Goal: Task Accomplishment & Management: Manage account settings

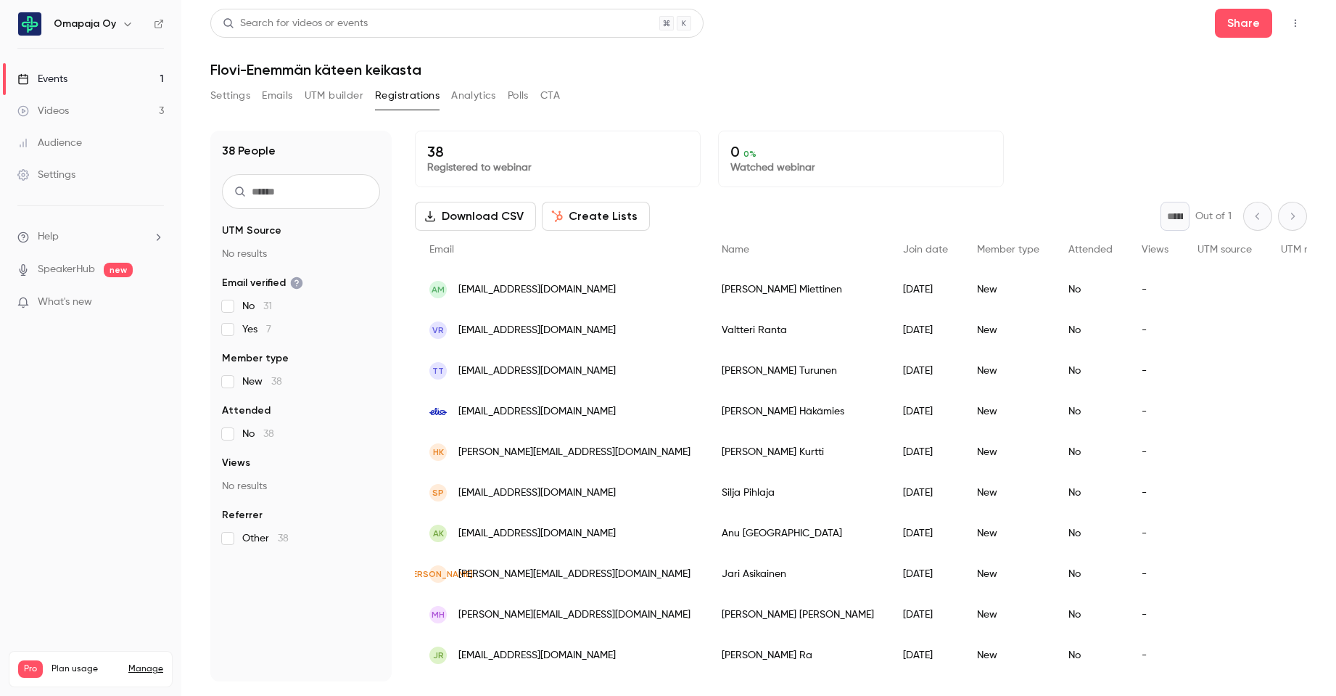
click at [62, 82] on div "Events" at bounding box center [42, 79] width 50 height 15
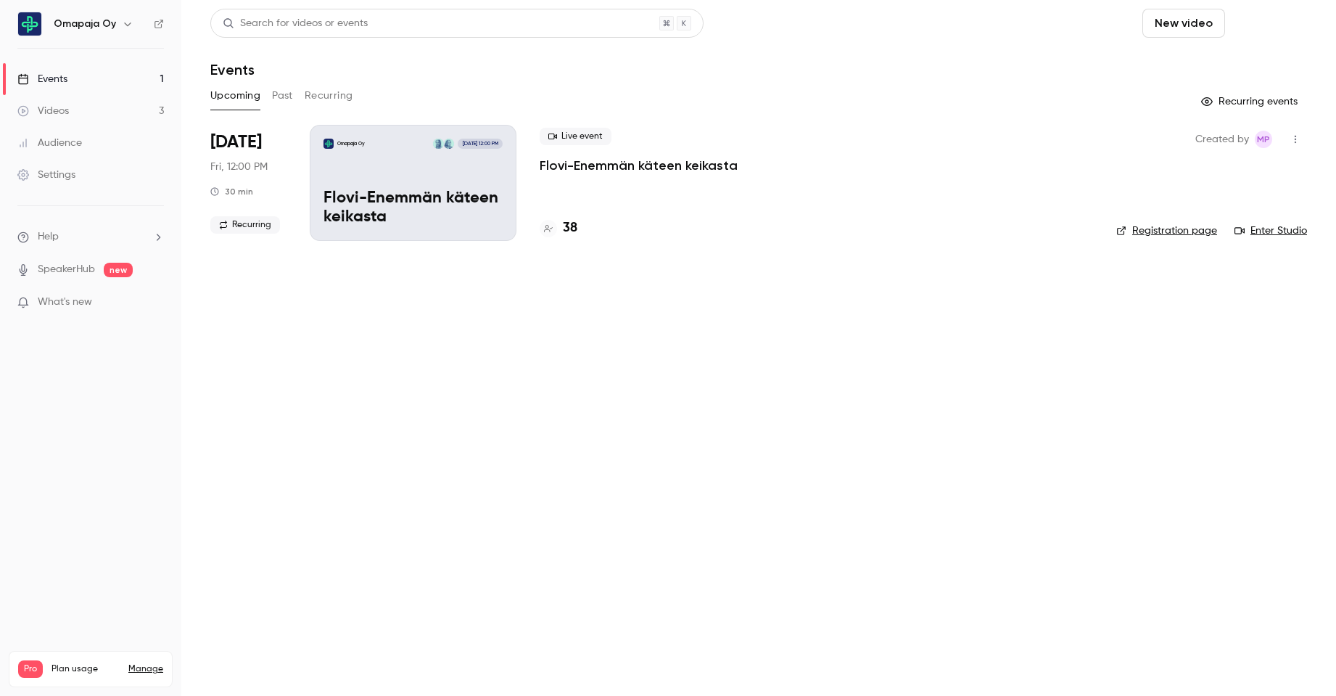
click at [1261, 26] on button "Schedule" at bounding box center [1269, 23] width 76 height 29
click at [1181, 104] on div at bounding box center [1172, 101] width 23 height 10
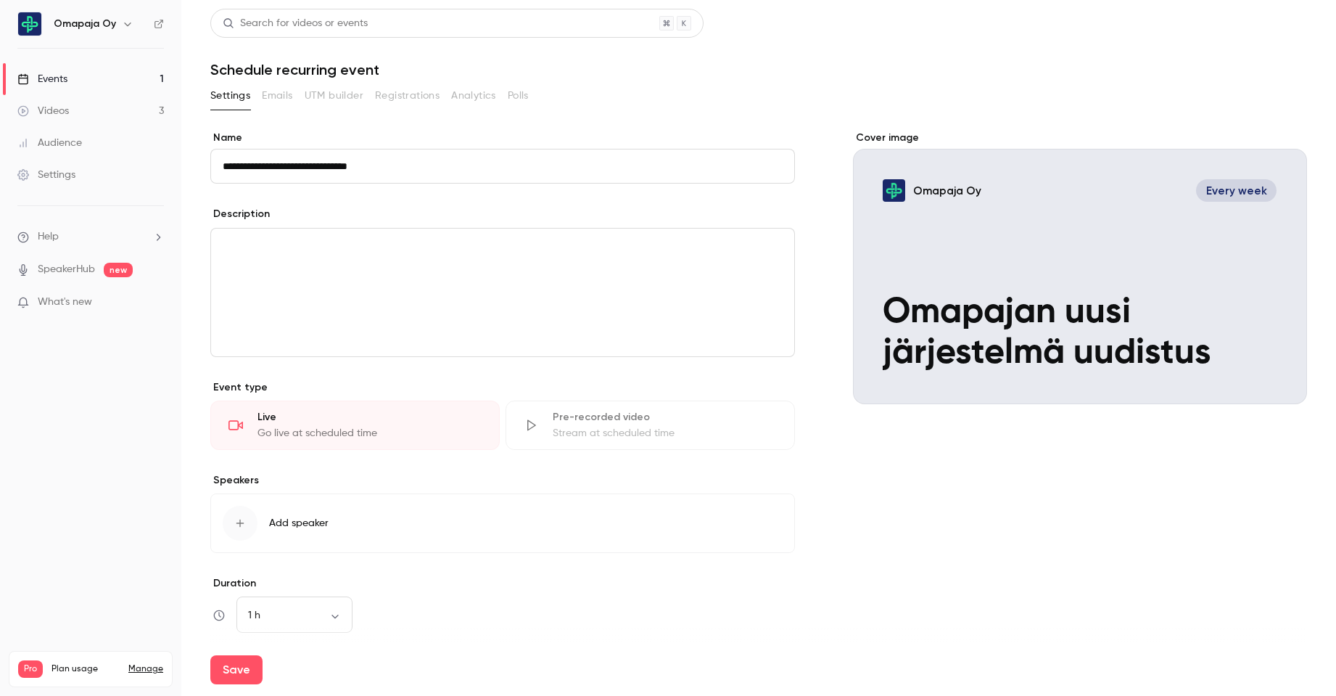
type input "**********"
click at [481, 258] on div "editor" at bounding box center [502, 292] width 583 height 128
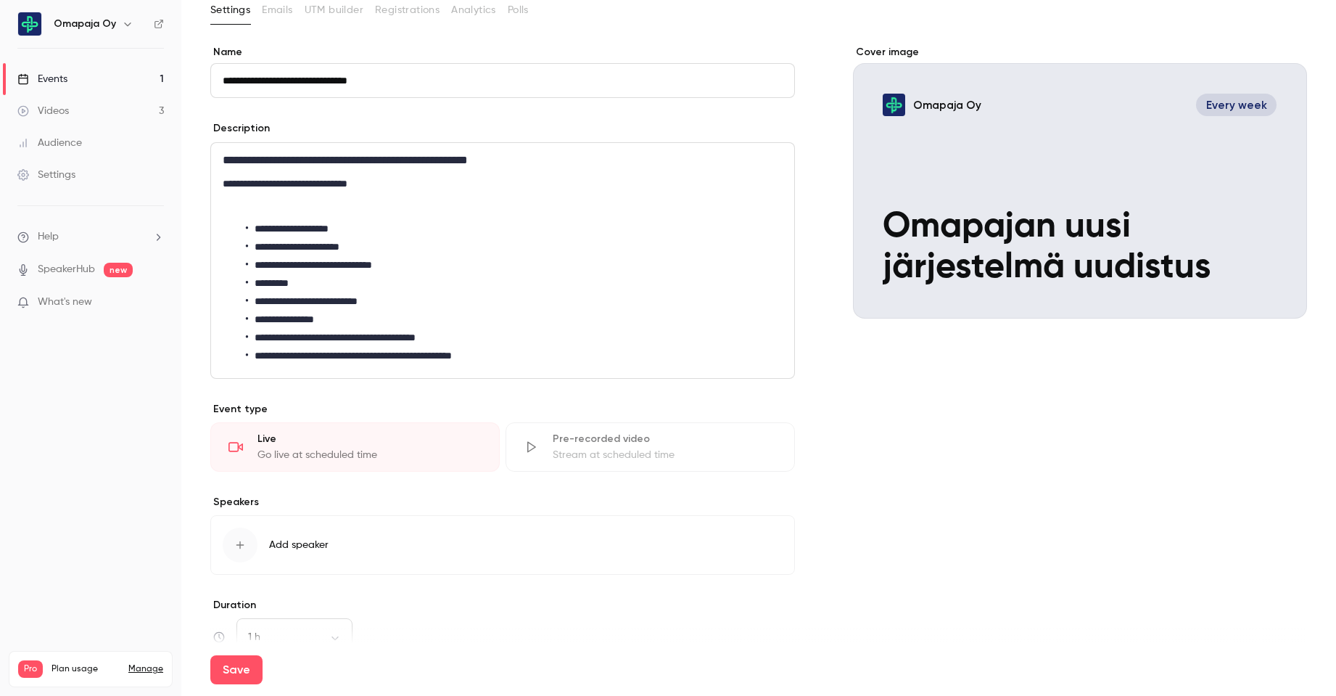
scroll to position [145, 0]
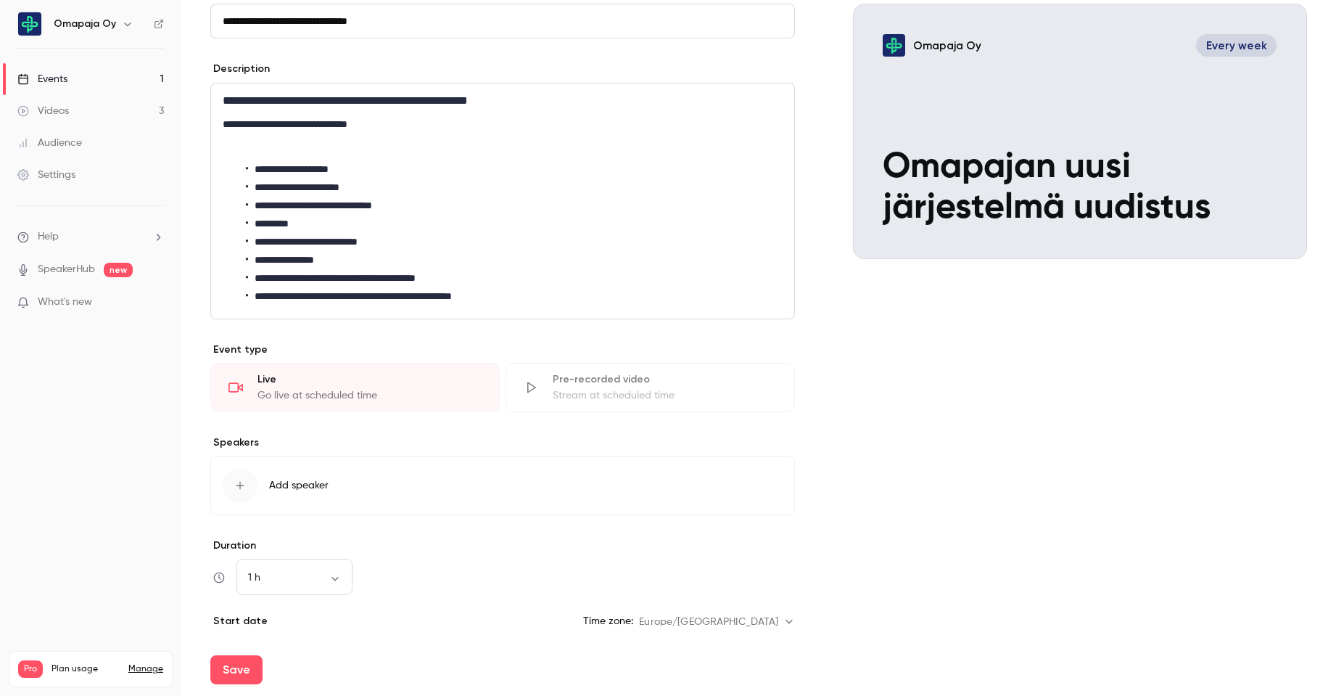
click at [316, 484] on span "Add speaker" at bounding box center [298, 485] width 59 height 15
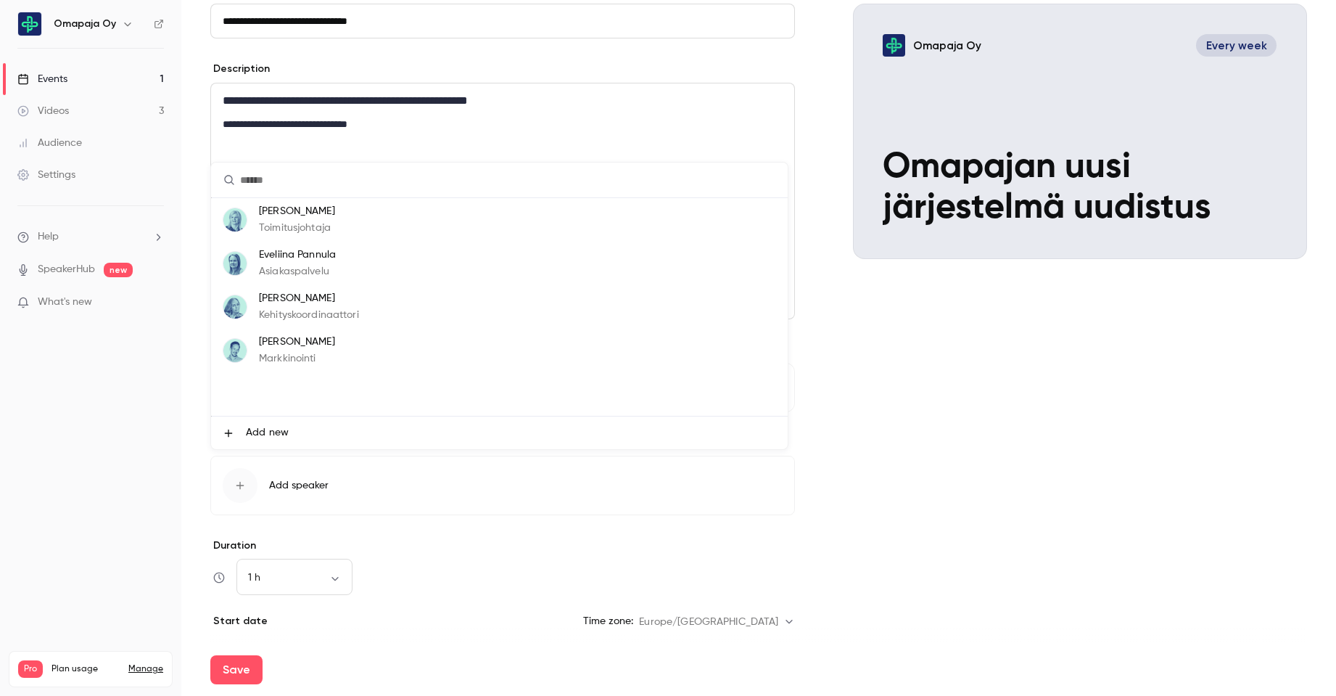
click at [310, 303] on p "[PERSON_NAME]" at bounding box center [309, 298] width 100 height 15
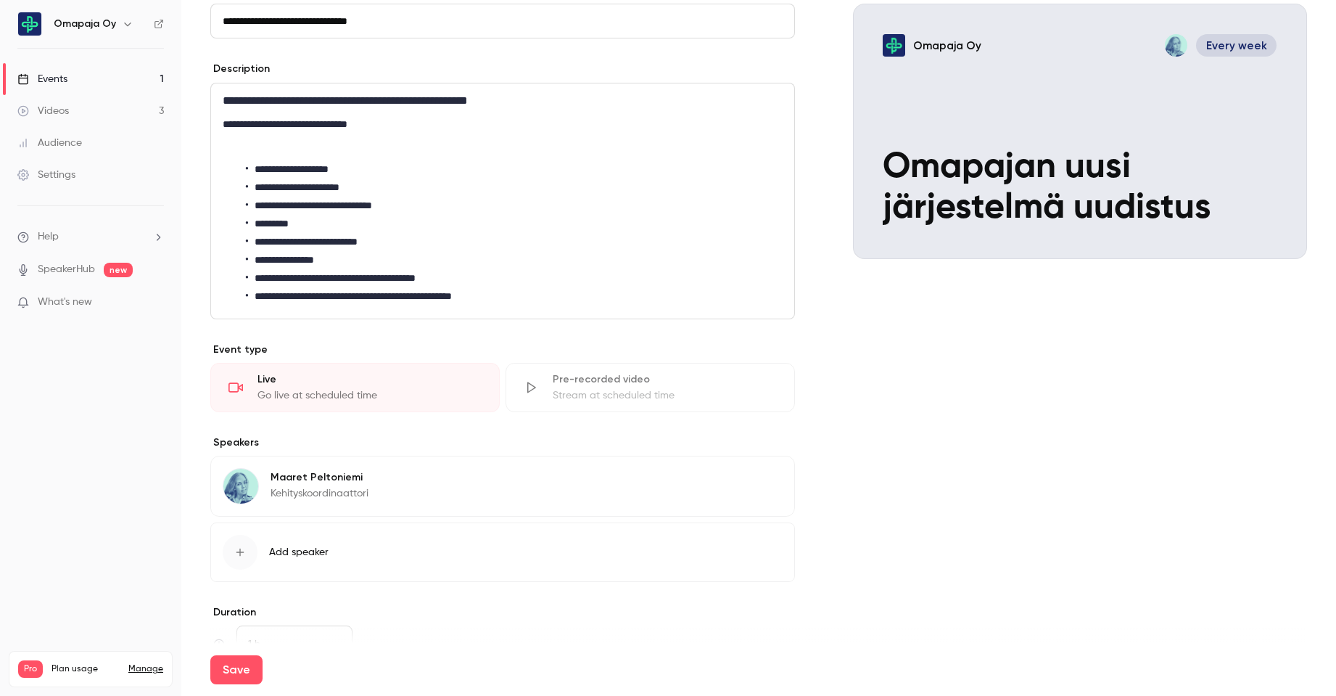
click at [318, 549] on span "Add speaker" at bounding box center [298, 552] width 59 height 15
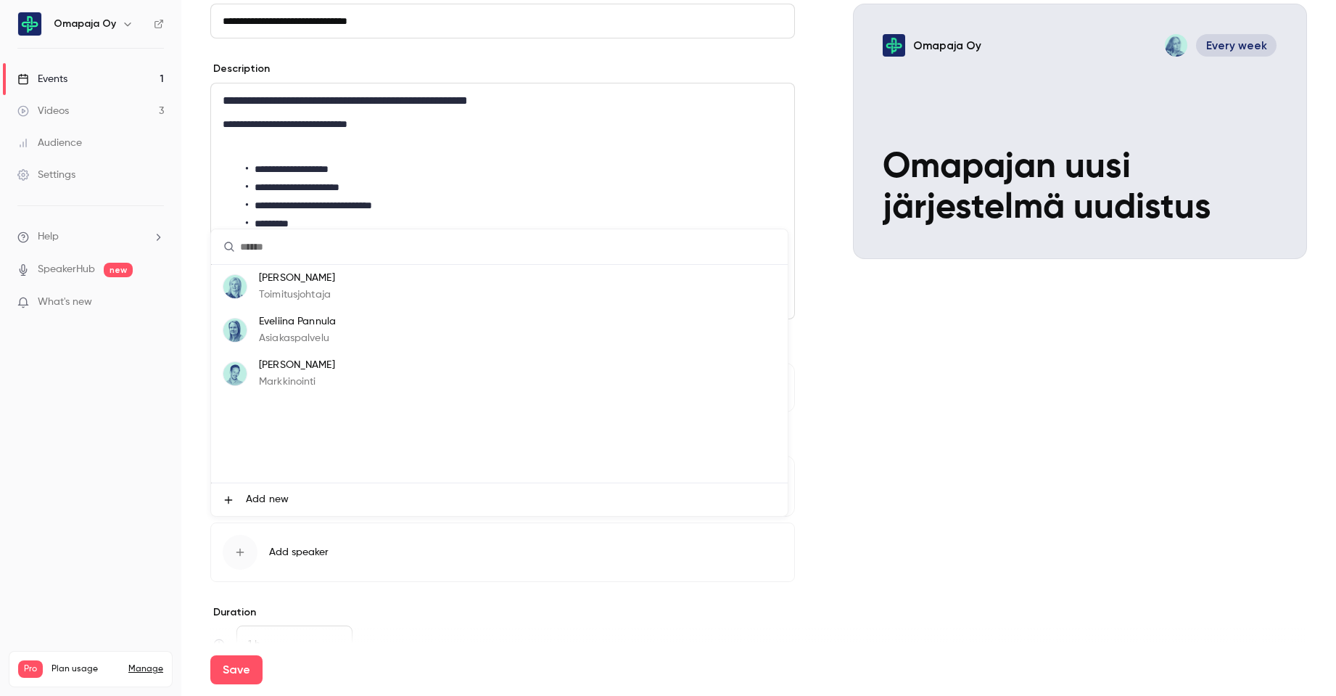
click at [340, 331] on li "Eveliina Pannula Asiakaspalvelu" at bounding box center [499, 330] width 577 height 44
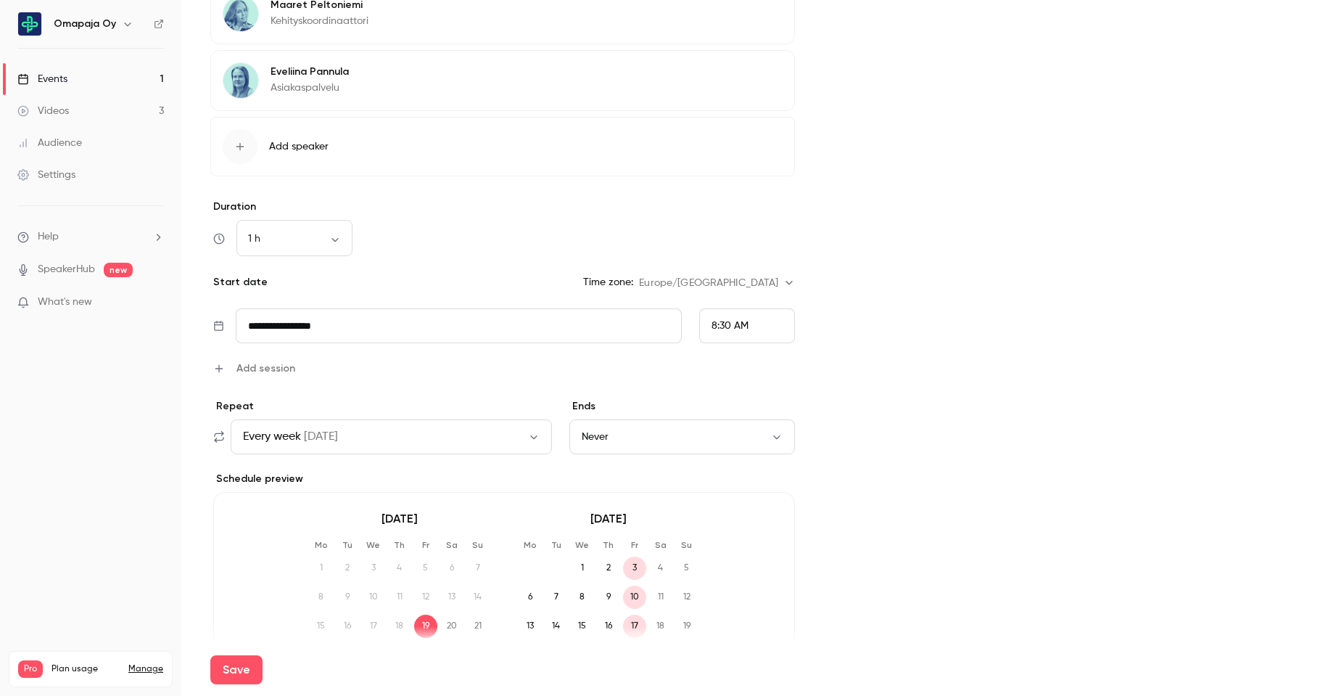
scroll to position [653, 0]
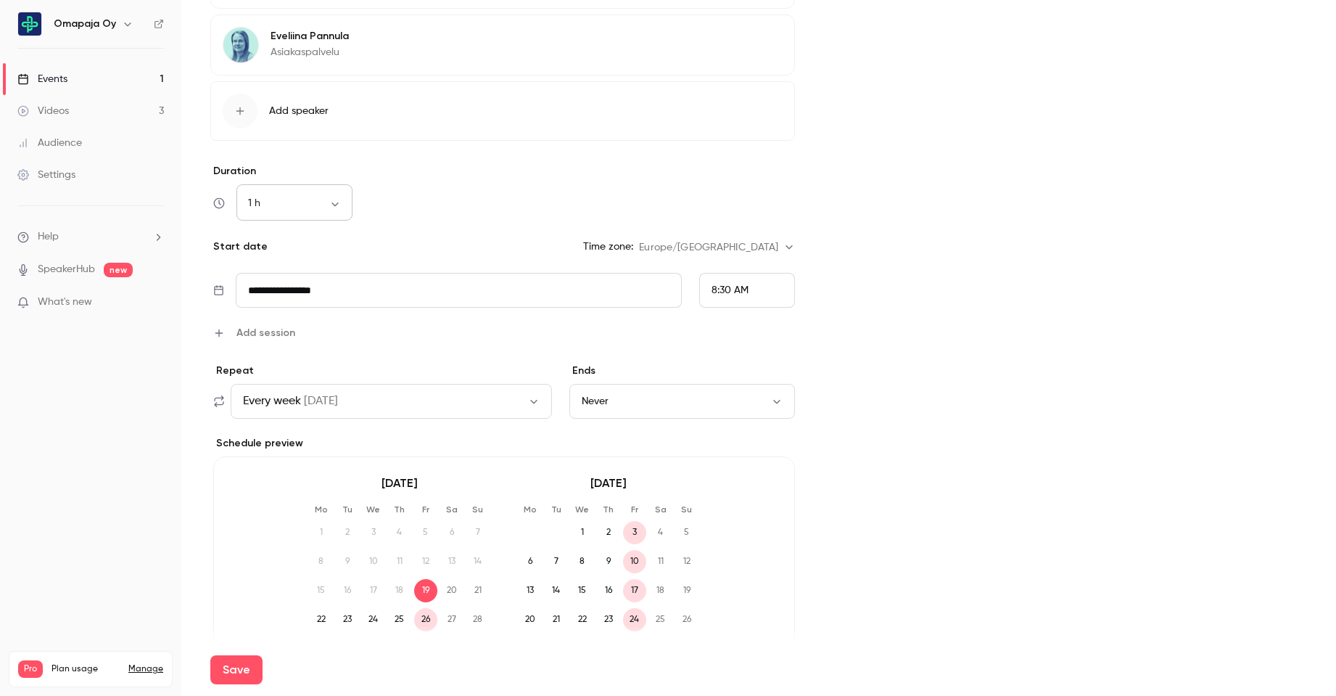
click at [334, 204] on body "**********" at bounding box center [668, 348] width 1336 height 696
click at [270, 285] on li "30 min" at bounding box center [294, 280] width 116 height 38
type input "**"
click at [324, 212] on div "30 min ** ​" at bounding box center [294, 203] width 116 height 35
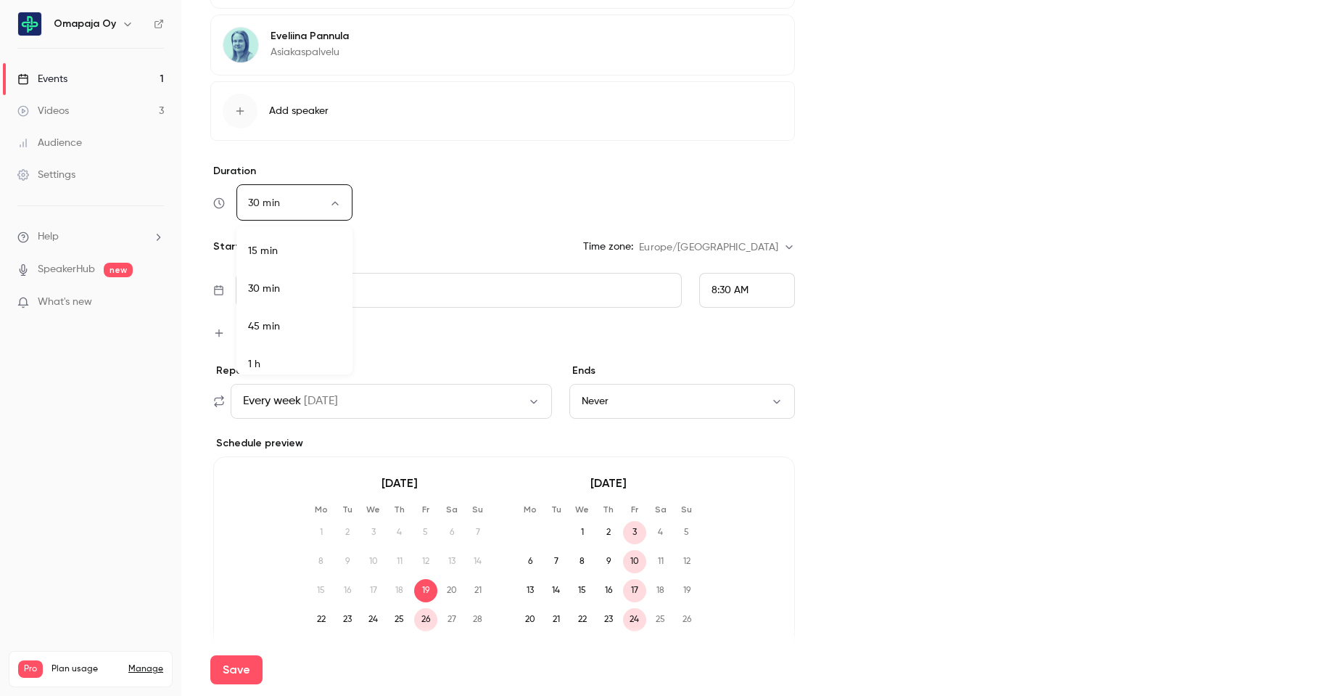
click at [337, 199] on body "**********" at bounding box center [668, 348] width 1336 height 696
click at [470, 188] on div at bounding box center [668, 348] width 1336 height 696
click at [528, 403] on icon "button" at bounding box center [534, 401] width 12 height 12
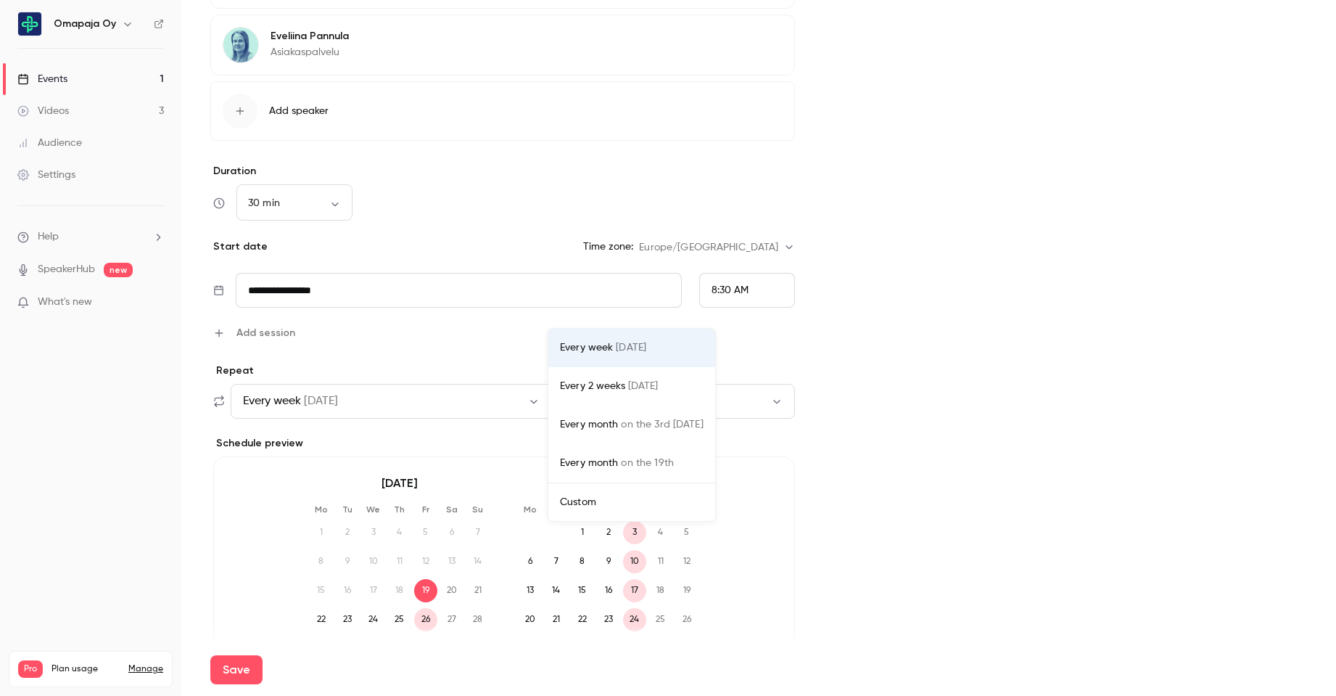
click at [577, 499] on div "Custom" at bounding box center [632, 502] width 144 height 15
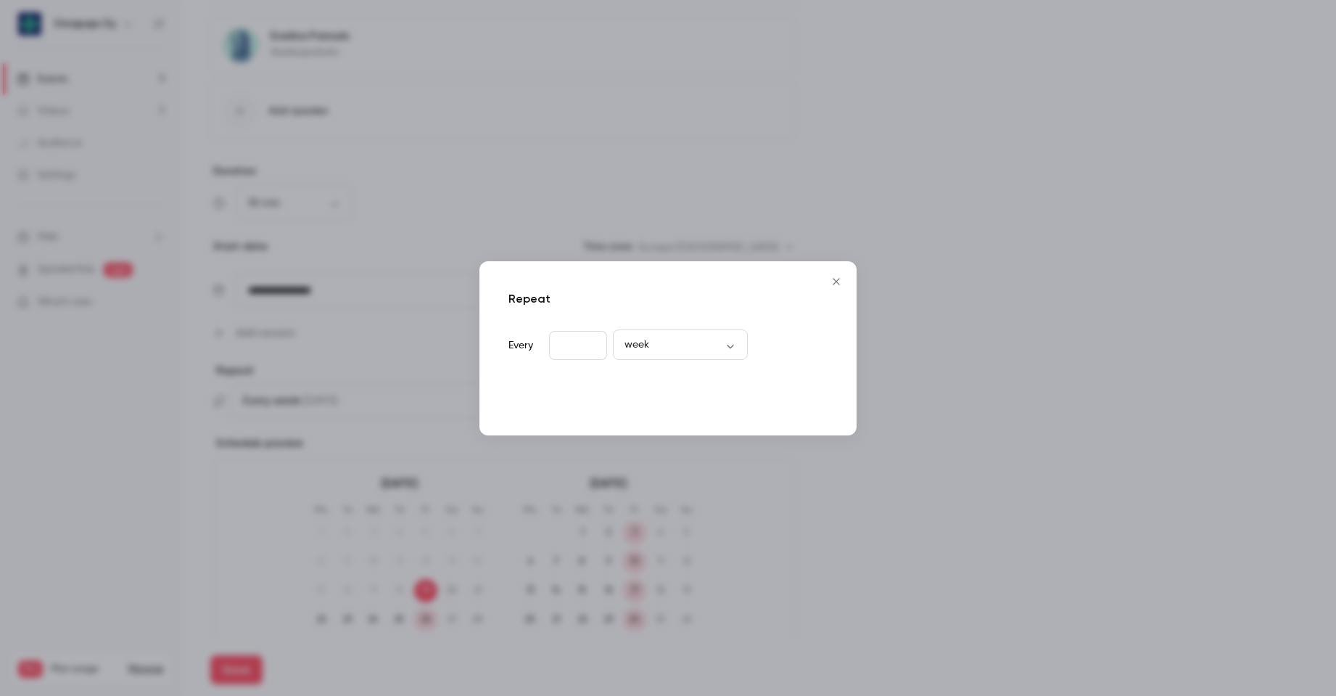
click at [812, 398] on button "Done" at bounding box center [801, 397] width 54 height 29
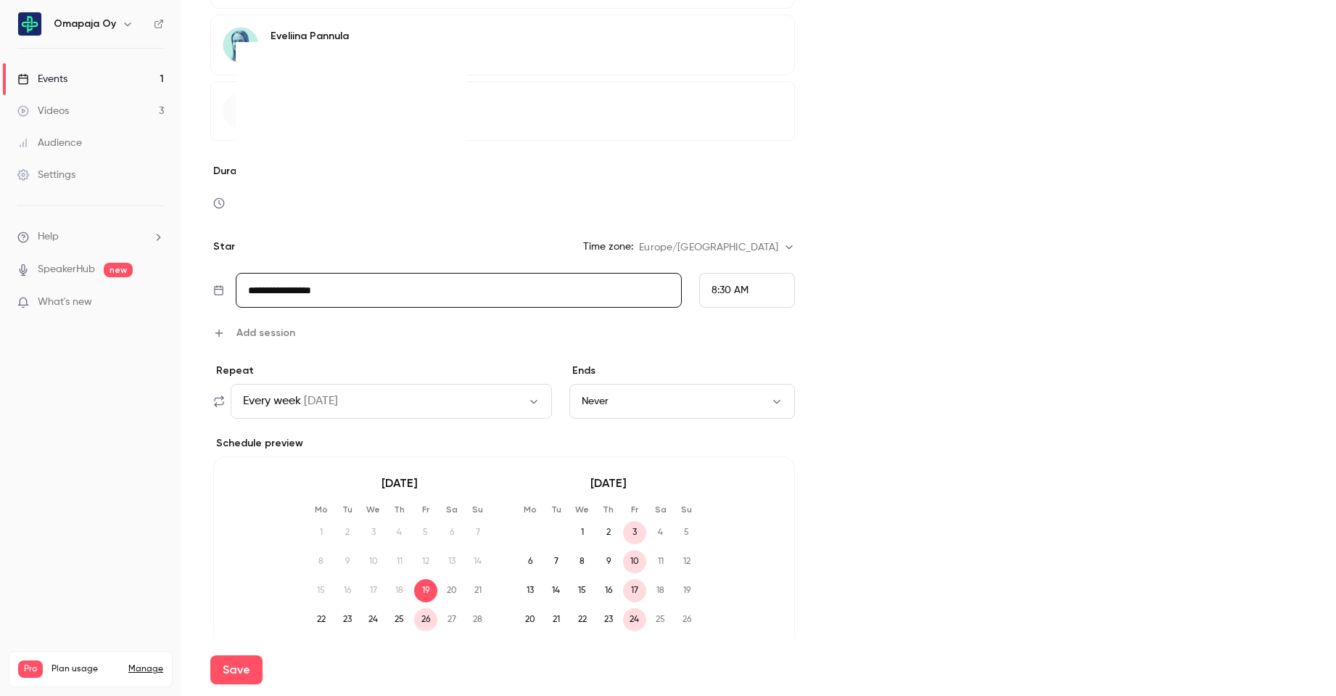
click at [635, 285] on input "**********" at bounding box center [458, 290] width 445 height 35
click at [440, 62] on icon "Move forward to switch to the next month." at bounding box center [445, 62] width 17 height 17
click at [387, 110] on div "3" at bounding box center [382, 115] width 22 height 22
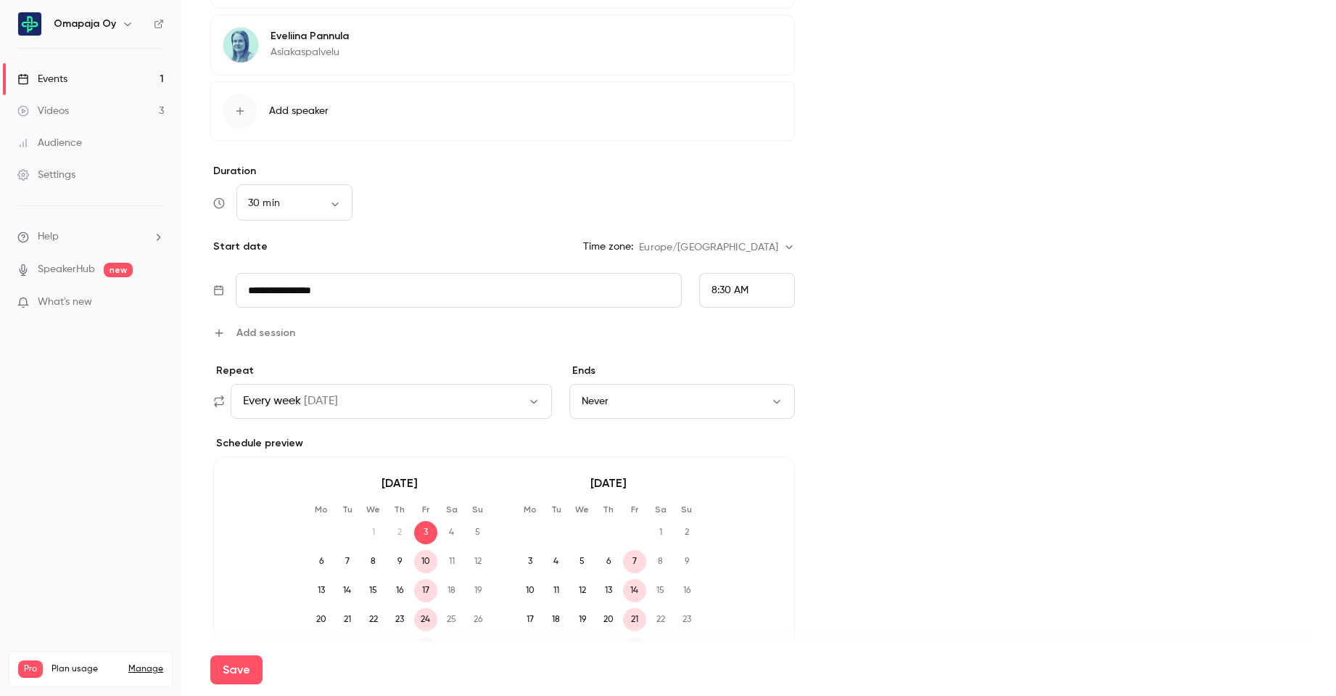
click at [506, 403] on button "Every week [DATE]" at bounding box center [391, 401] width 321 height 35
click at [578, 495] on div "Custom" at bounding box center [630, 502] width 140 height 15
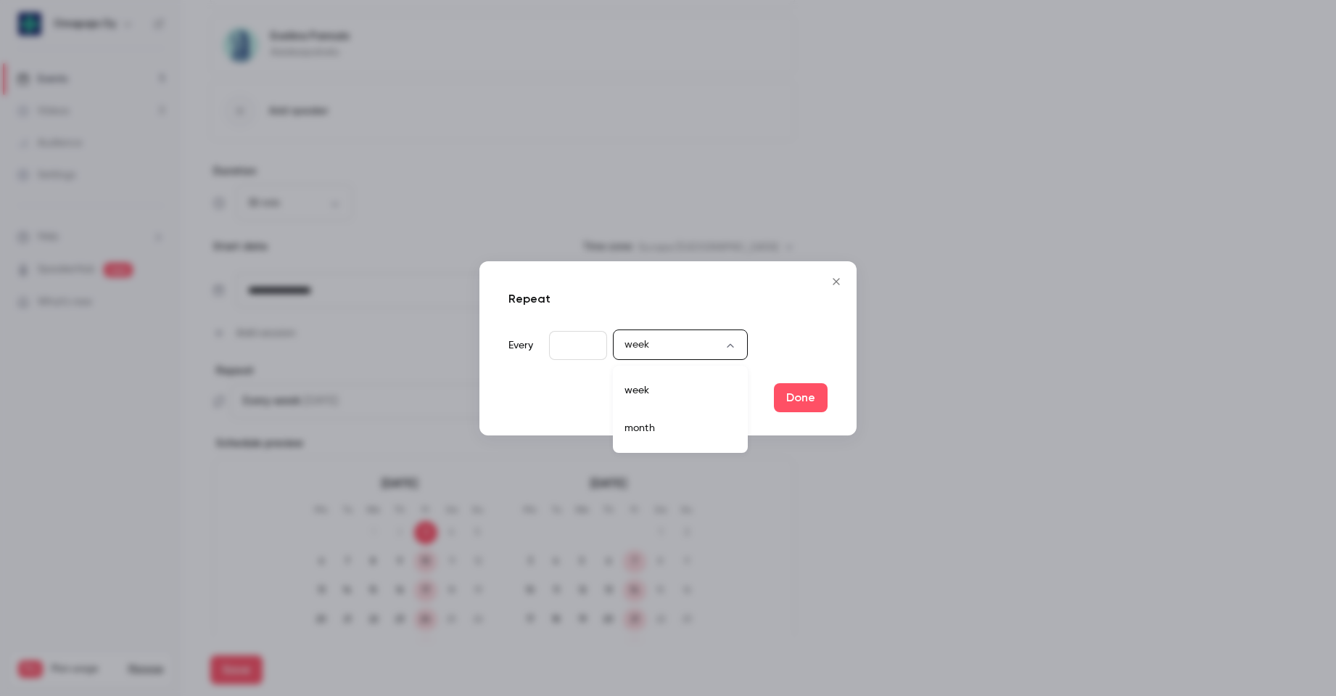
click at [730, 348] on body "**********" at bounding box center [668, 348] width 1336 height 696
click at [730, 348] on div at bounding box center [668, 348] width 1336 height 696
click at [836, 274] on button "Close" at bounding box center [836, 281] width 29 height 29
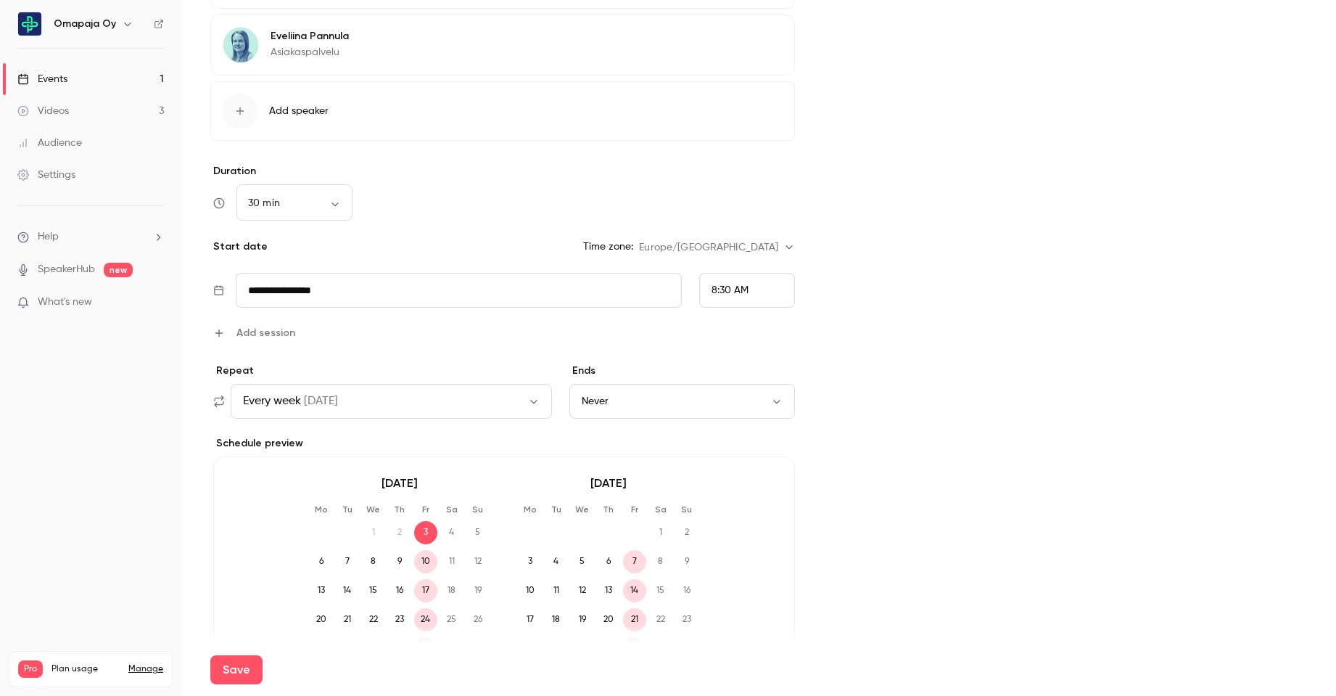
click at [268, 333] on span "Add session" at bounding box center [265, 332] width 59 height 15
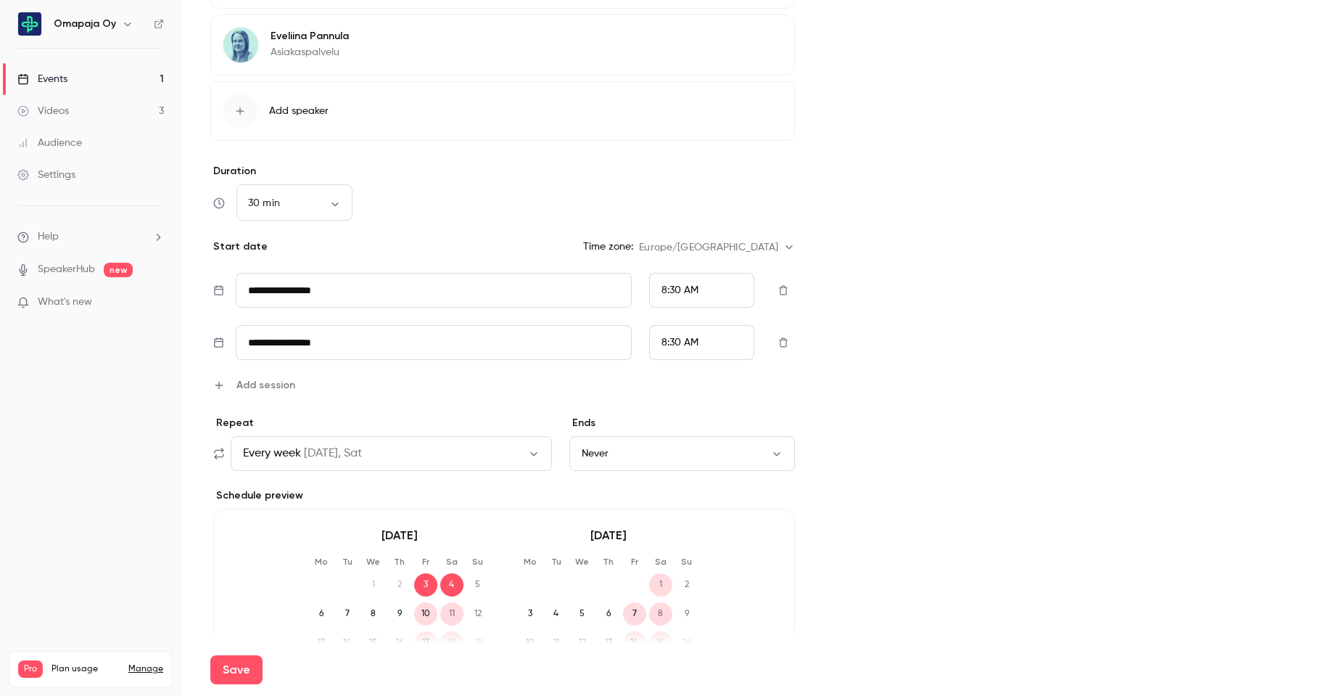
scroll to position [725, 0]
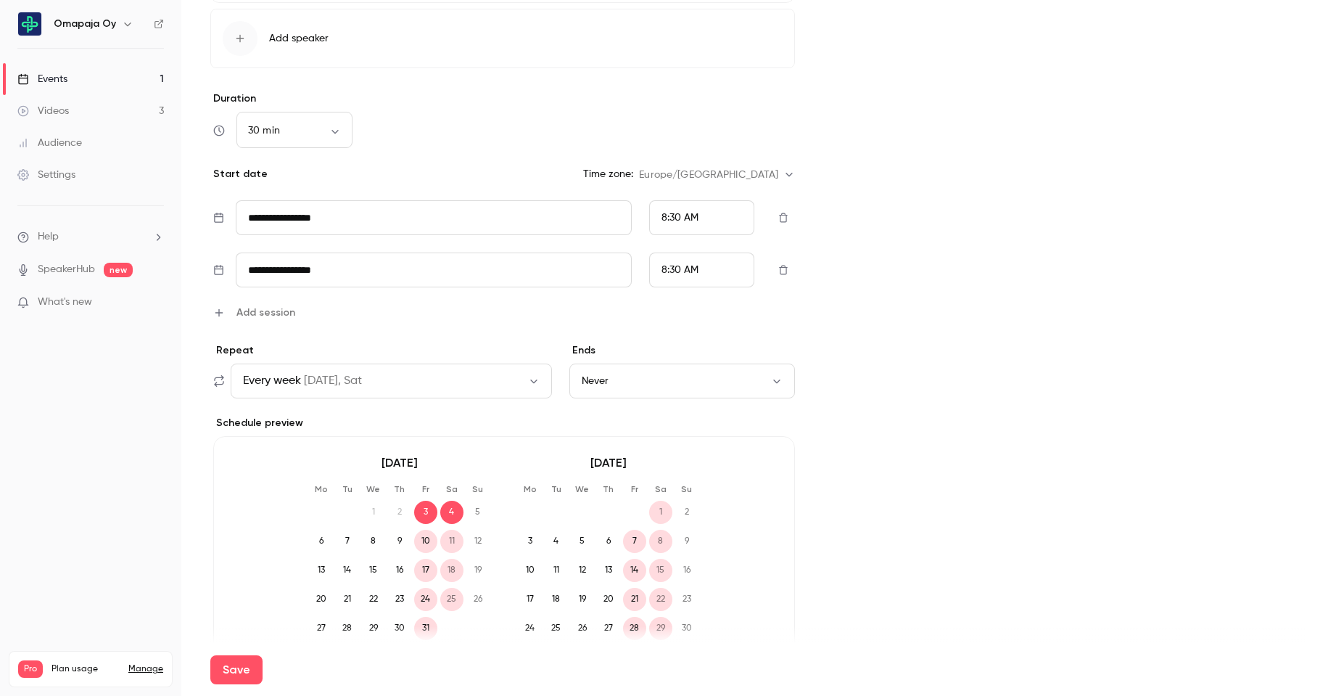
click at [711, 219] on div "8:30 AM" at bounding box center [701, 217] width 104 height 35
click at [692, 205] on div "2:30 PM" at bounding box center [695, 212] width 79 height 15
click at [370, 265] on input "**********" at bounding box center [434, 269] width 396 height 35
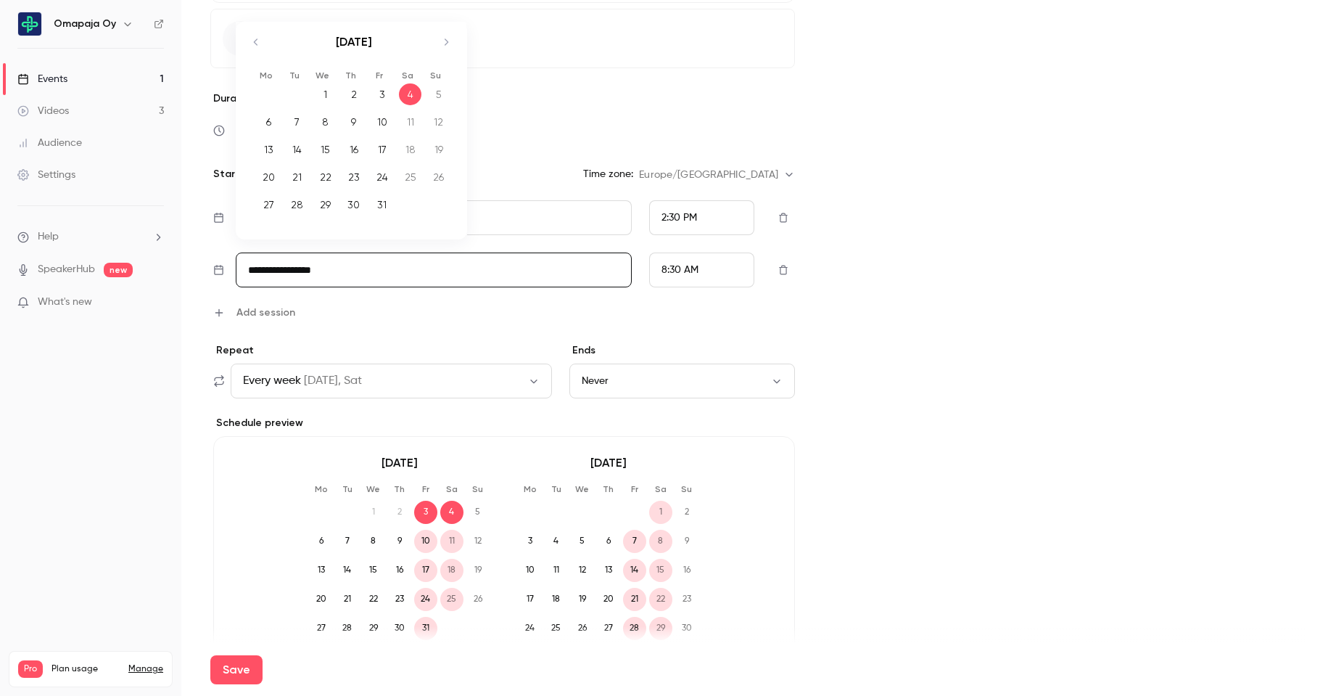
click at [271, 125] on div "6" at bounding box center [268, 122] width 22 height 22
type input "**********"
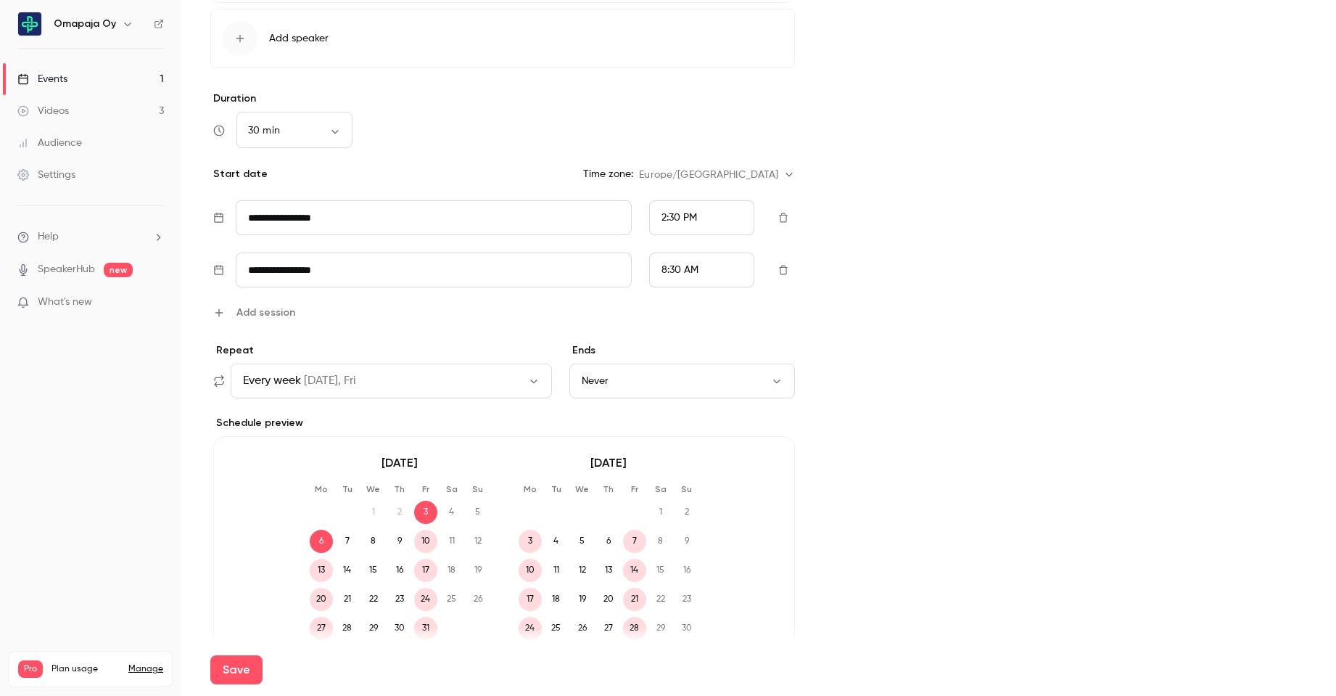
click at [713, 267] on div "8:30 AM" at bounding box center [701, 269] width 104 height 35
click at [707, 165] on li "12:00 PM" at bounding box center [696, 173] width 102 height 38
click at [825, 333] on div "**********" at bounding box center [758, 51] width 1097 height 1293
click at [270, 313] on span "Add session" at bounding box center [265, 312] width 59 height 15
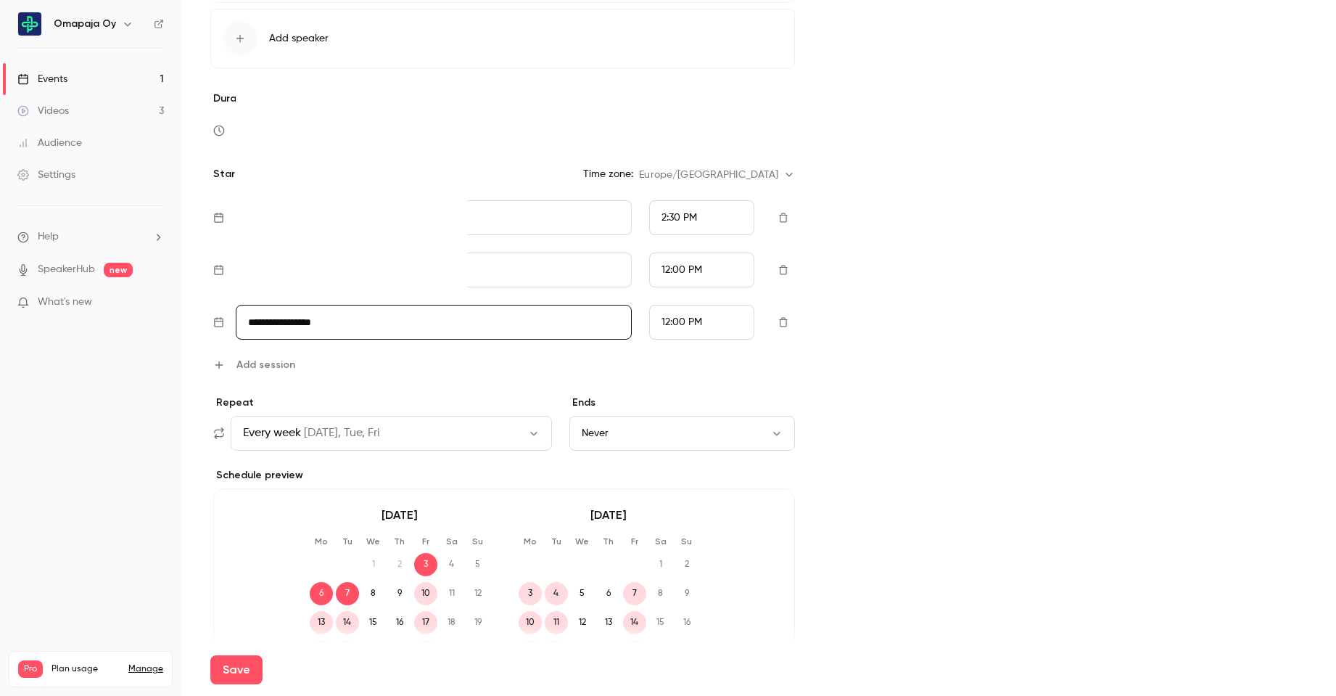
click at [403, 316] on input "**********" at bounding box center [434, 322] width 396 height 35
click at [299, 177] on div "7" at bounding box center [297, 174] width 22 height 22
click at [703, 326] on div "12:00 PM" at bounding box center [701, 322] width 104 height 35
click at [698, 108] on div "2:30 PM" at bounding box center [695, 104] width 79 height 15
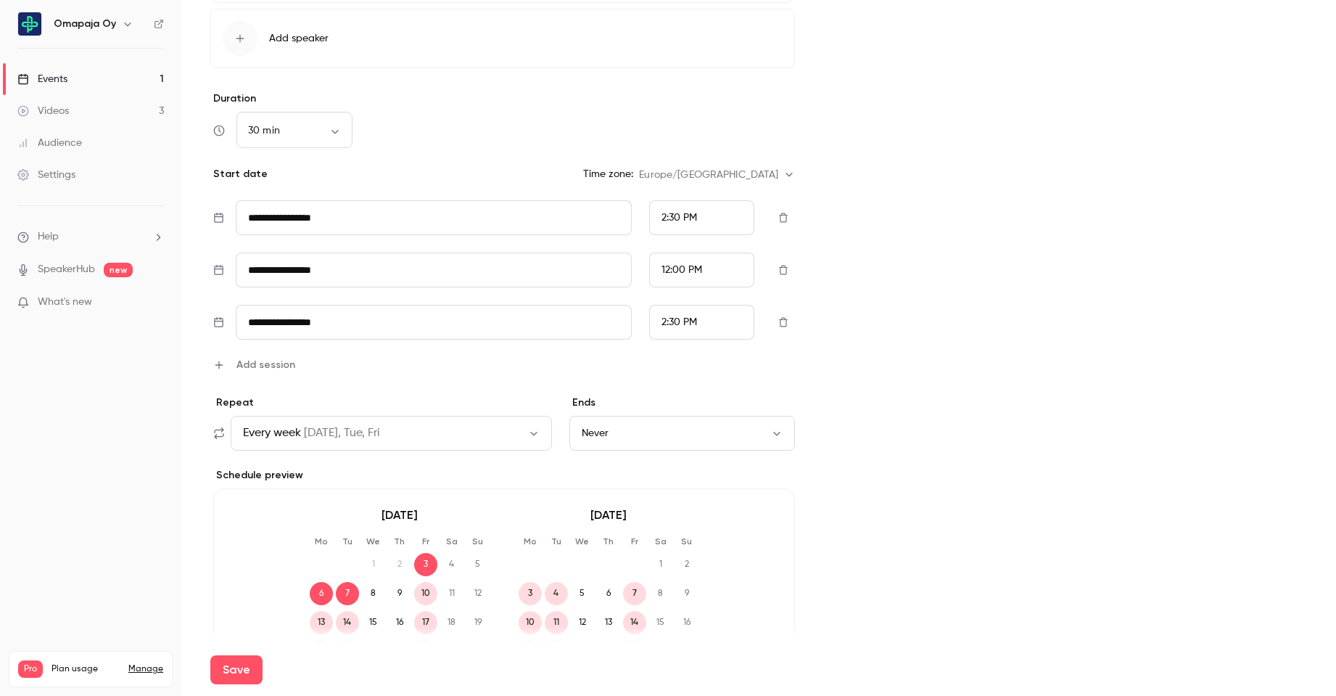
click at [269, 368] on span "Add session" at bounding box center [265, 364] width 59 height 15
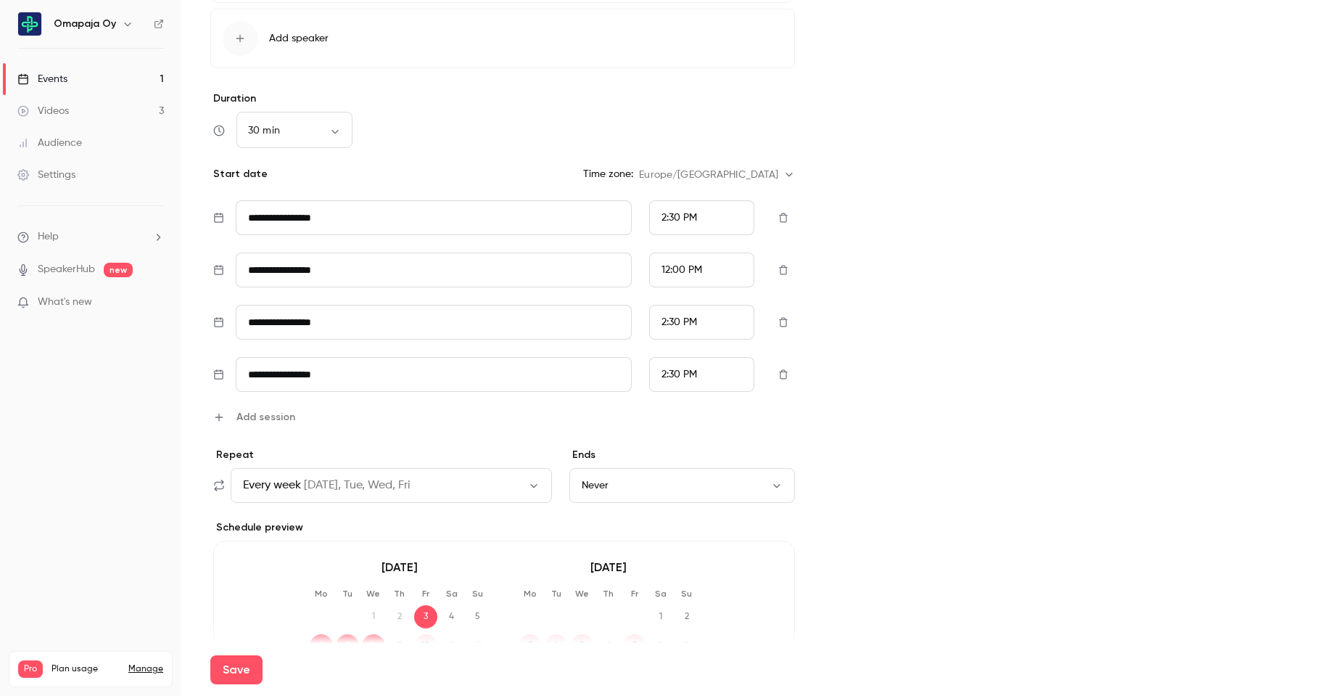
click at [268, 420] on span "Add session" at bounding box center [265, 416] width 59 height 15
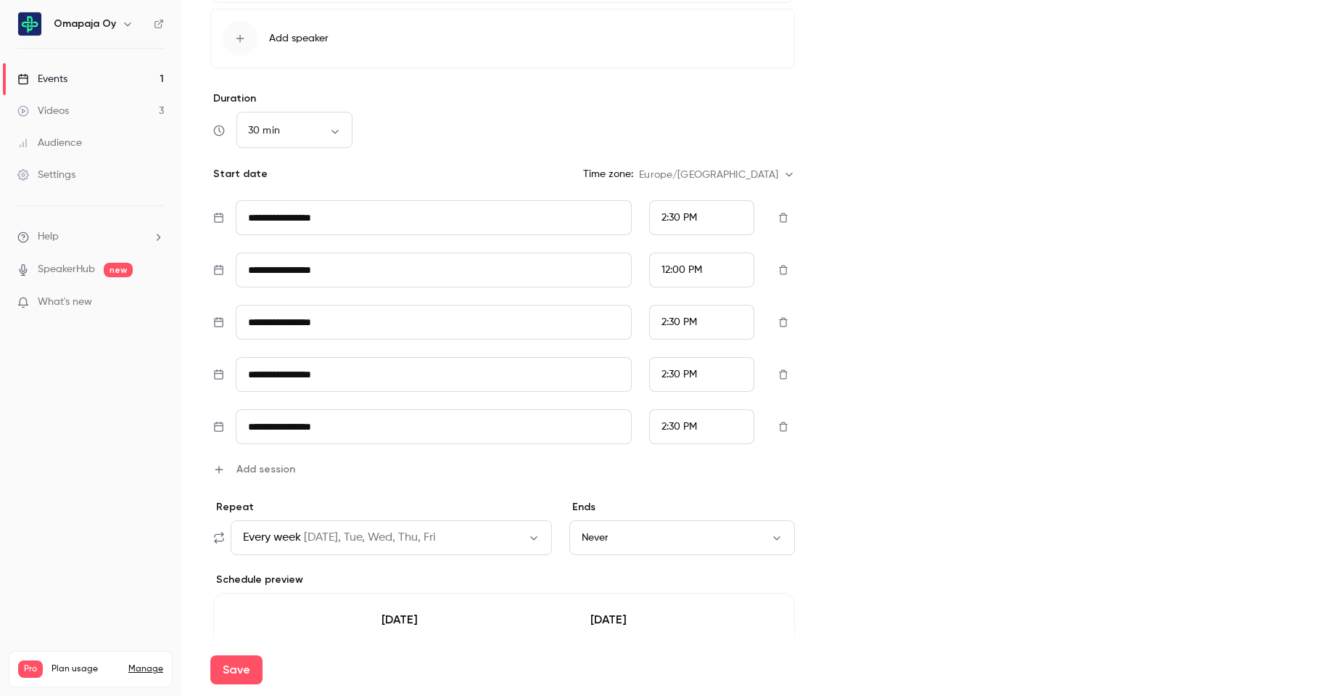
click at [281, 464] on span "Add session" at bounding box center [265, 468] width 59 height 15
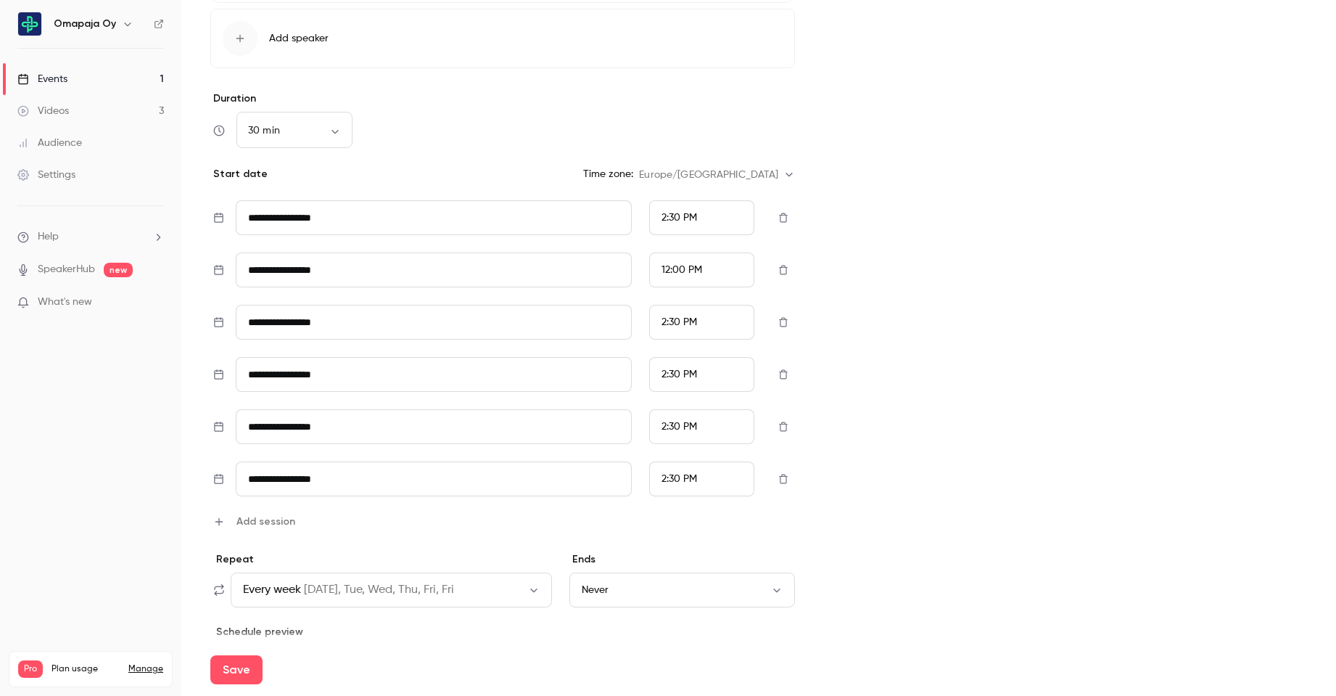
click at [778, 374] on icon "button" at bounding box center [784, 374] width 12 height 10
type input "**********"
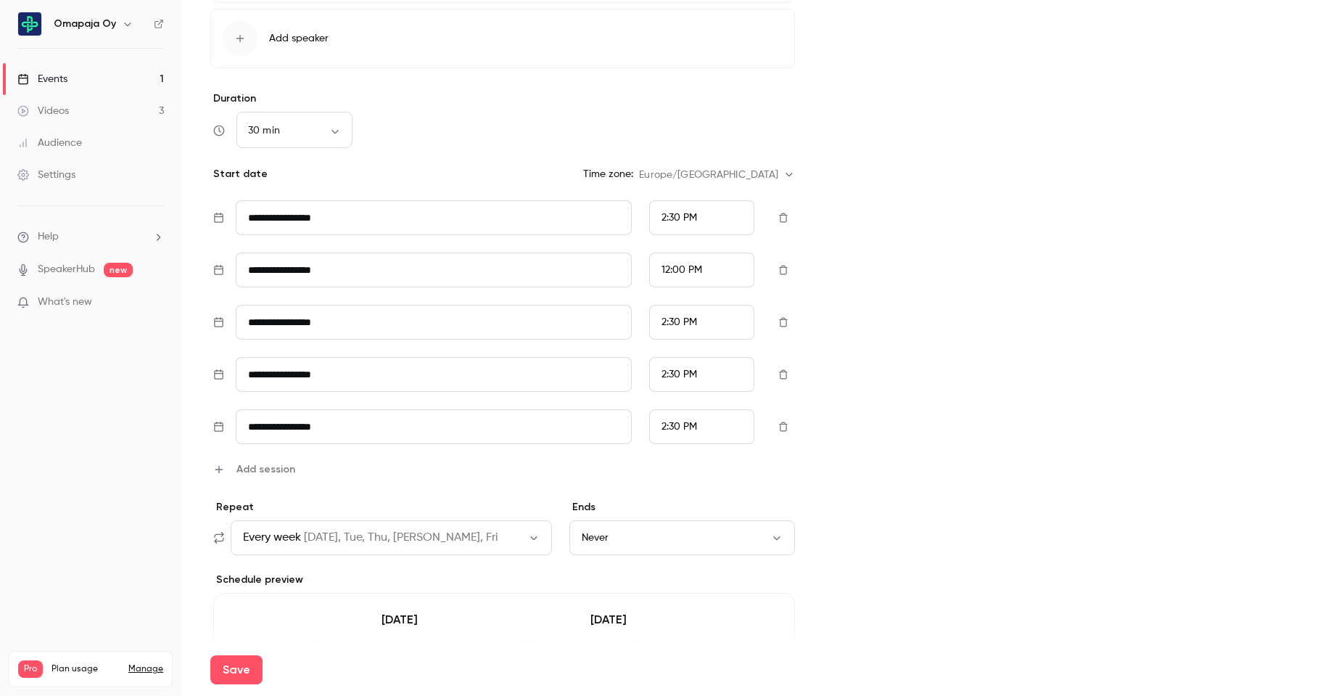
click at [272, 465] on span "Add session" at bounding box center [265, 468] width 59 height 15
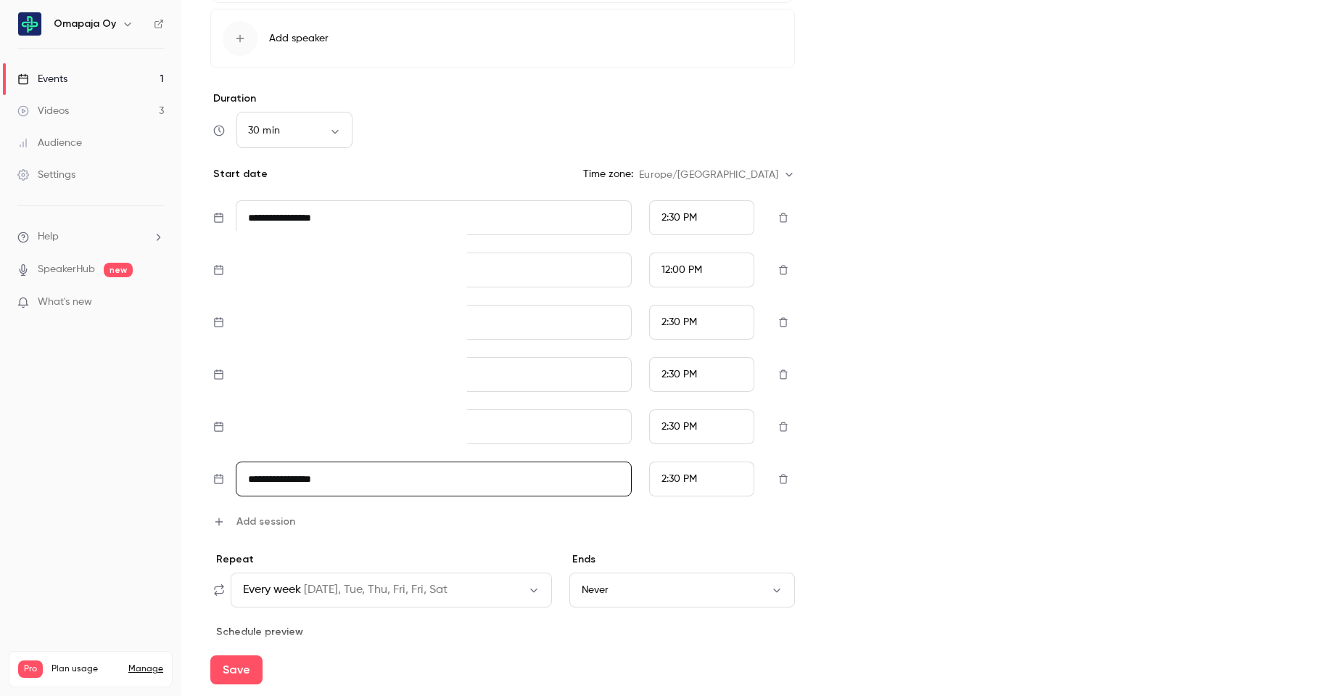
click at [579, 474] on input "**********" at bounding box center [434, 478] width 396 height 35
click at [268, 358] on div "13" at bounding box center [268, 358] width 22 height 22
type input "**********"
click at [281, 519] on span "Add session" at bounding box center [265, 521] width 59 height 15
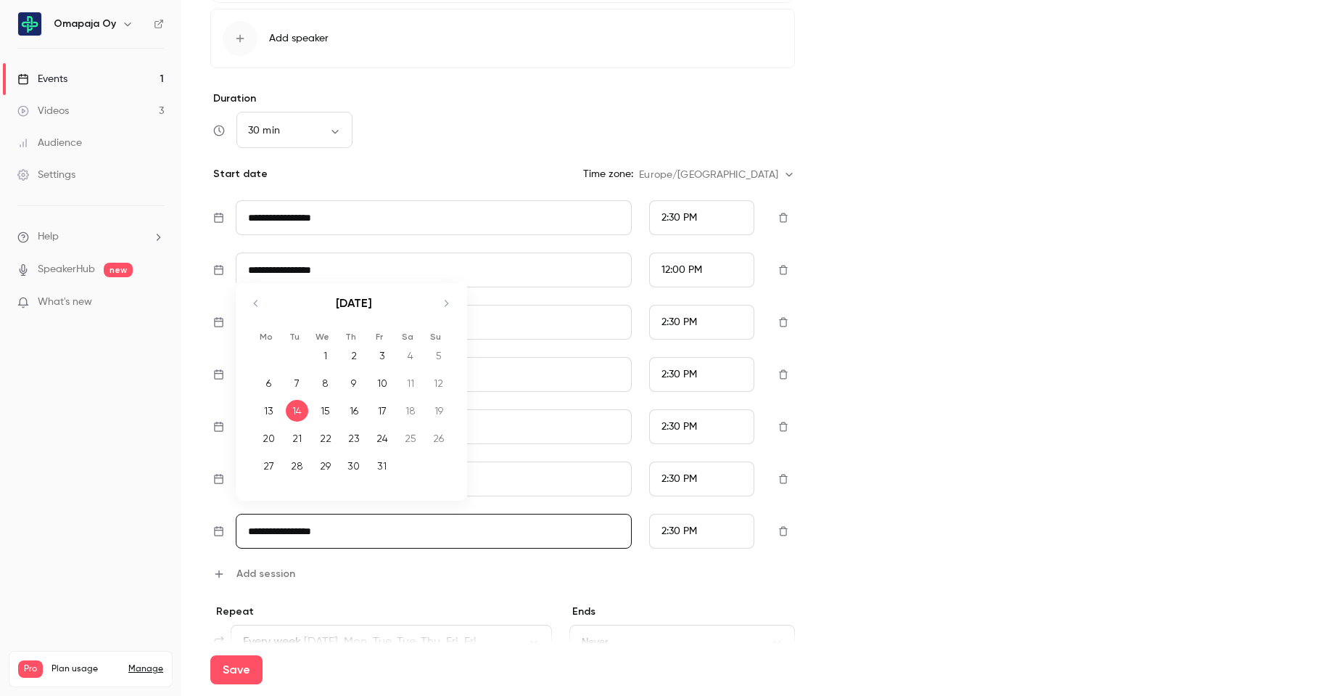
click at [403, 540] on input "**********" at bounding box center [434, 531] width 396 height 35
click at [381, 409] on div "17" at bounding box center [382, 411] width 22 height 22
type input "**********"
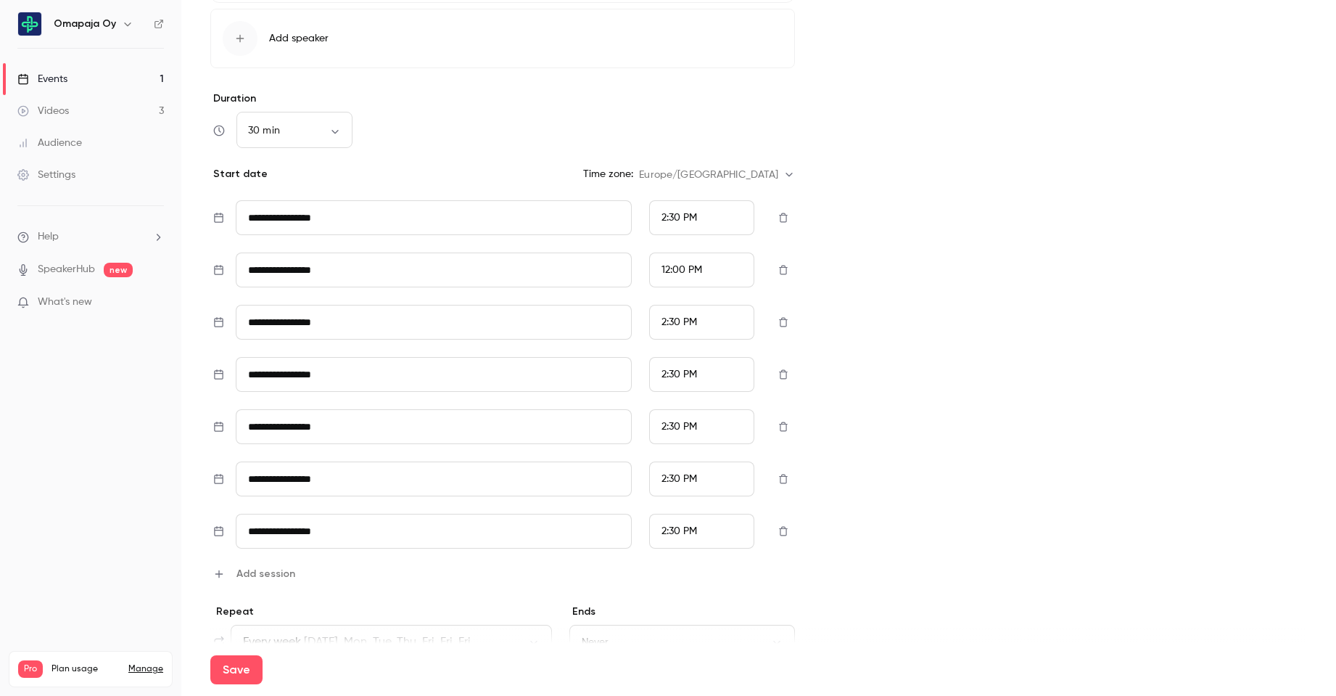
click at [900, 496] on div "Cover image Omapaja Oy Every week Omapajan uusi järjestelmä uudistus" at bounding box center [1080, 182] width 455 height 1554
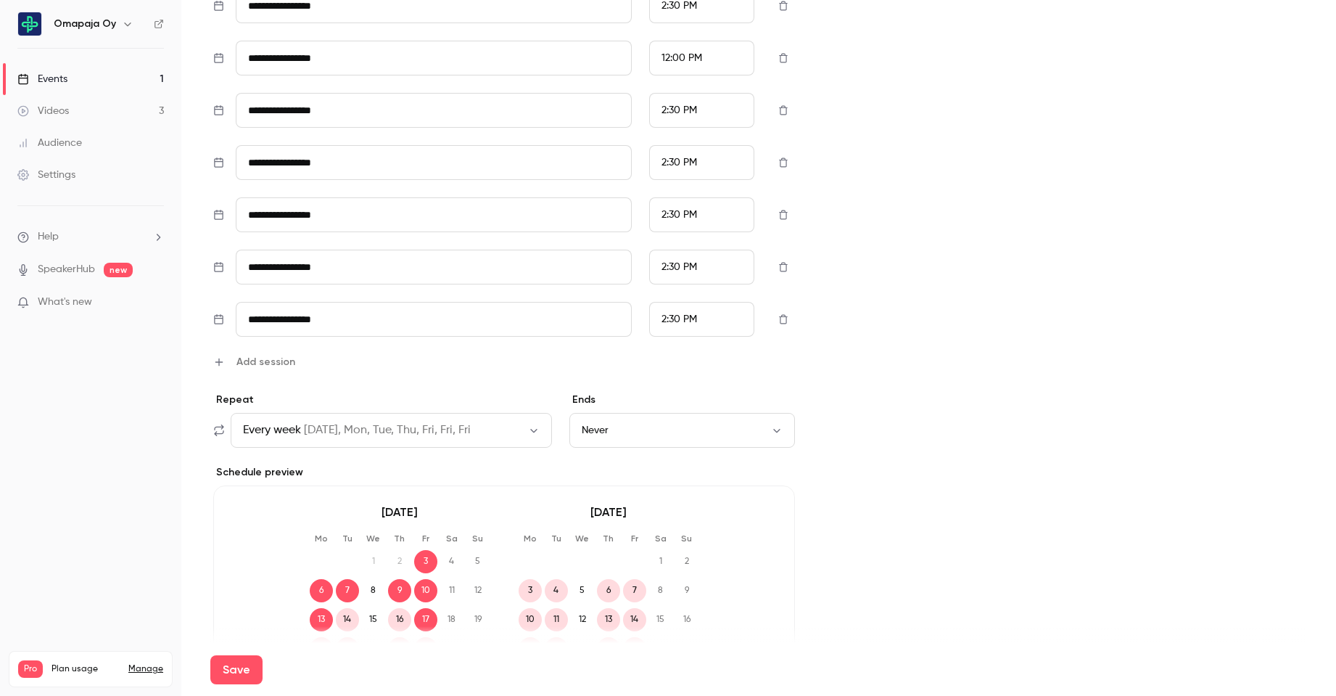
scroll to position [943, 0]
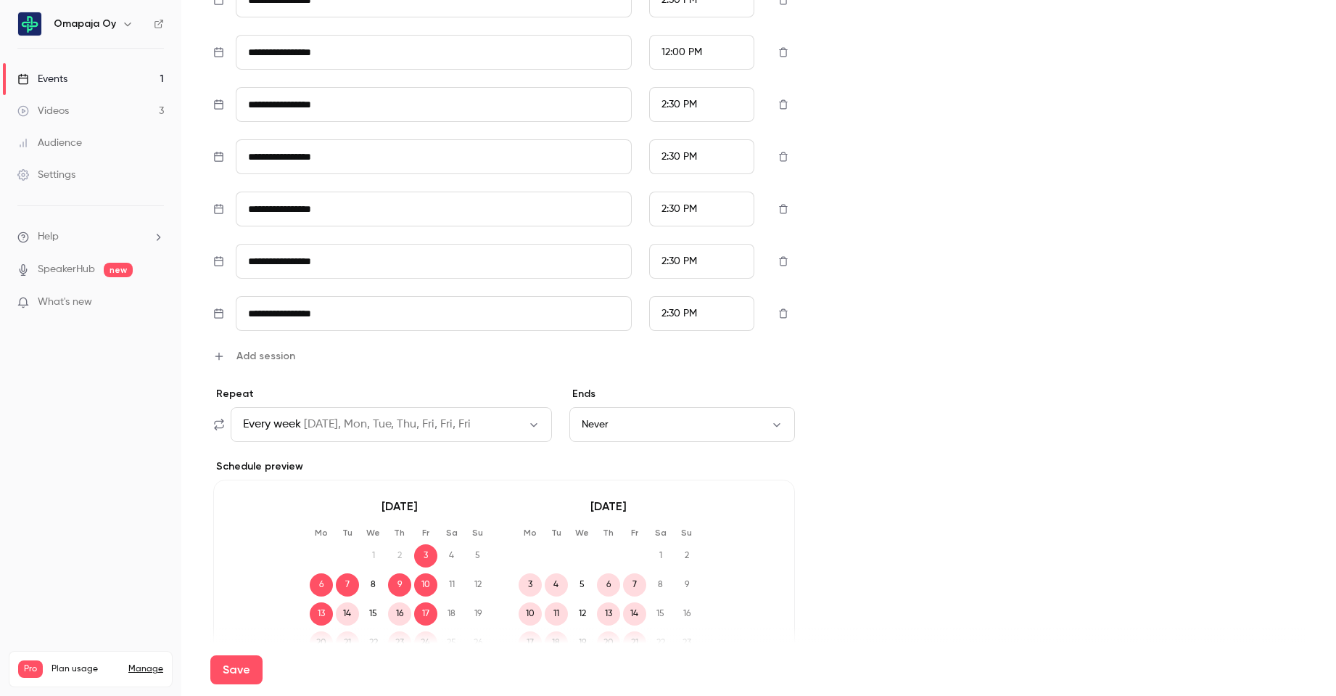
click at [256, 352] on span "Add session" at bounding box center [265, 355] width 59 height 15
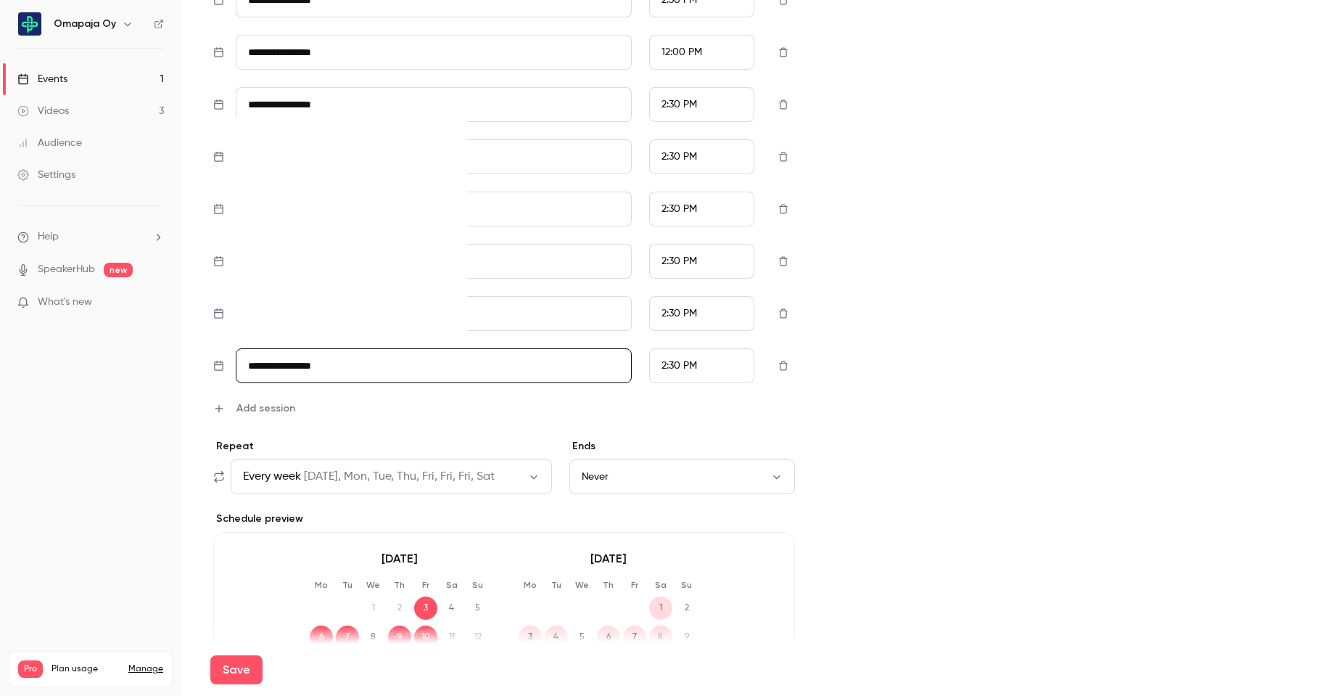
click at [363, 361] on input "**********" at bounding box center [434, 365] width 396 height 35
click at [297, 270] on div "21" at bounding box center [297, 273] width 22 height 22
click at [360, 371] on input "**********" at bounding box center [434, 365] width 396 height 35
click at [326, 274] on div "22" at bounding box center [325, 273] width 22 height 22
type input "**********"
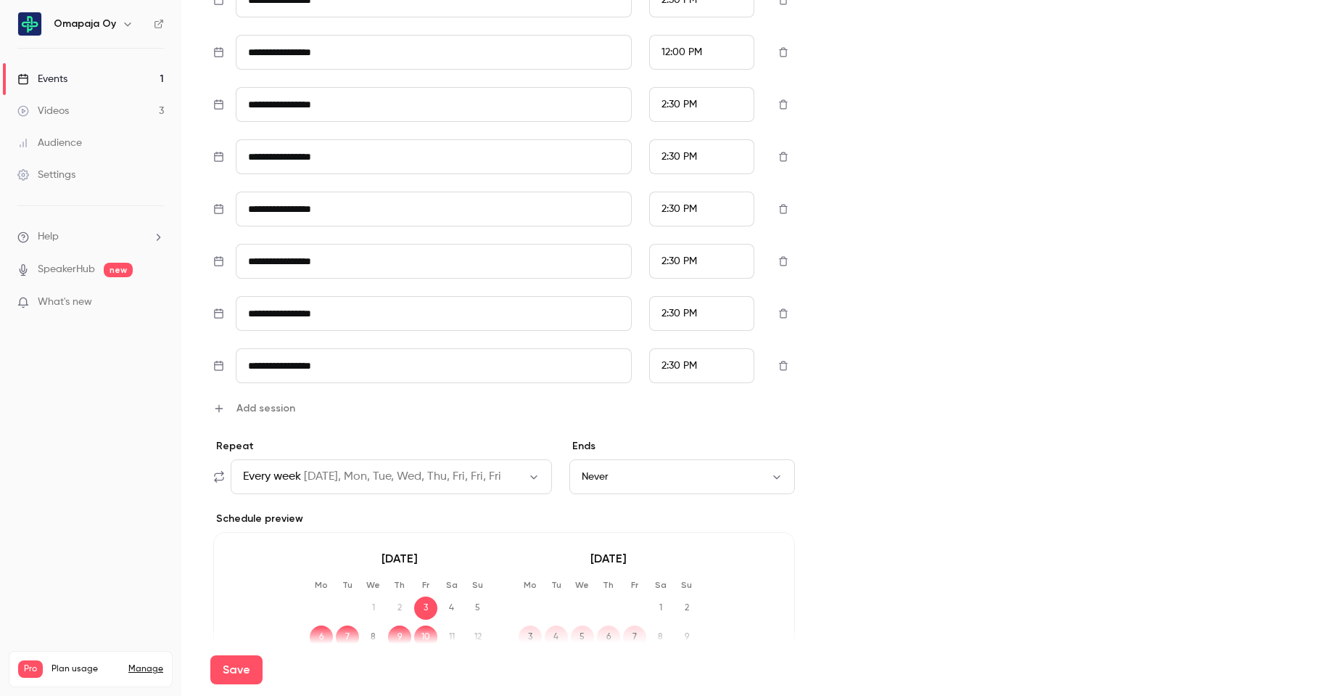
click at [282, 412] on span "Add session" at bounding box center [265, 407] width 59 height 15
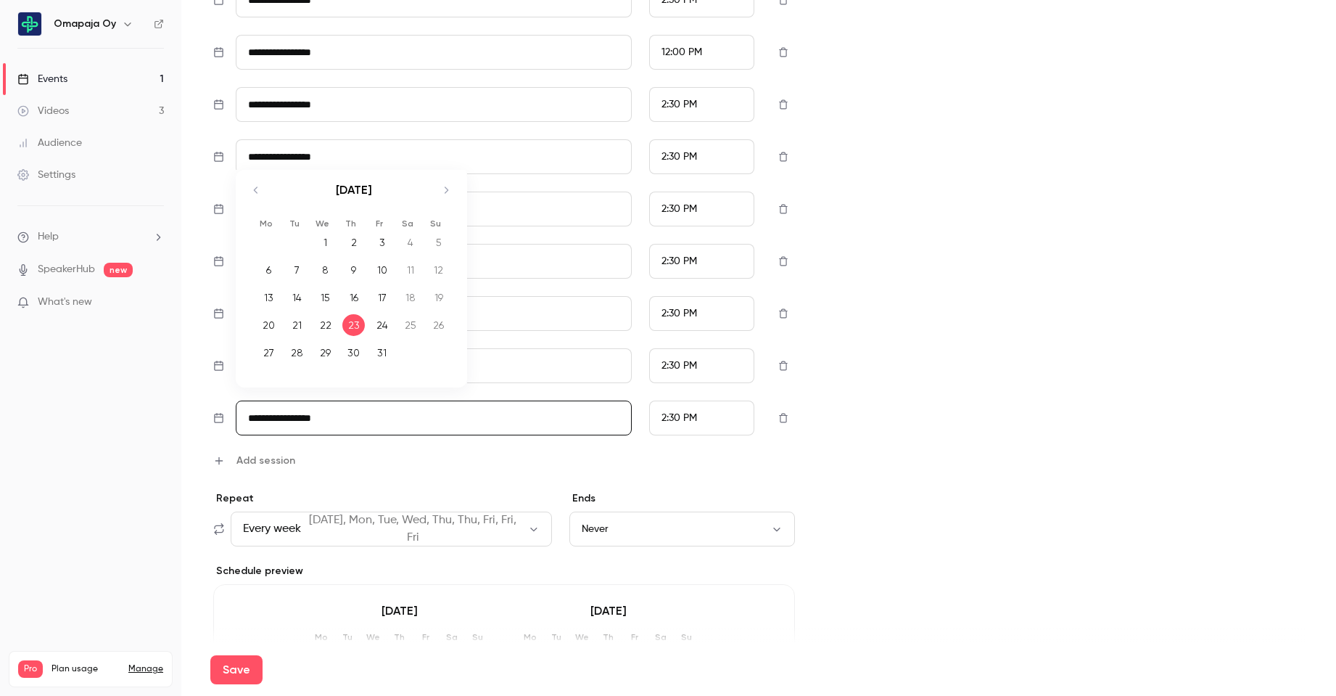
click at [362, 418] on input "**********" at bounding box center [434, 417] width 396 height 35
click at [331, 349] on div "29" at bounding box center [325, 353] width 22 height 22
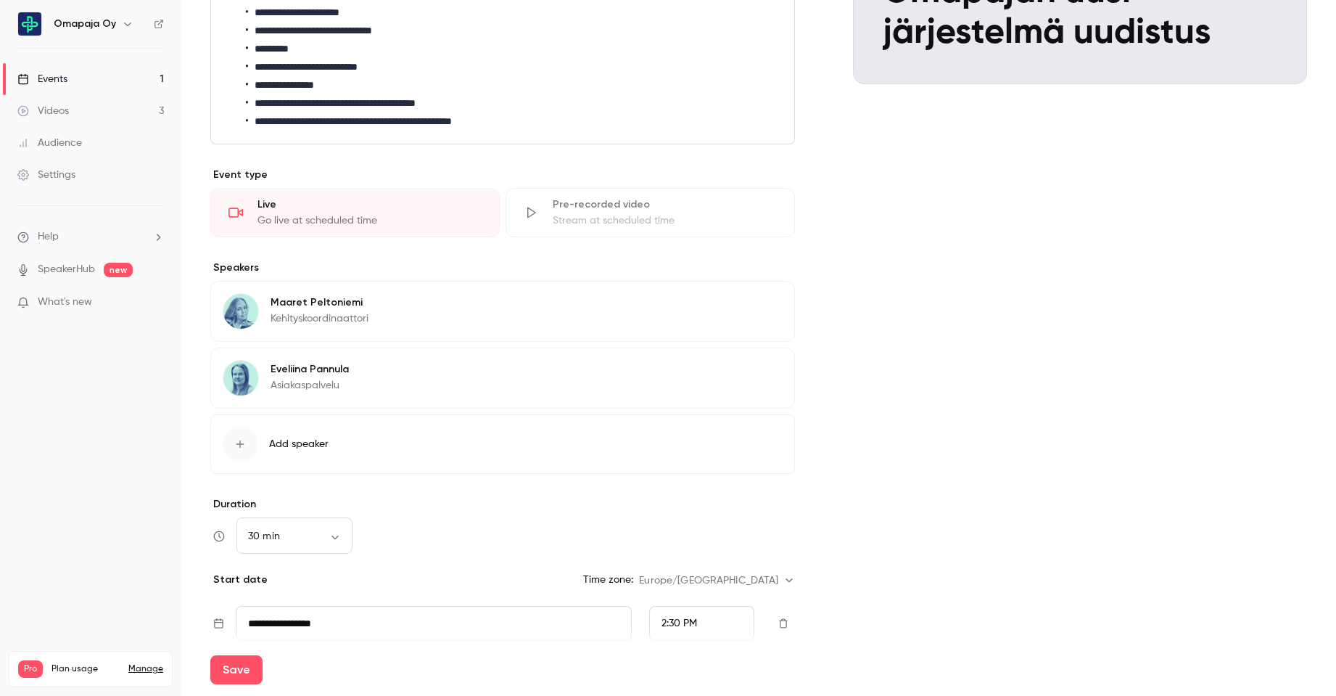
scroll to position [299, 0]
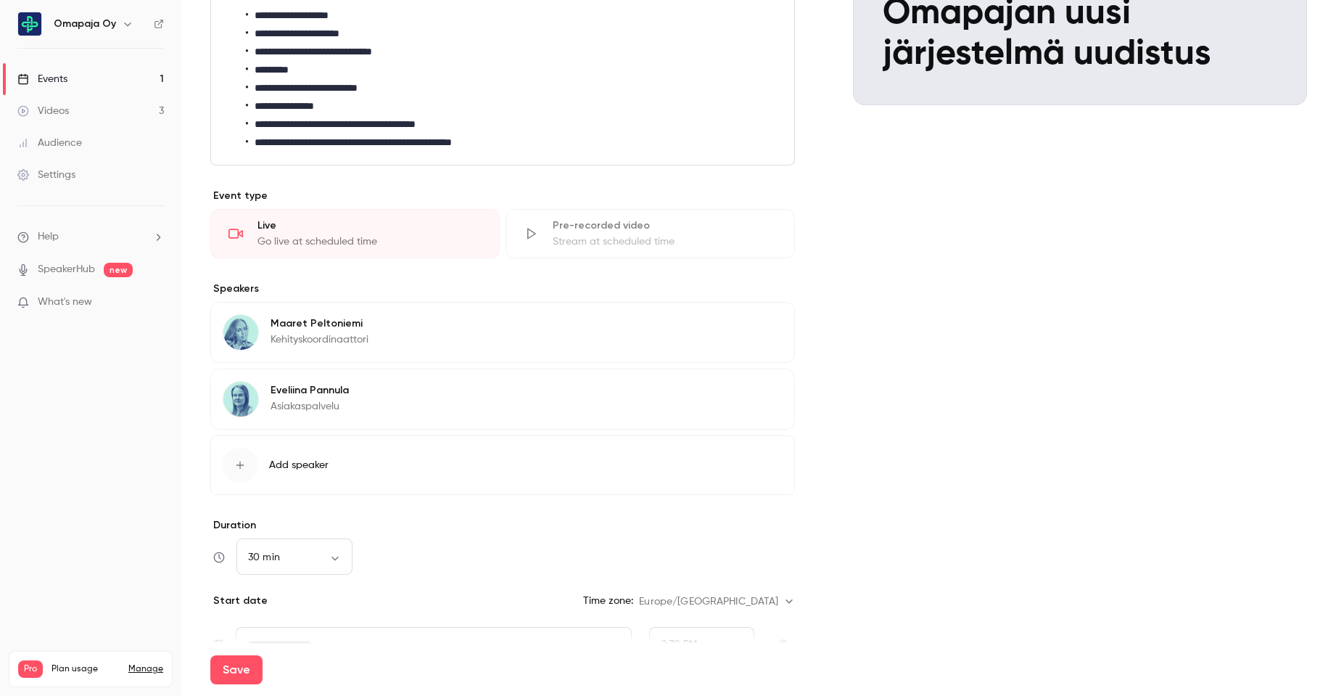
click at [520, 141] on li "**********" at bounding box center [511, 142] width 530 height 15
click at [508, 139] on li "**********" at bounding box center [511, 142] width 530 height 15
click at [502, 139] on li "**********" at bounding box center [511, 142] width 530 height 15
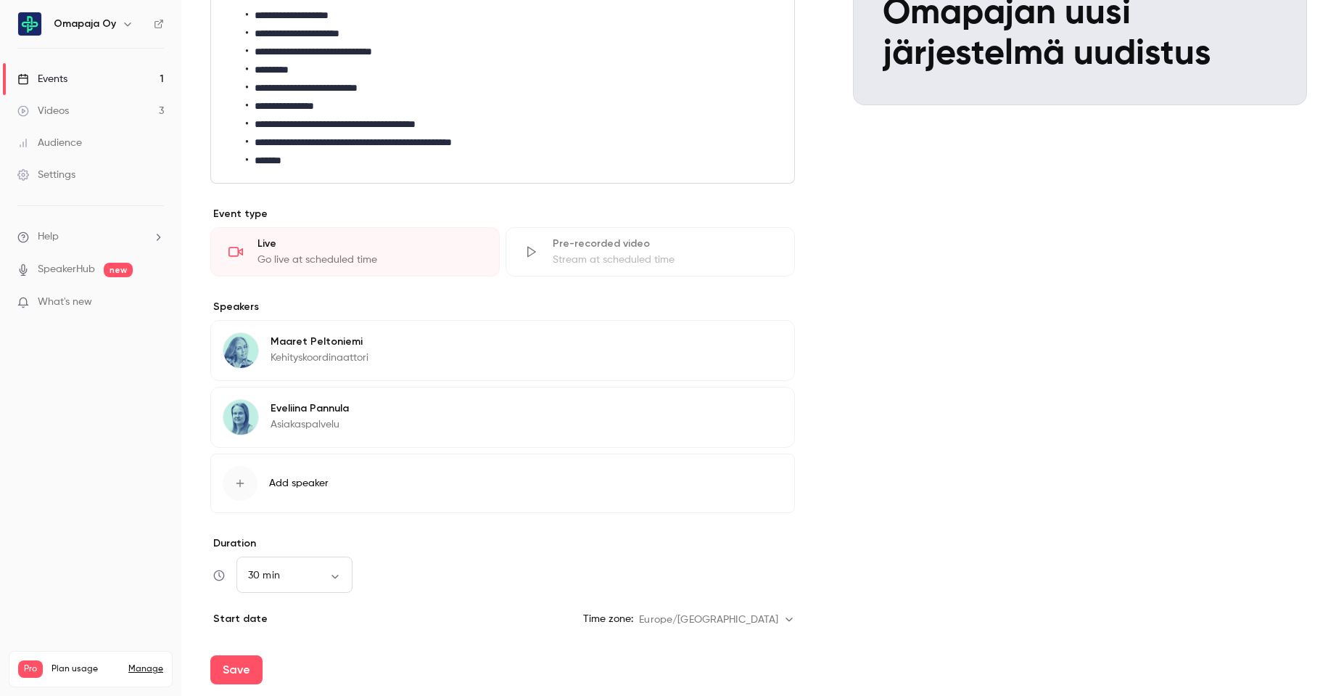
scroll to position [9, 0]
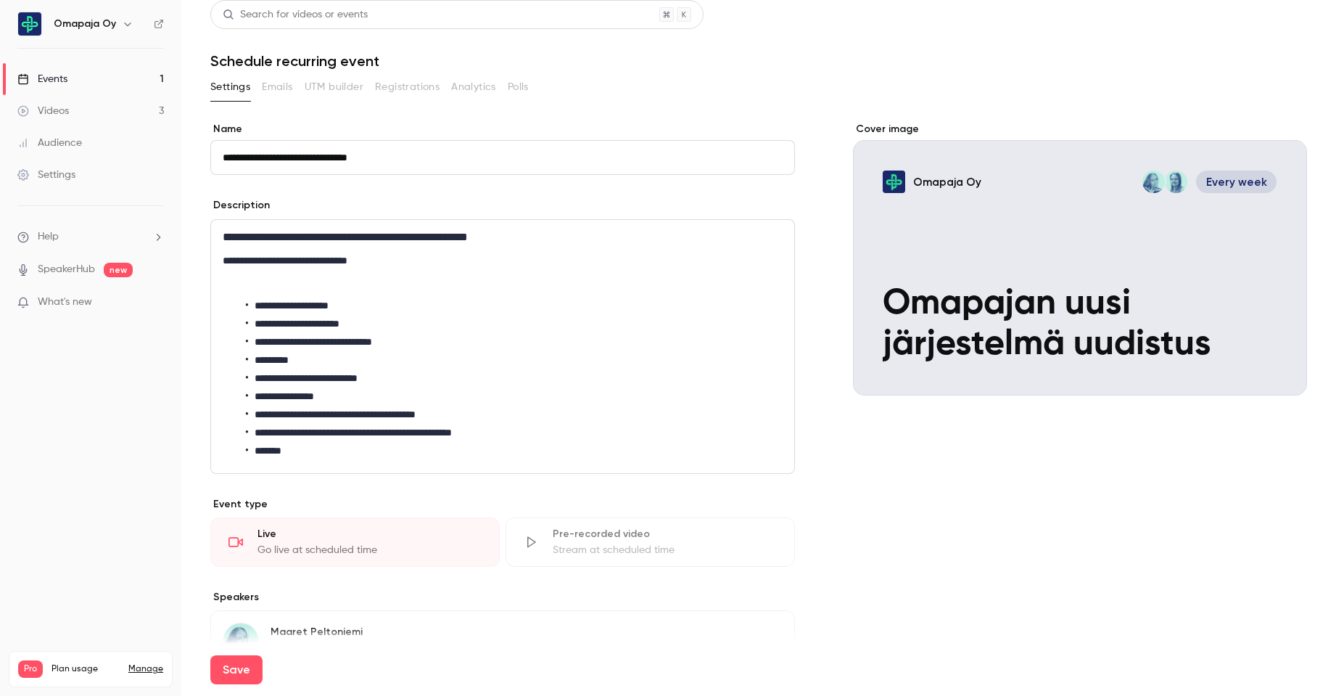
click at [364, 429] on li "**********" at bounding box center [511, 432] width 530 height 15
click at [453, 432] on li "**********" at bounding box center [511, 432] width 530 height 15
click at [309, 450] on li "*******" at bounding box center [511, 450] width 530 height 15
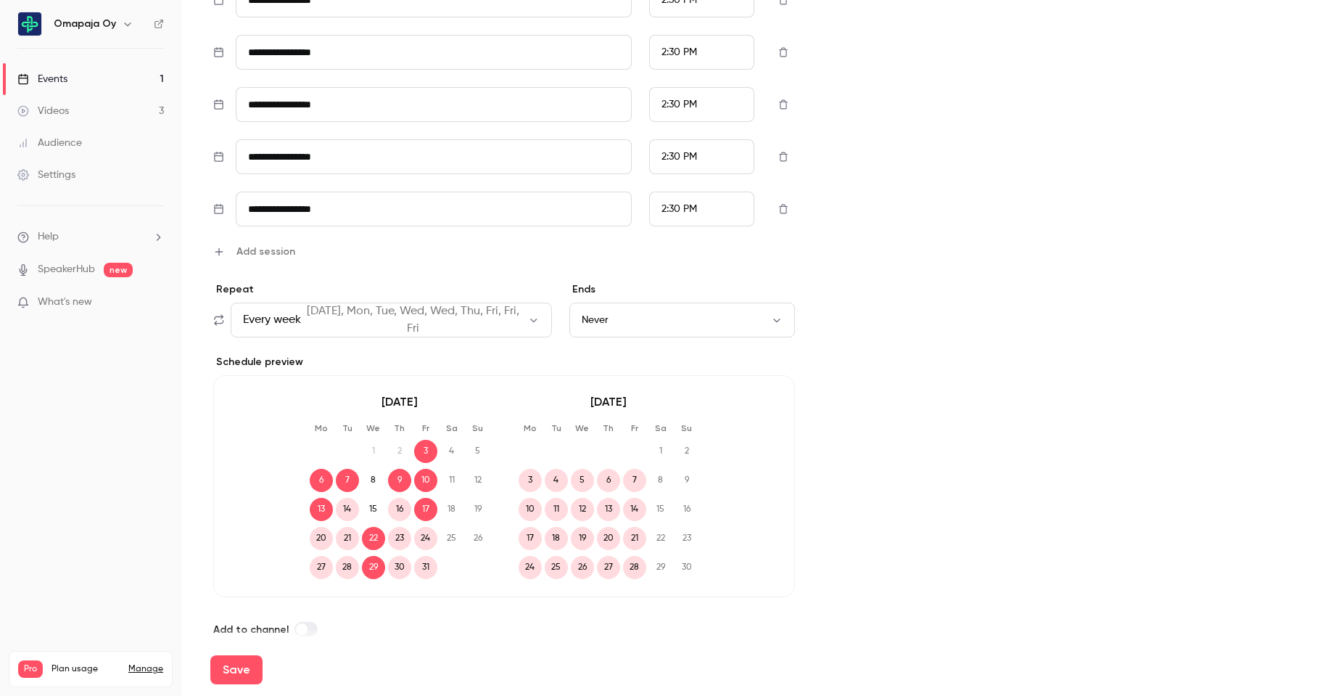
scroll to position [1187, 0]
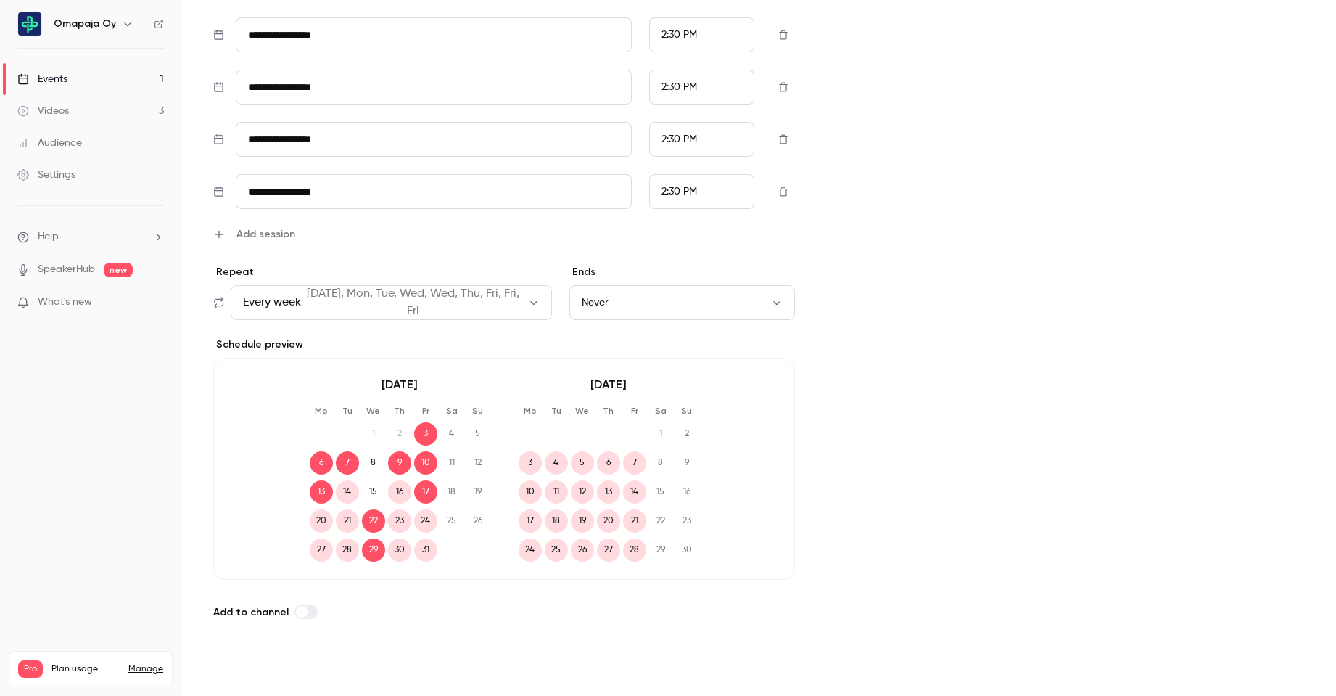
click at [237, 662] on button "Save" at bounding box center [236, 669] width 52 height 29
type input "**"
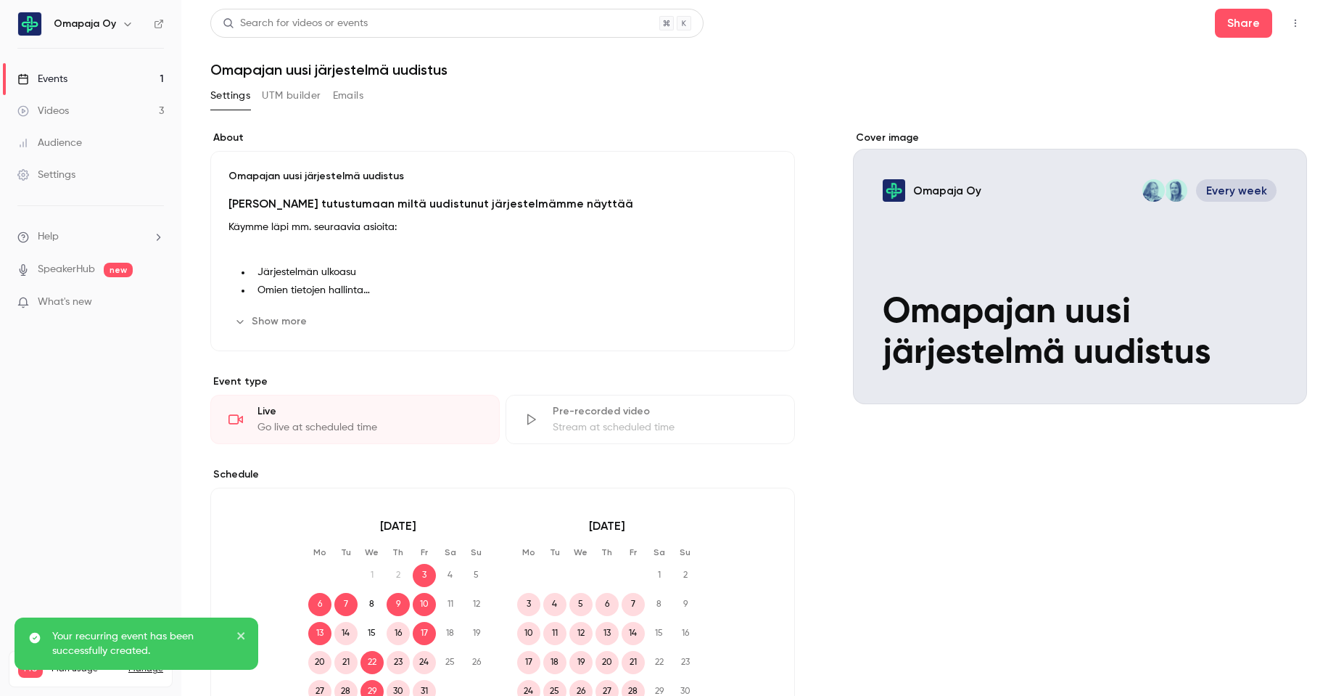
click at [352, 100] on button "Emails" at bounding box center [348, 95] width 30 height 23
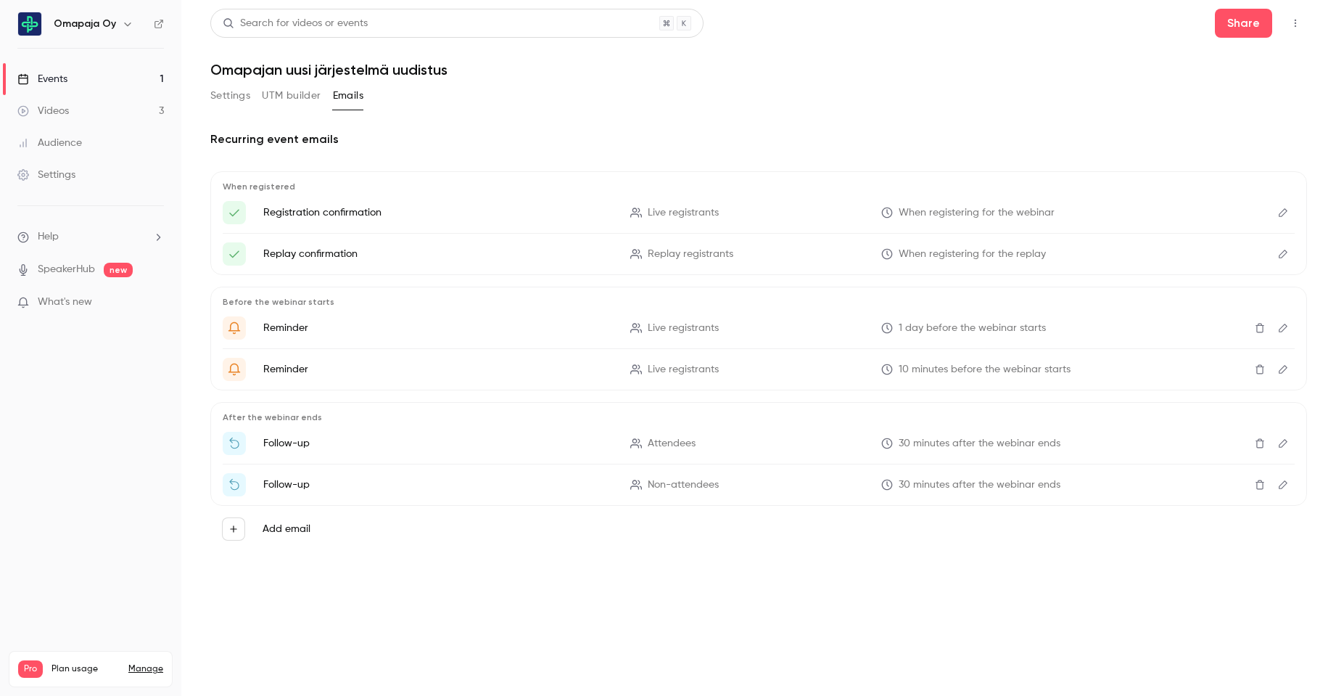
click at [1281, 215] on icon "Edit" at bounding box center [1283, 212] width 12 height 10
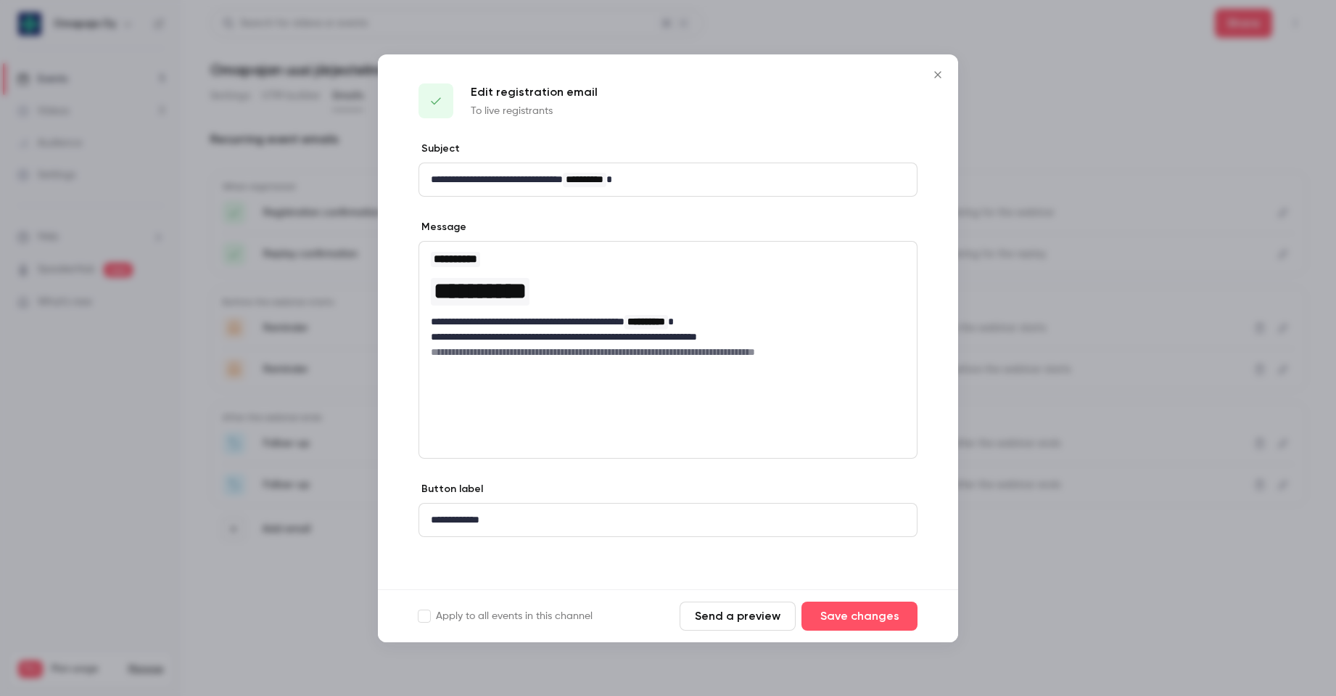
click at [936, 78] on icon "Close" at bounding box center [937, 75] width 17 height 12
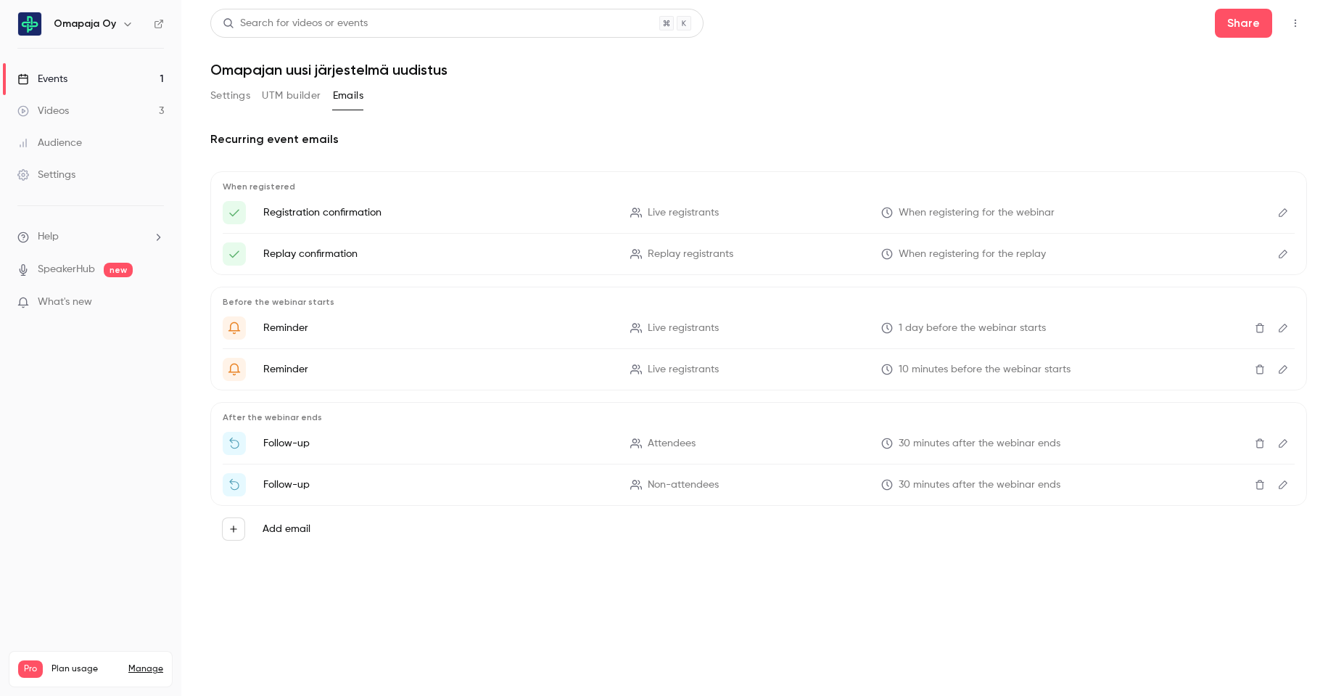
click at [228, 94] on button "Settings" at bounding box center [230, 95] width 40 height 23
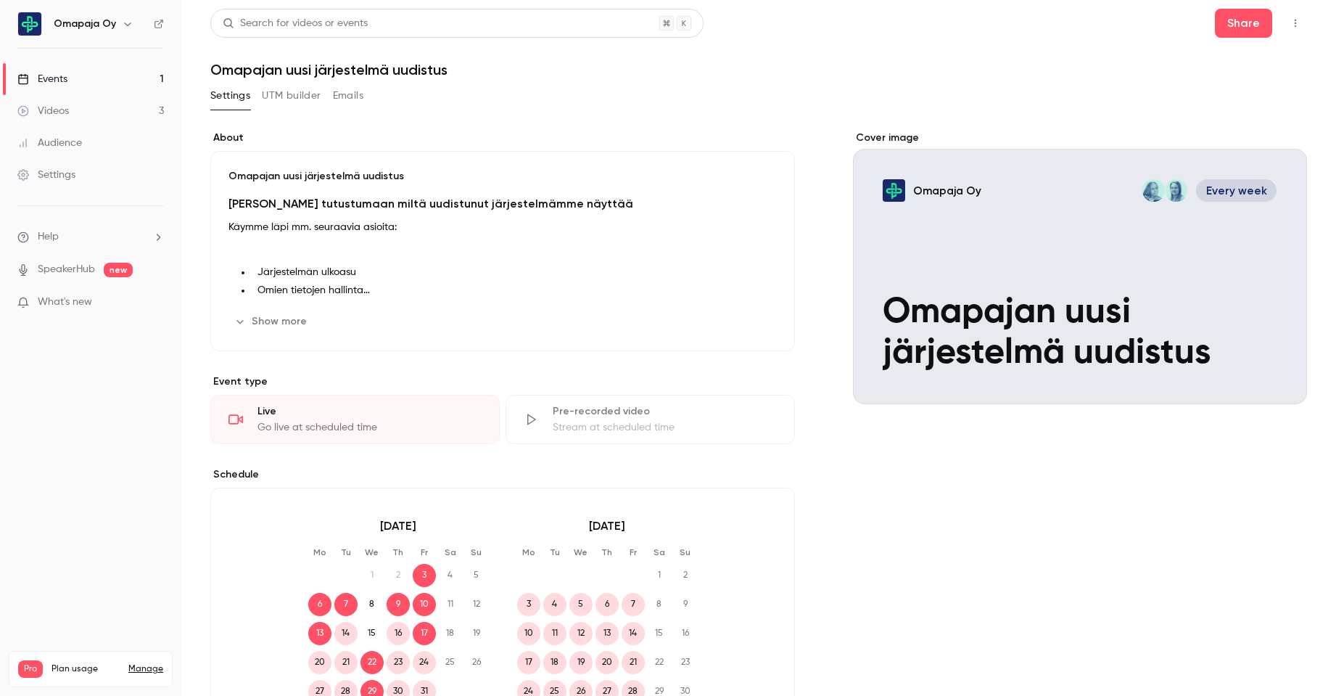
click at [60, 77] on div "Events" at bounding box center [42, 79] width 50 height 15
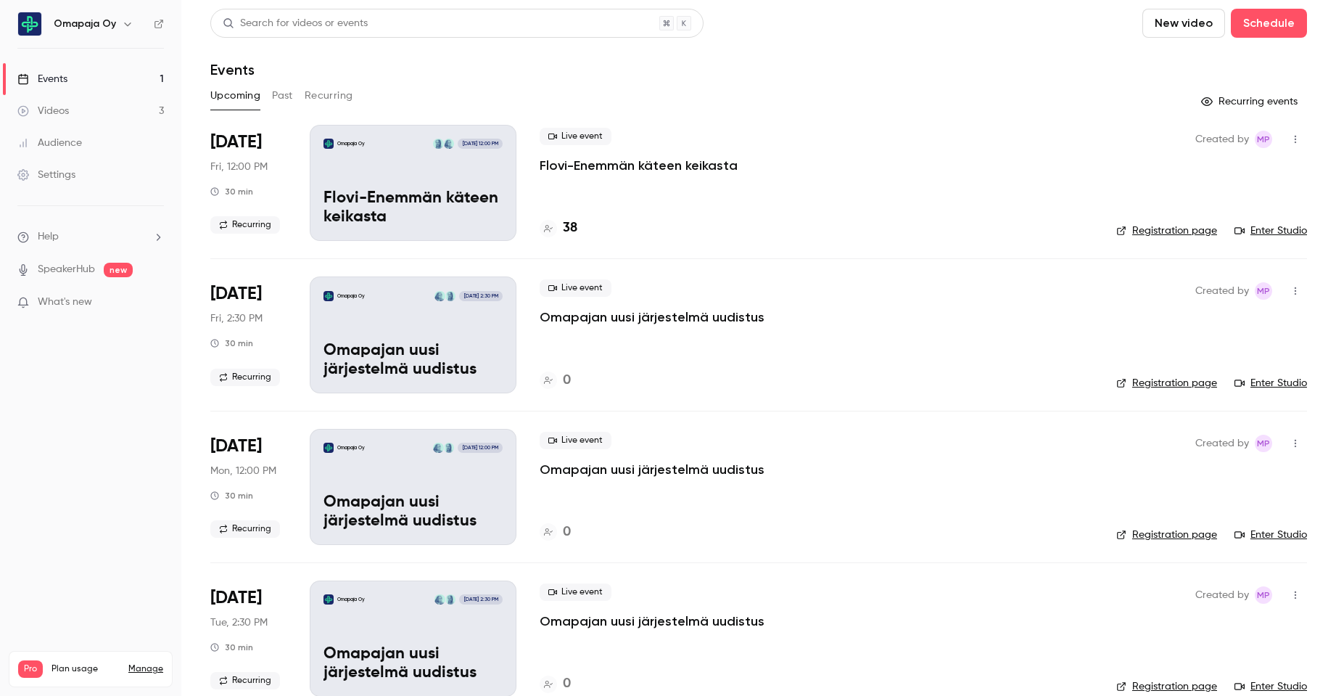
click at [319, 94] on button "Recurring" at bounding box center [329, 95] width 49 height 23
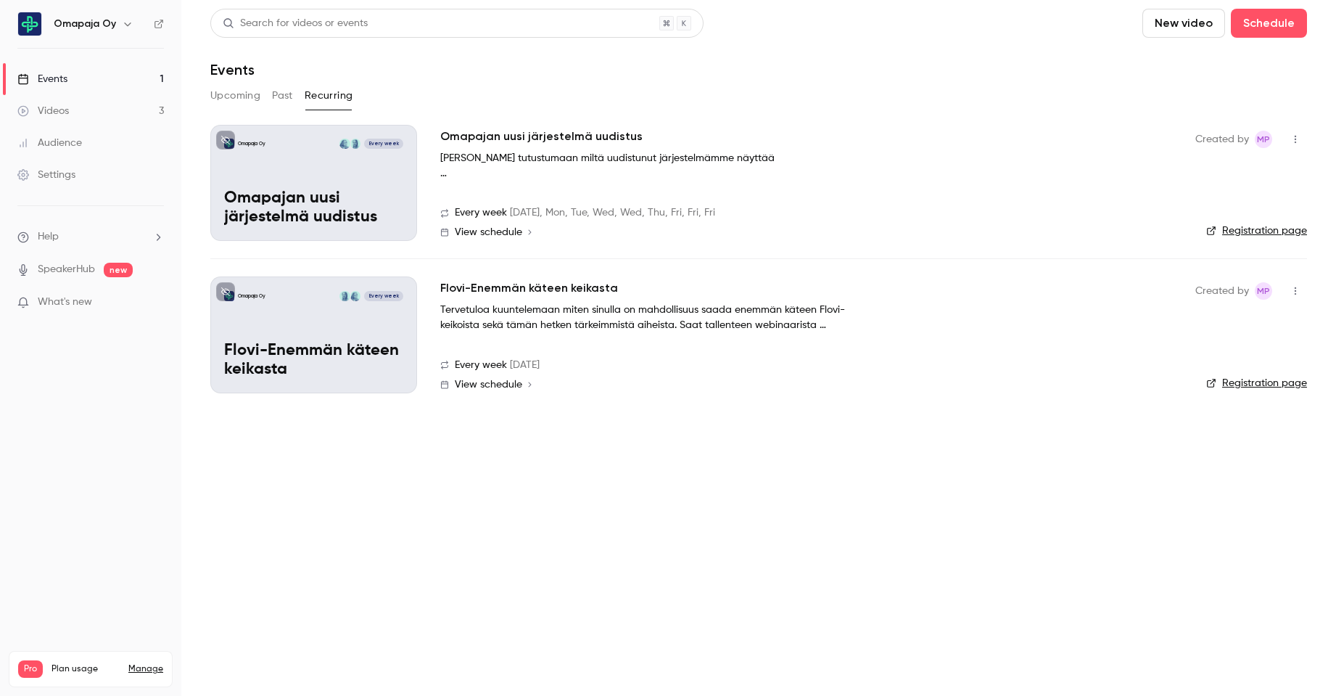
click at [358, 188] on div "Omapaja Oy Every week Omapajan uusi järjestelmä uudistus" at bounding box center [313, 183] width 207 height 116
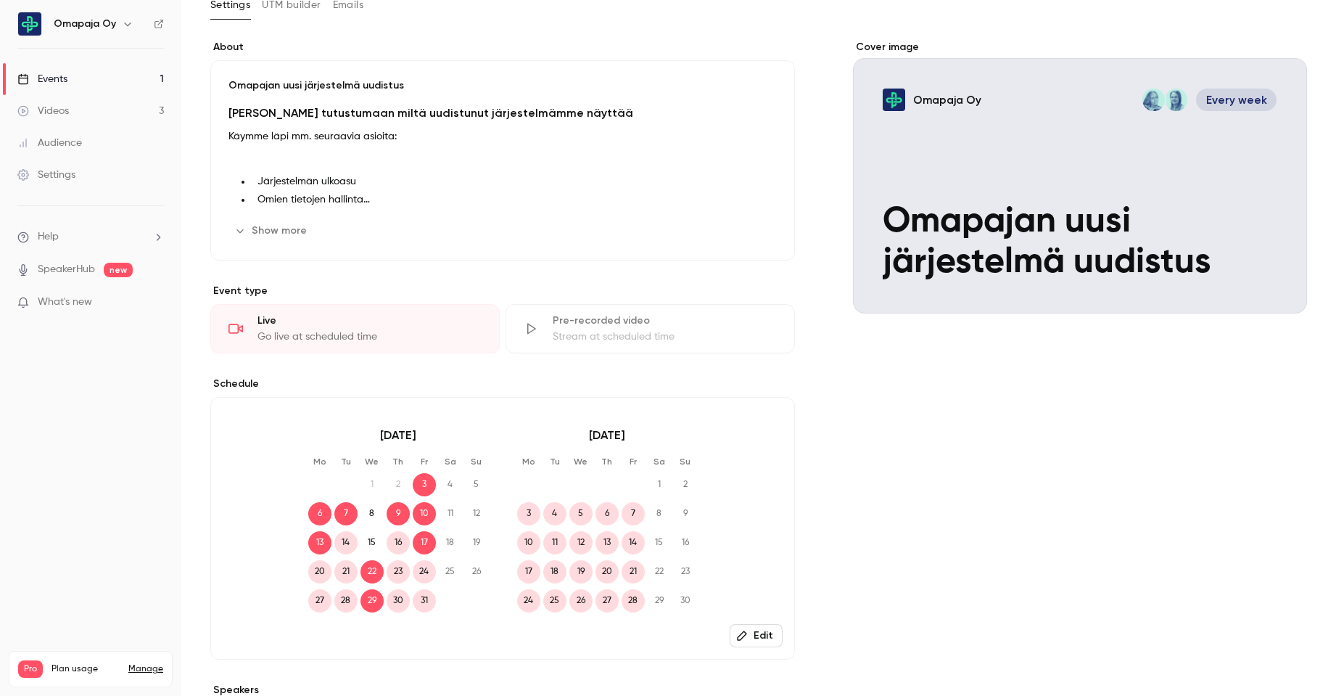
scroll to position [381, 0]
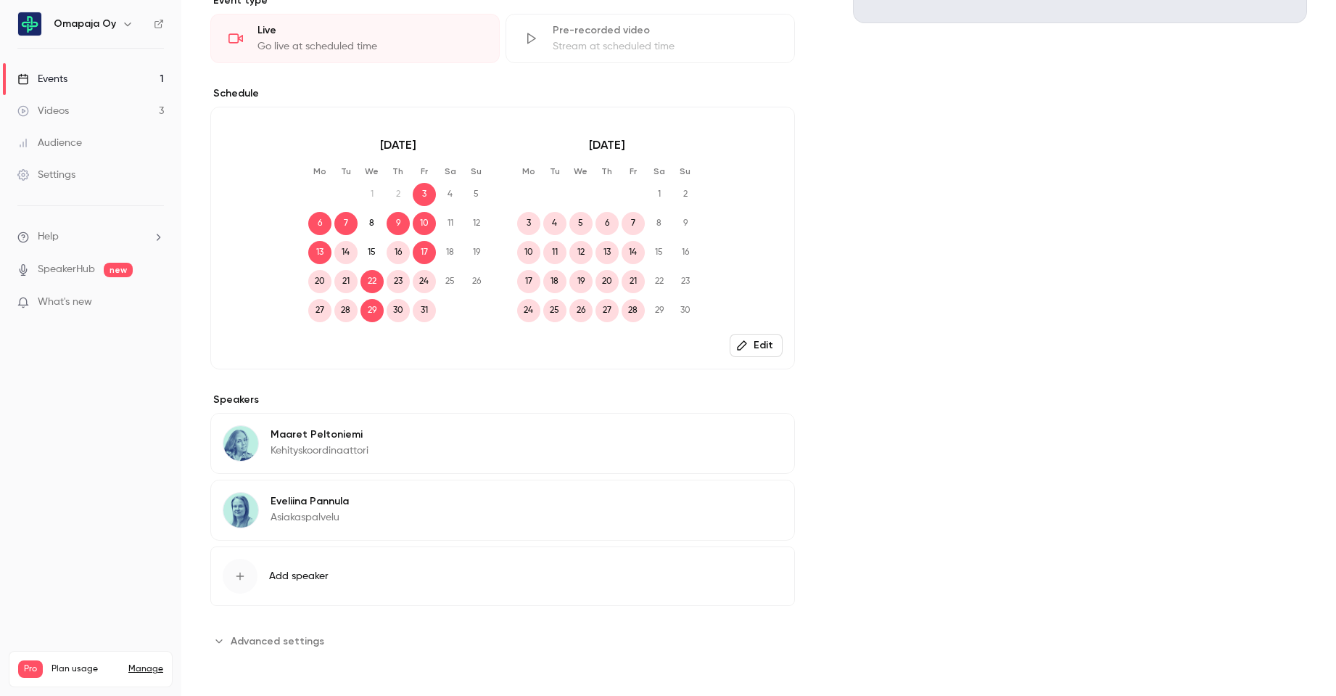
click at [746, 347] on button "Edit" at bounding box center [756, 345] width 53 height 23
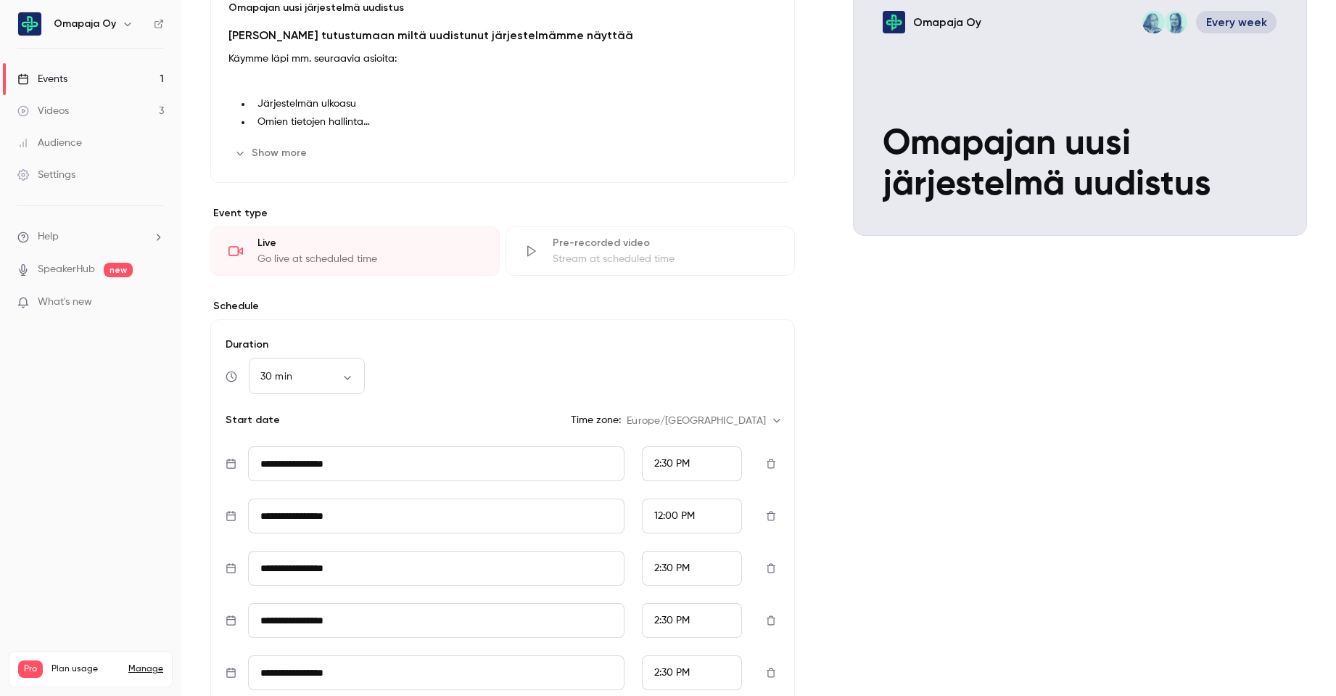
scroll to position [0, 0]
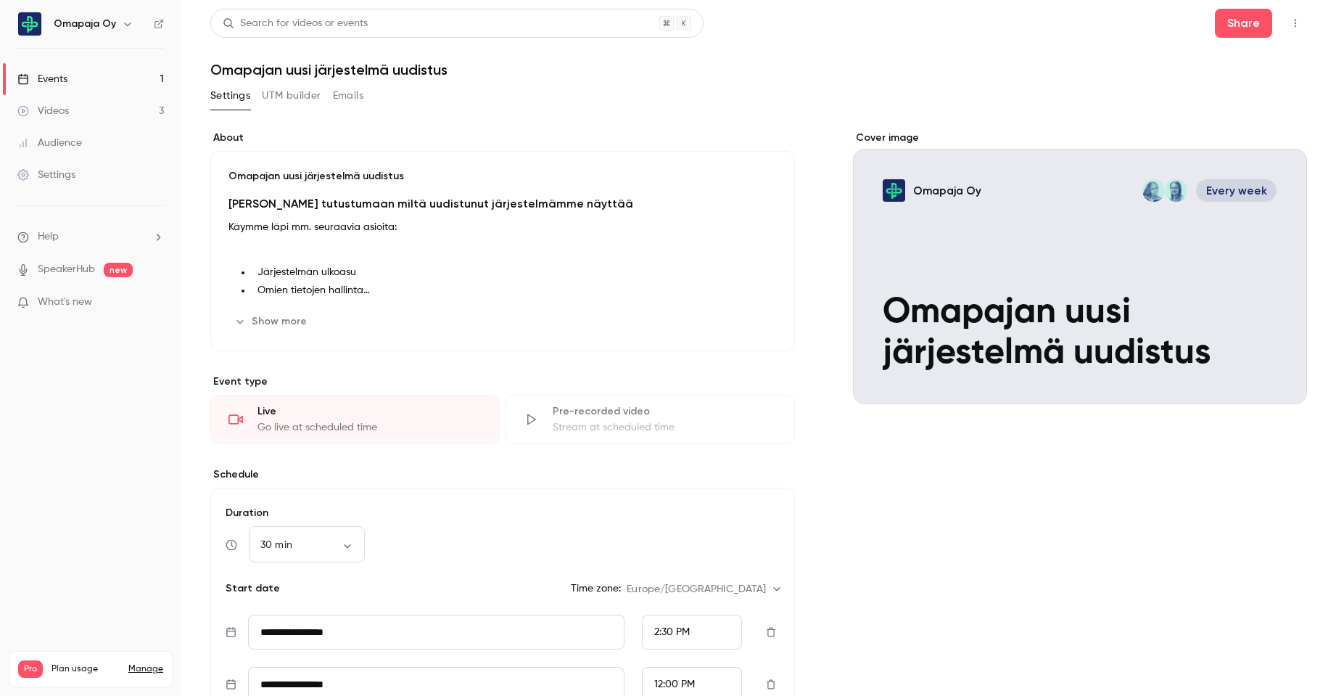
click at [69, 72] on link "Events 1" at bounding box center [90, 79] width 181 height 32
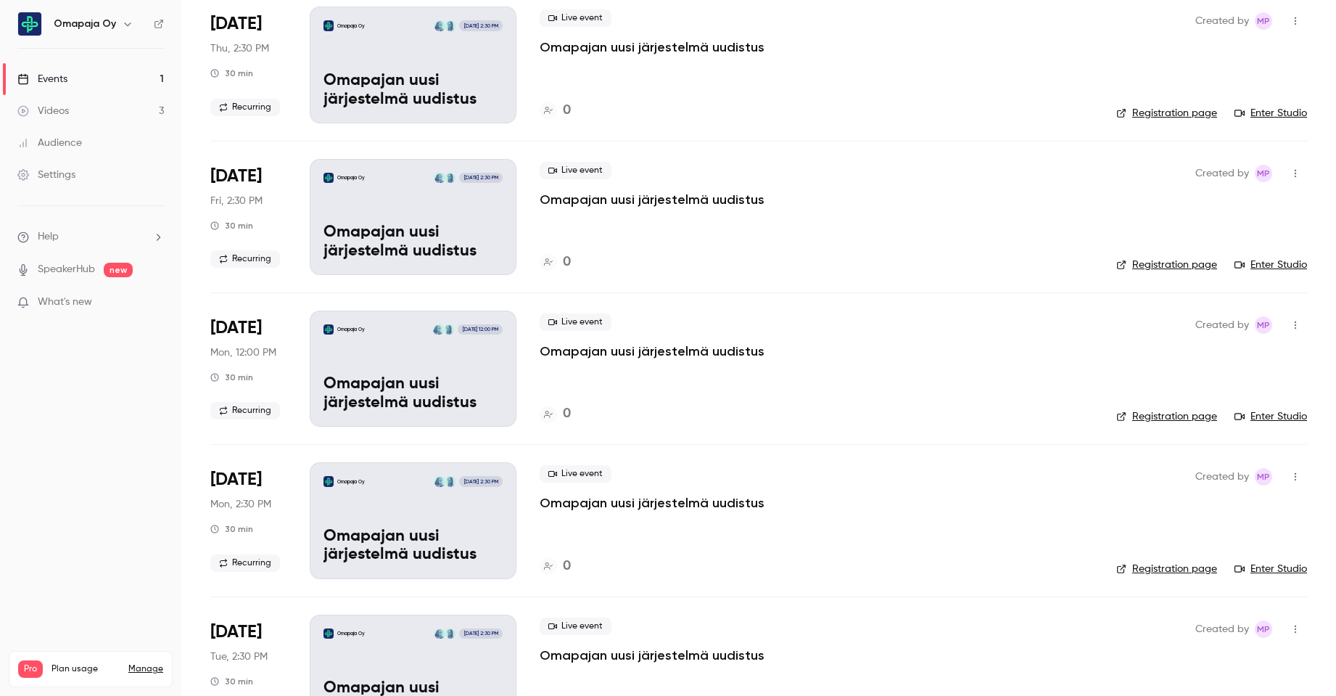
scroll to position [798, 0]
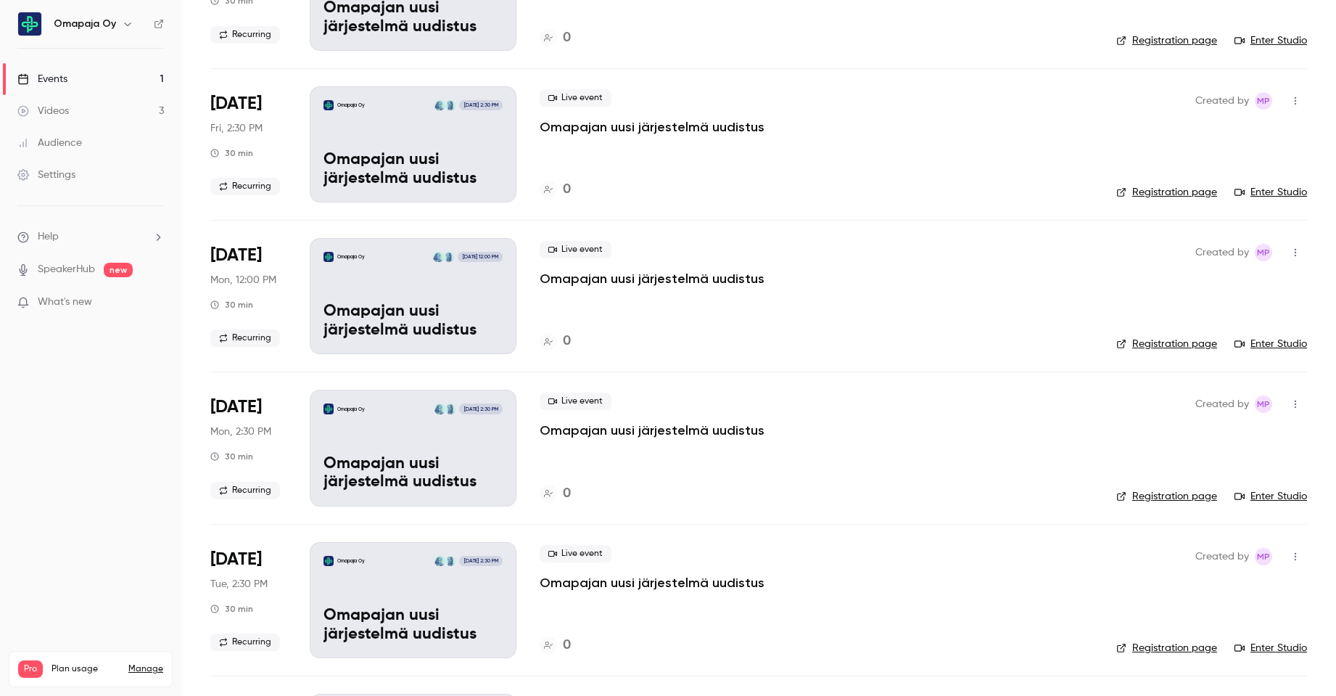
click at [1290, 403] on icon "button" at bounding box center [1296, 404] width 12 height 10
click at [1208, 590] on div "Delete" at bounding box center [1229, 592] width 110 height 15
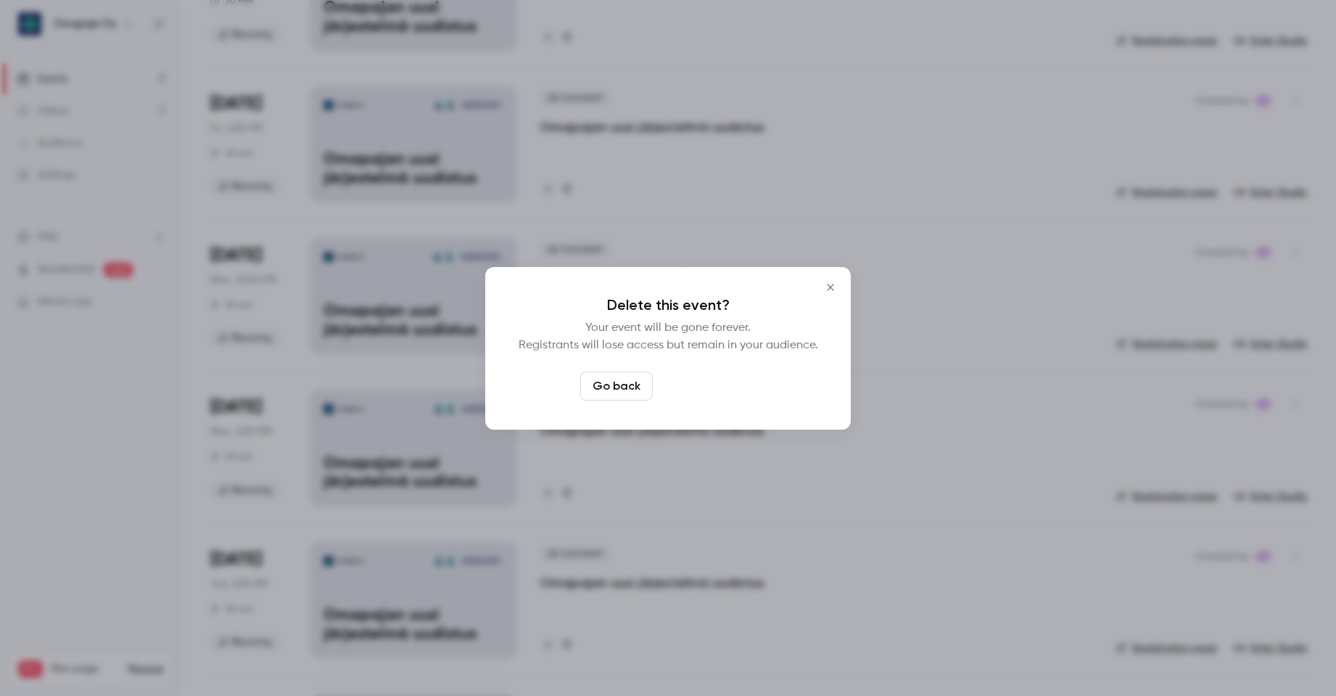
click at [725, 383] on button "Delete event" at bounding box center [707, 385] width 97 height 29
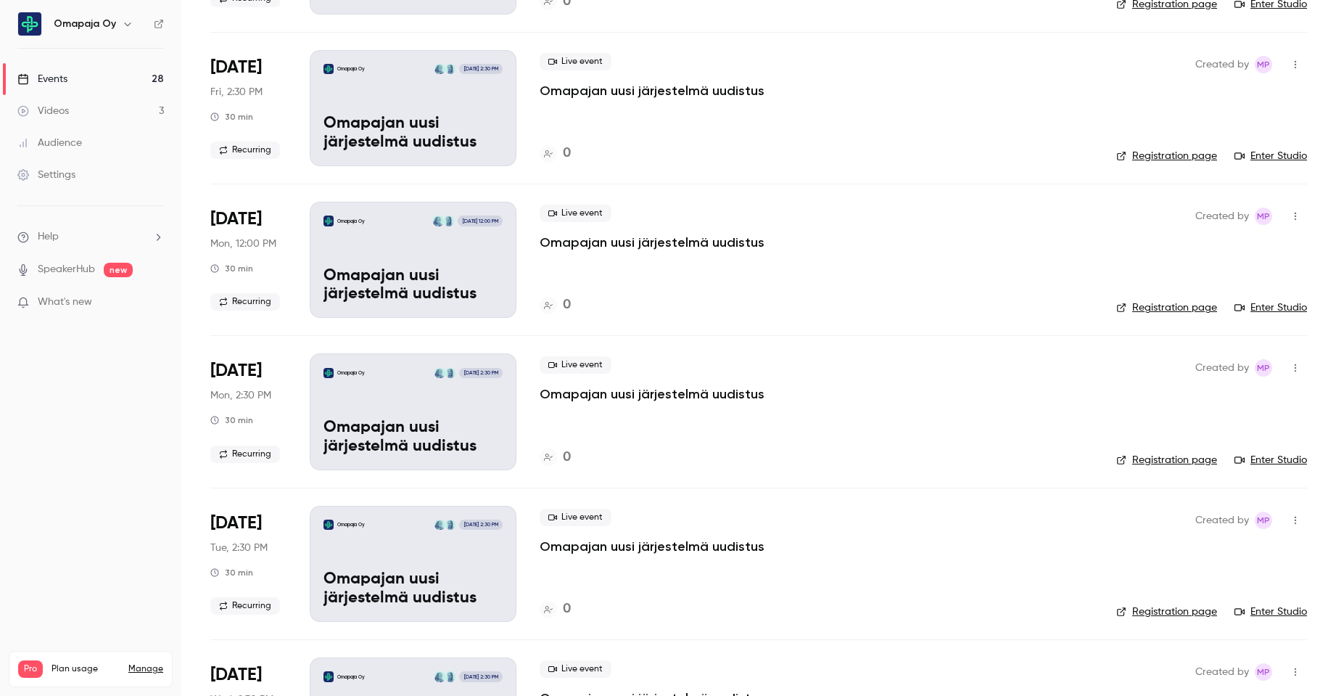
scroll to position [1523, 0]
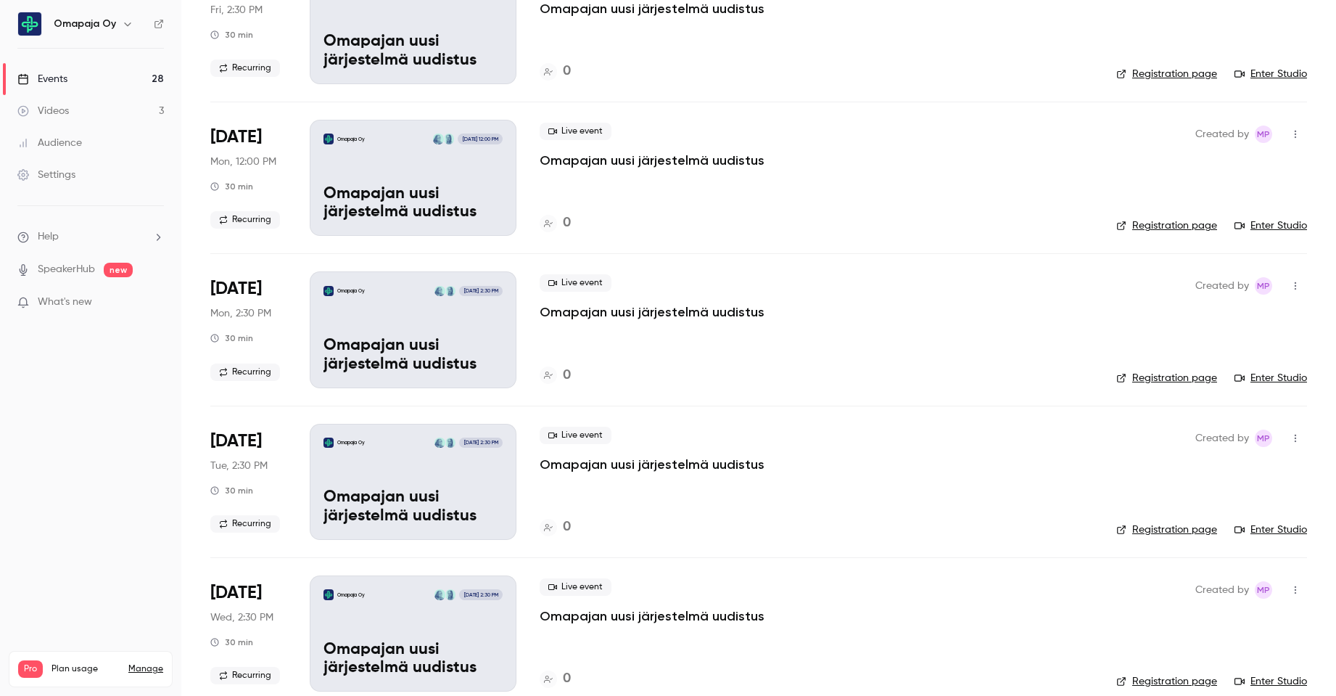
click at [1290, 132] on icon "button" at bounding box center [1296, 134] width 12 height 10
click at [1213, 319] on div "Delete" at bounding box center [1229, 322] width 110 height 15
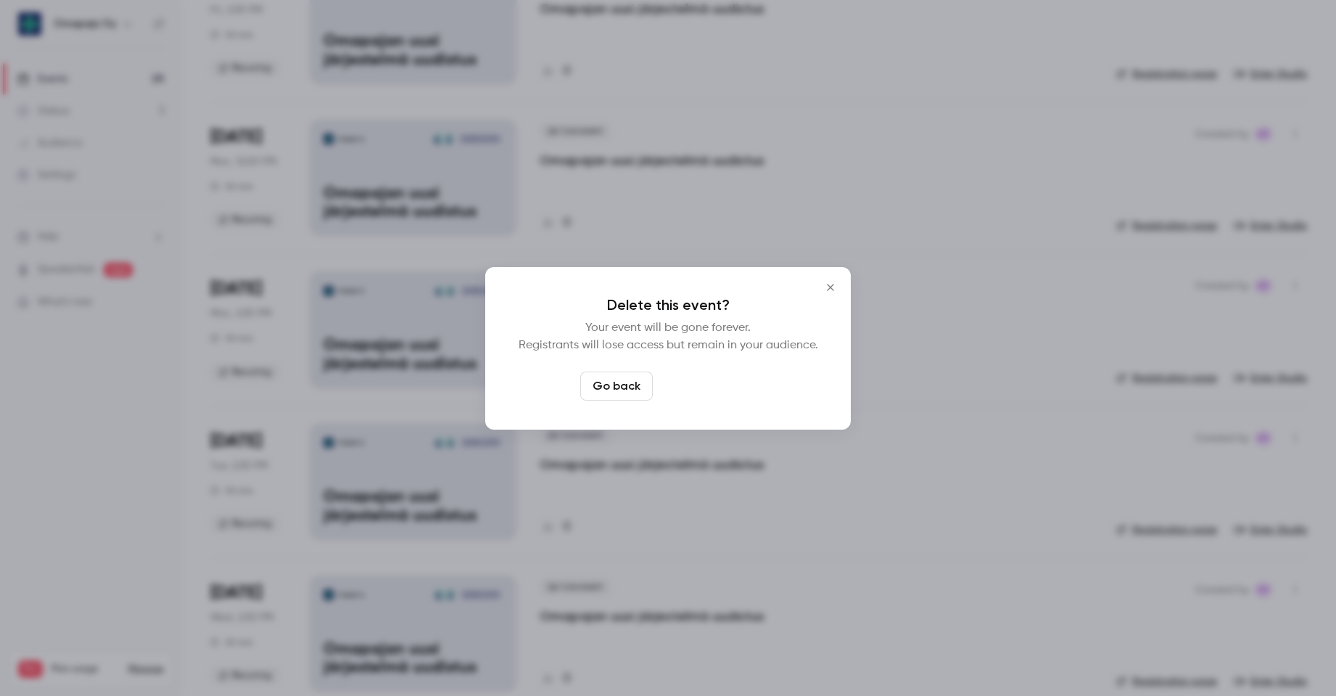
click at [702, 389] on button "Delete event" at bounding box center [707, 385] width 97 height 29
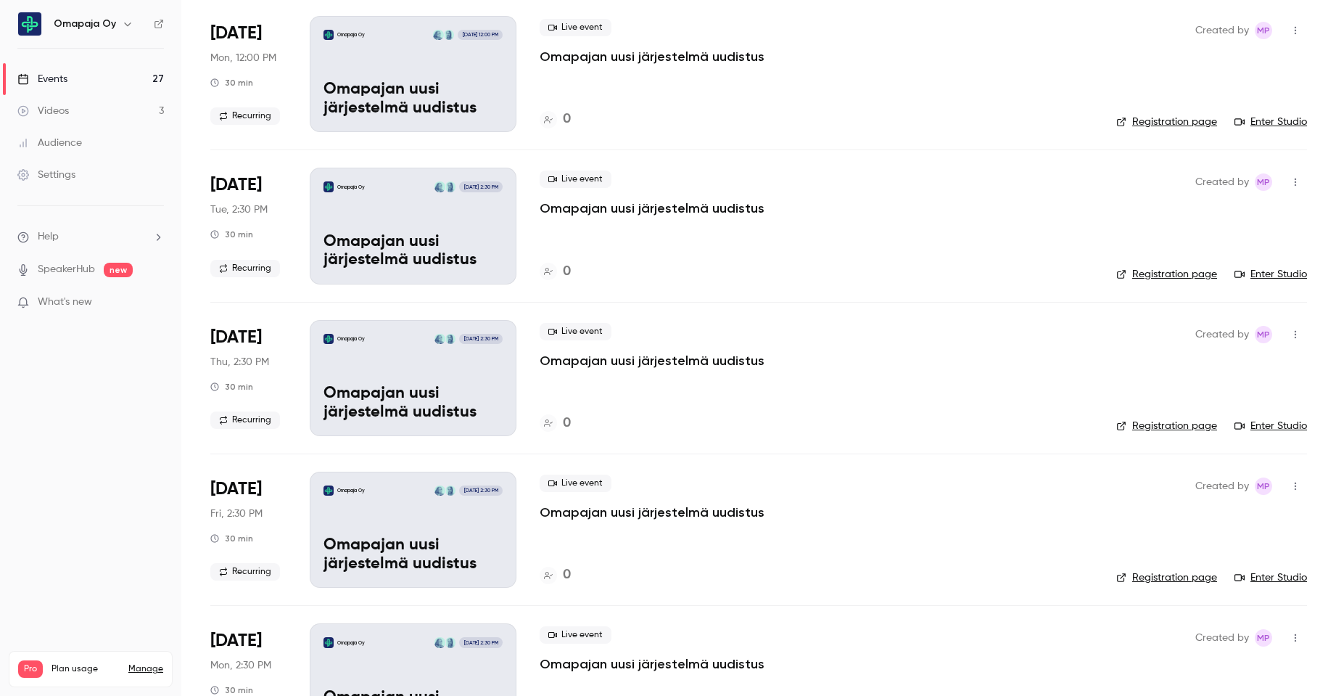
scroll to position [1088, 0]
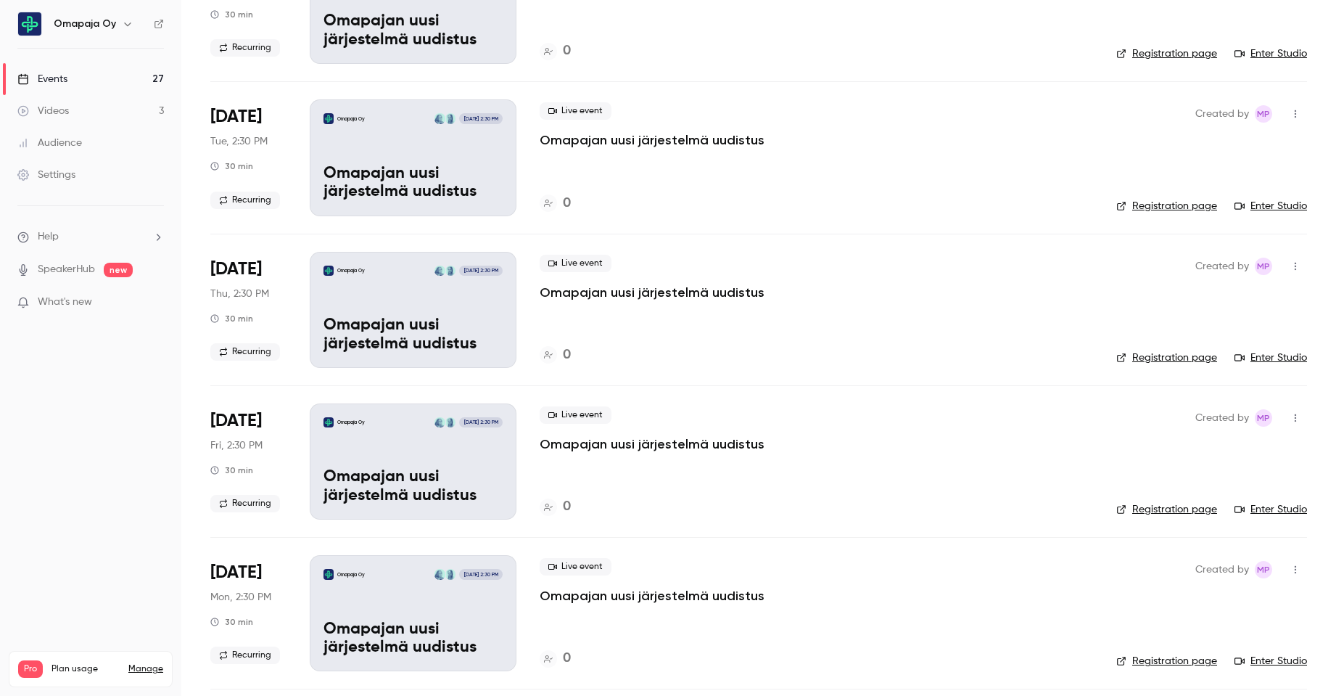
click at [1290, 114] on icon "button" at bounding box center [1296, 114] width 12 height 10
click at [1187, 297] on div "Delete" at bounding box center [1229, 301] width 110 height 15
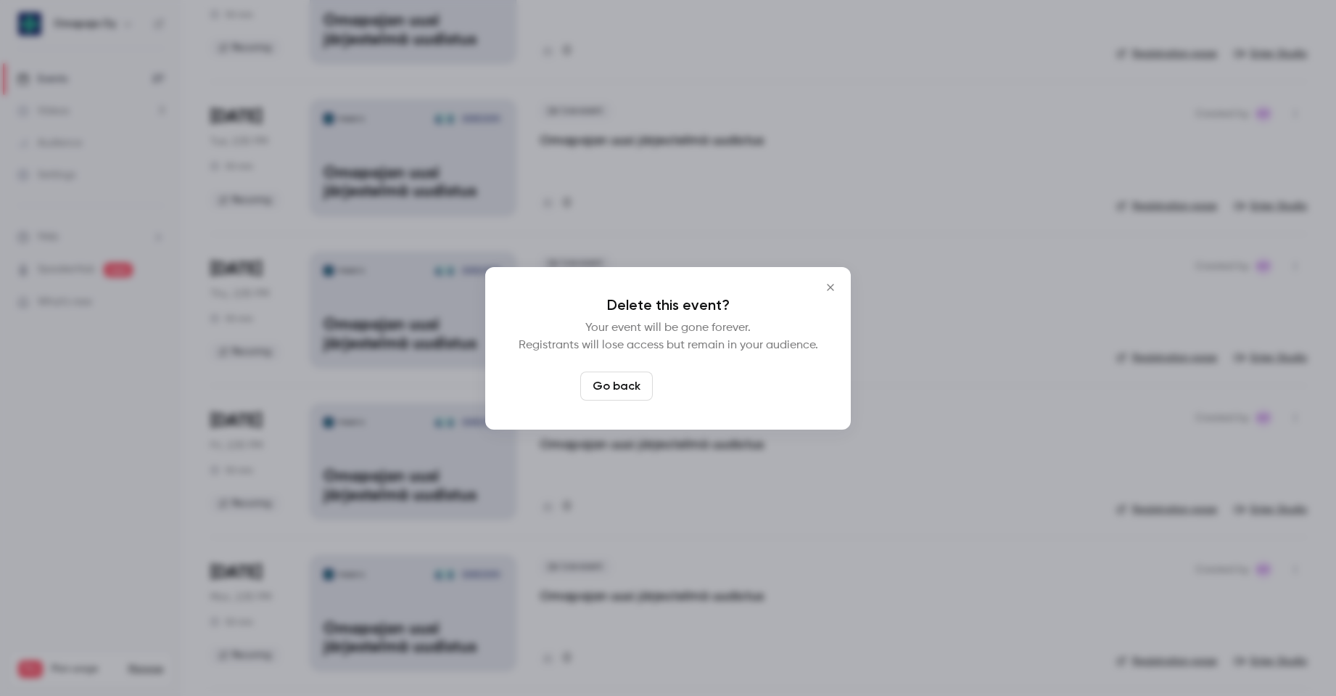
click at [730, 395] on button "Delete event" at bounding box center [707, 385] width 97 height 29
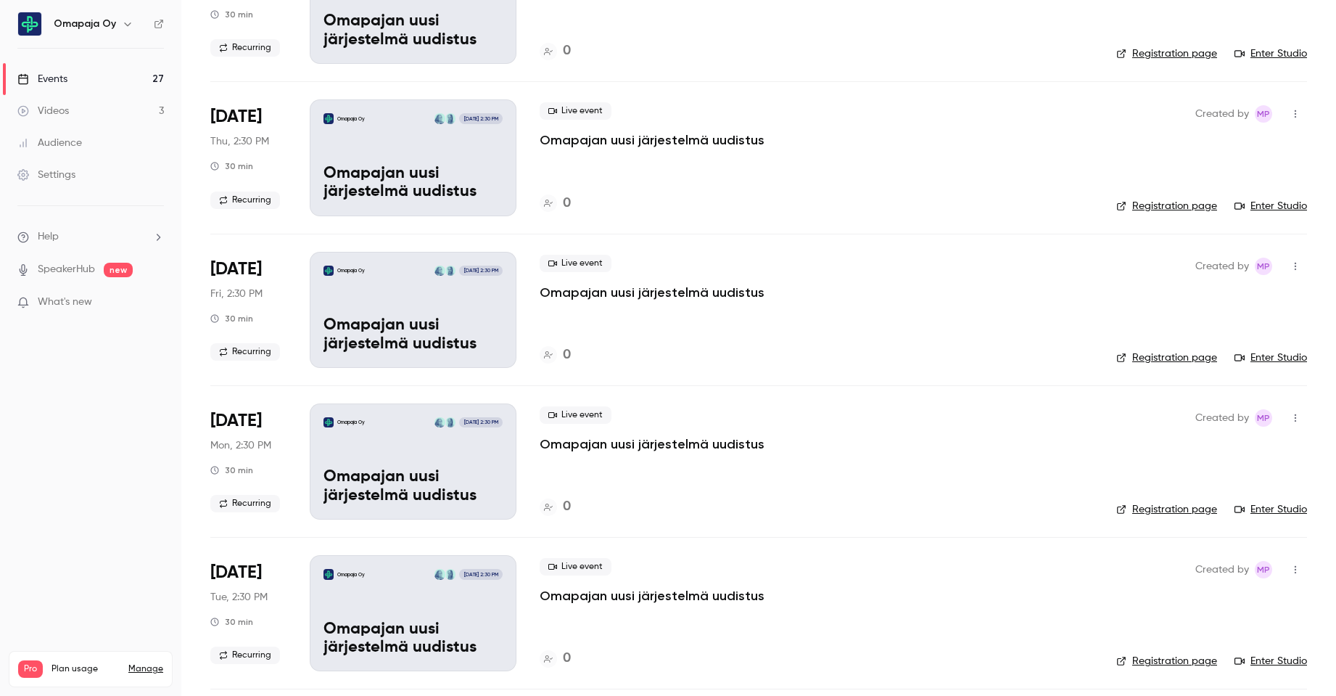
click at [1290, 267] on icon "button" at bounding box center [1296, 266] width 12 height 10
click at [1179, 457] on div "Delete" at bounding box center [1229, 454] width 110 height 15
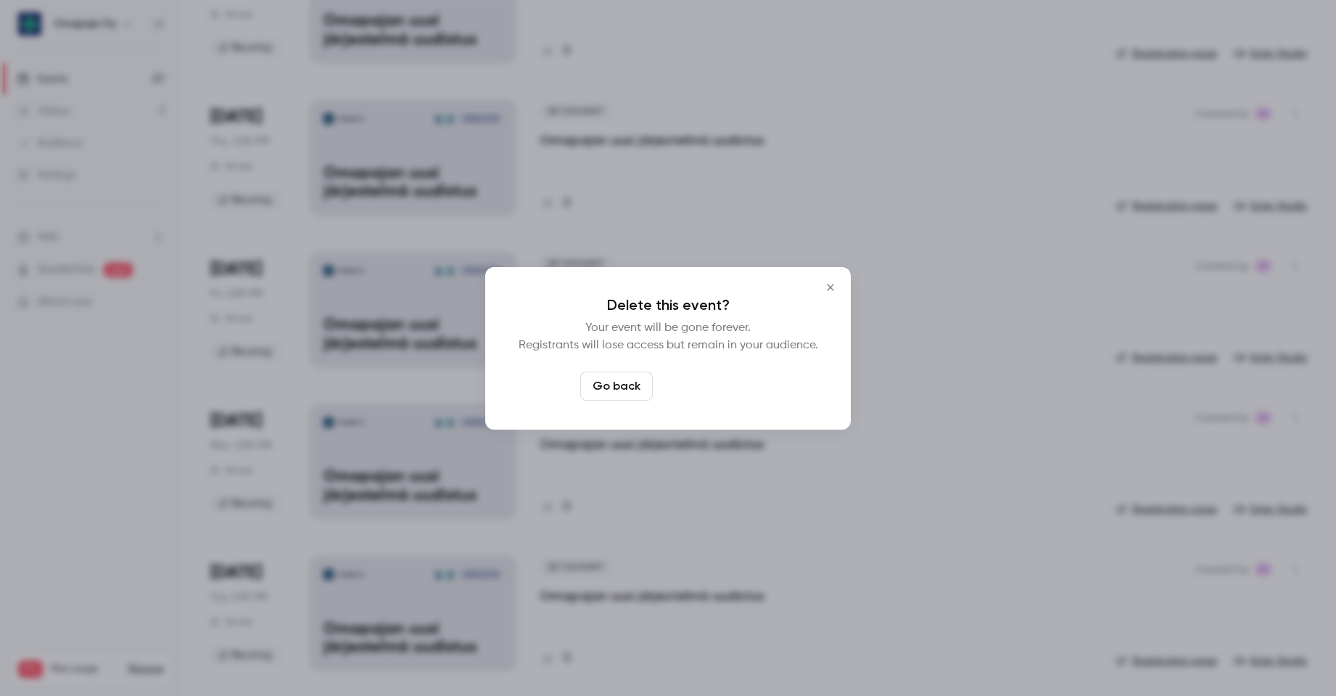
click at [738, 382] on button "Delete event" at bounding box center [707, 385] width 97 height 29
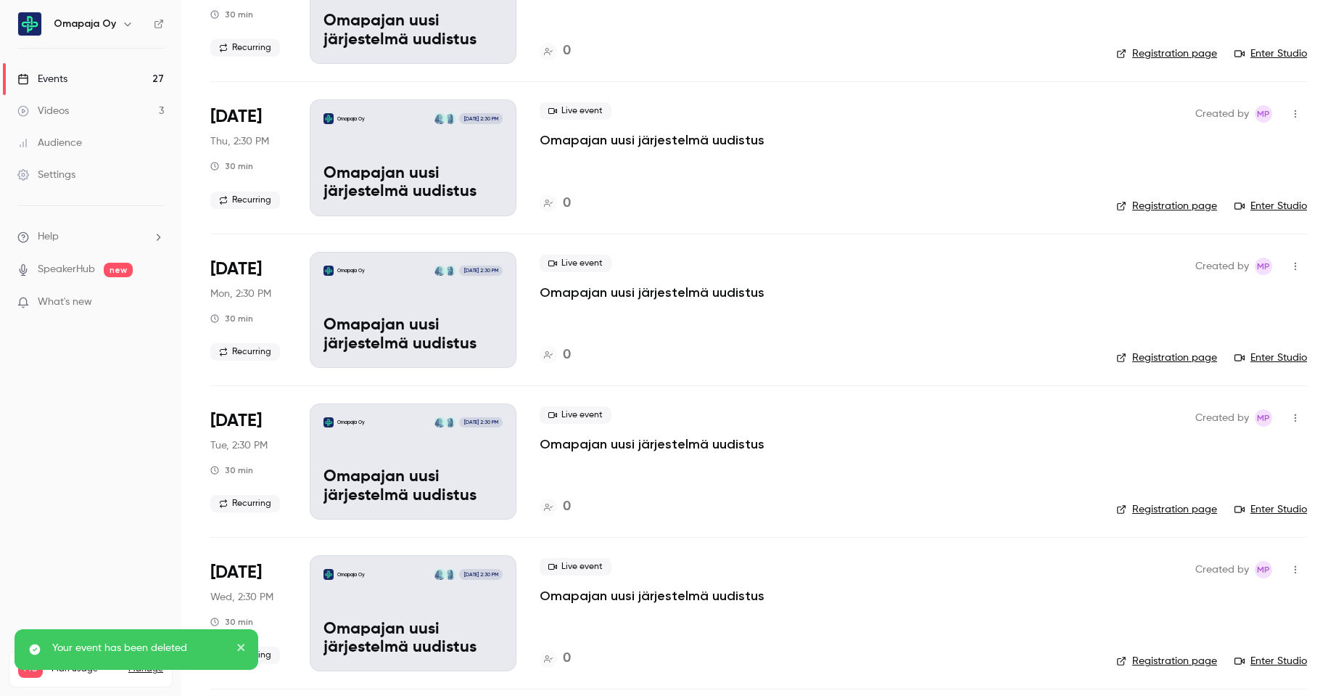
click at [1290, 269] on icon "button" at bounding box center [1296, 266] width 12 height 10
click at [1203, 447] on div "Delete" at bounding box center [1229, 454] width 110 height 15
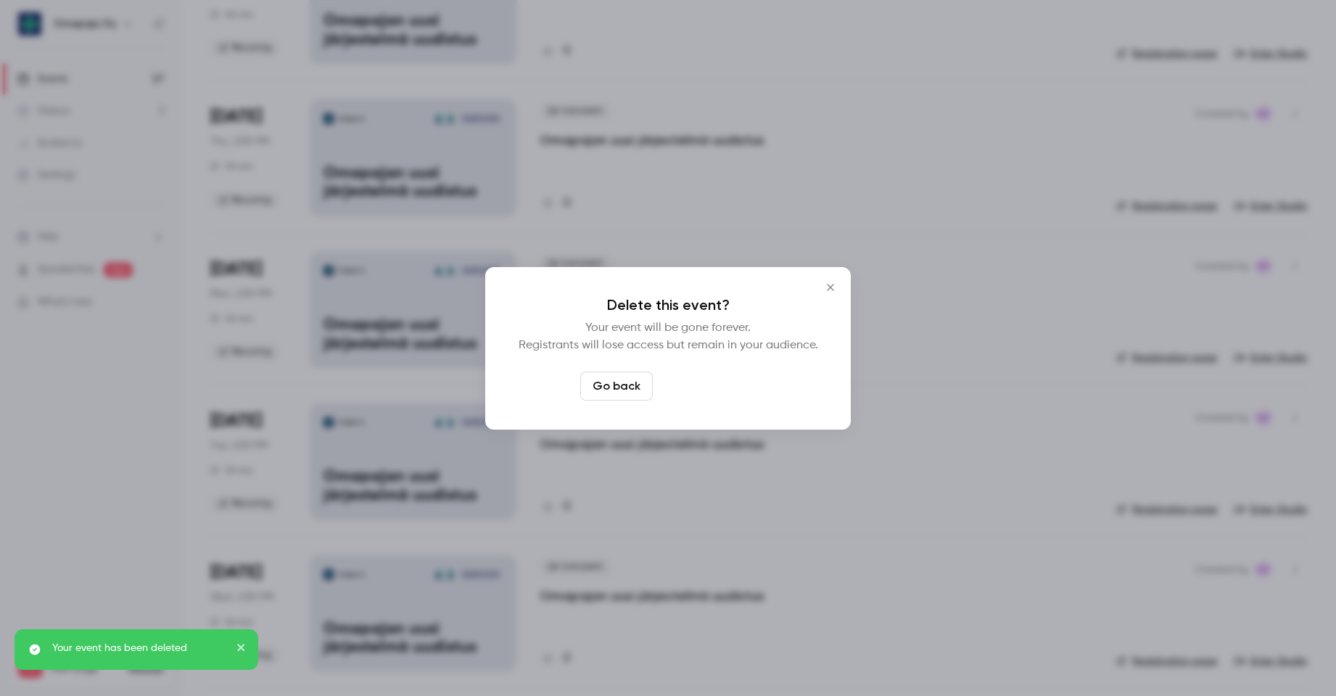
click at [690, 393] on button "Delete event" at bounding box center [707, 385] width 97 height 29
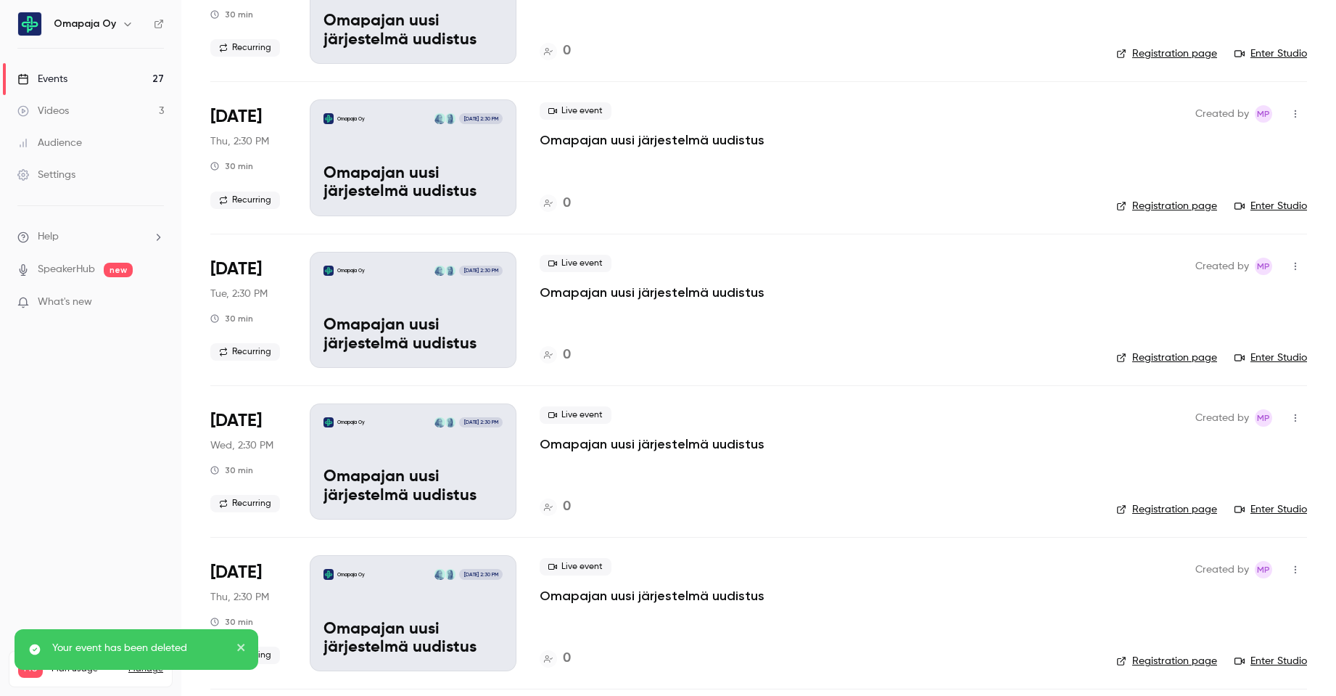
click at [1290, 265] on icon "button" at bounding box center [1296, 266] width 12 height 10
click at [1214, 450] on div "Delete" at bounding box center [1229, 454] width 110 height 15
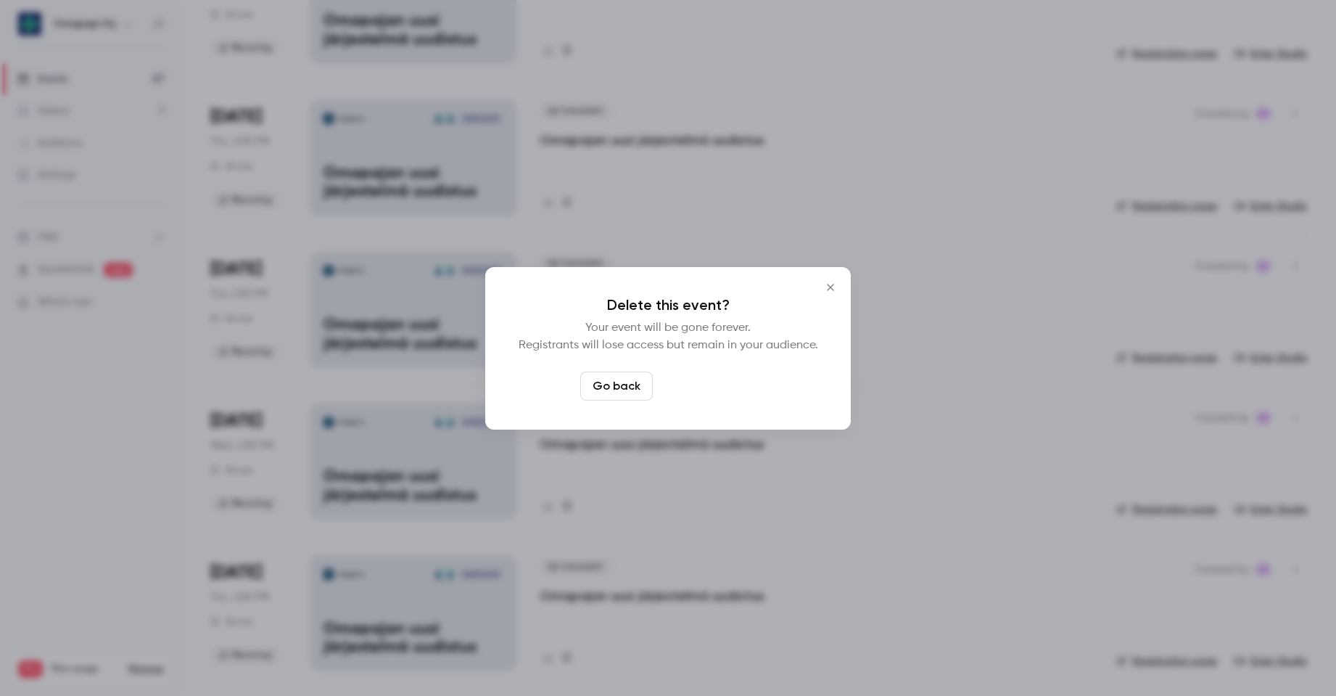
click at [717, 383] on button "Delete event" at bounding box center [707, 385] width 97 height 29
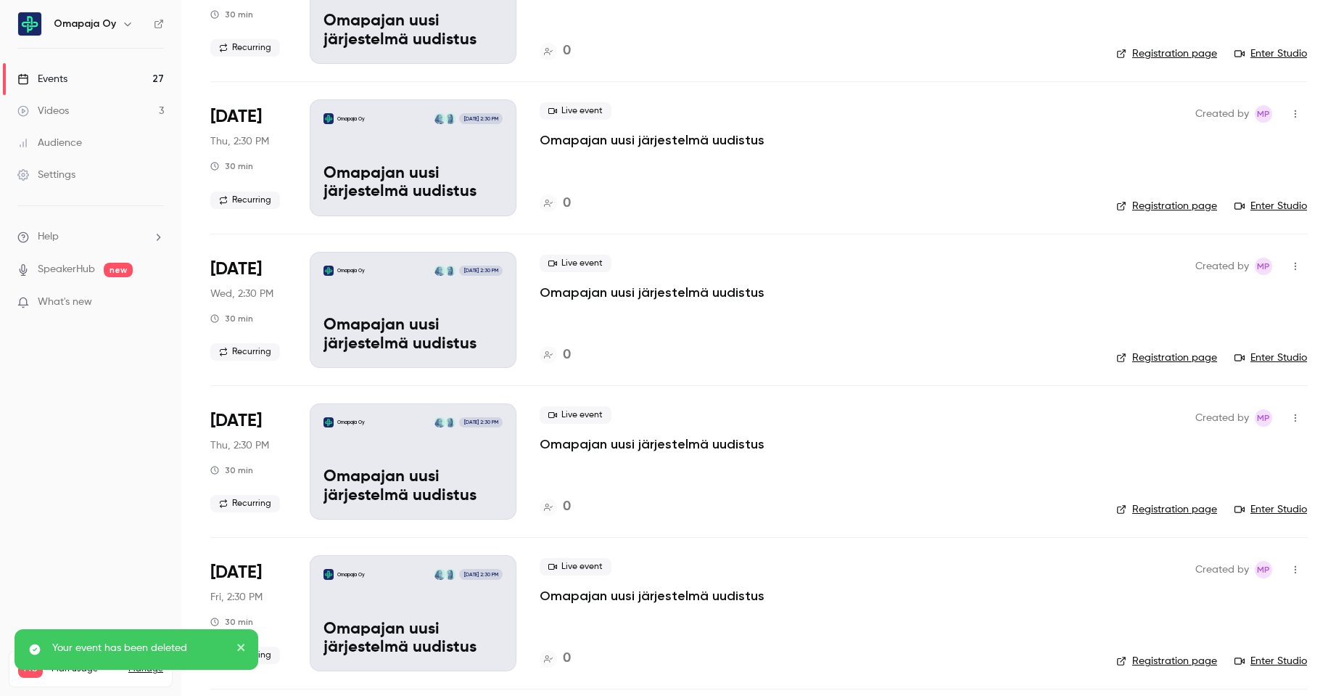
scroll to position [1233, 0]
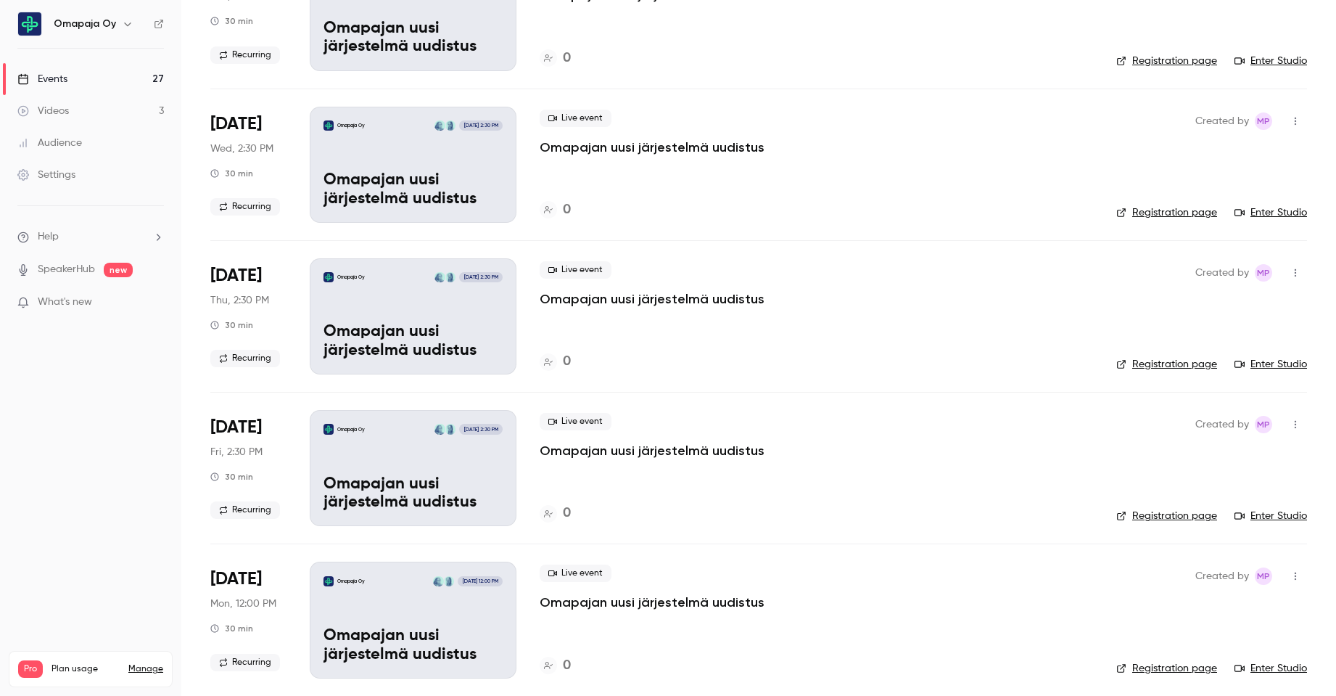
click at [1290, 269] on icon "button" at bounding box center [1296, 273] width 12 height 10
click at [1206, 466] on div "Delete" at bounding box center [1229, 460] width 110 height 15
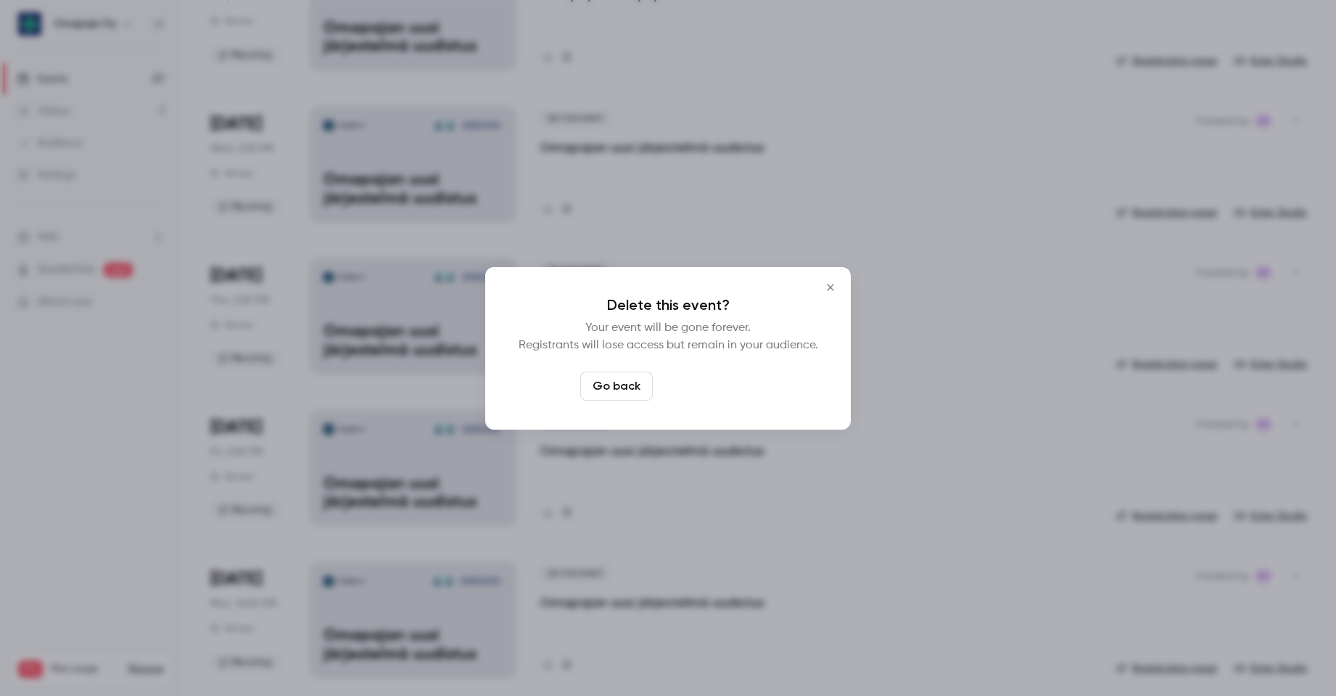
click at [715, 392] on button "Delete event" at bounding box center [707, 385] width 97 height 29
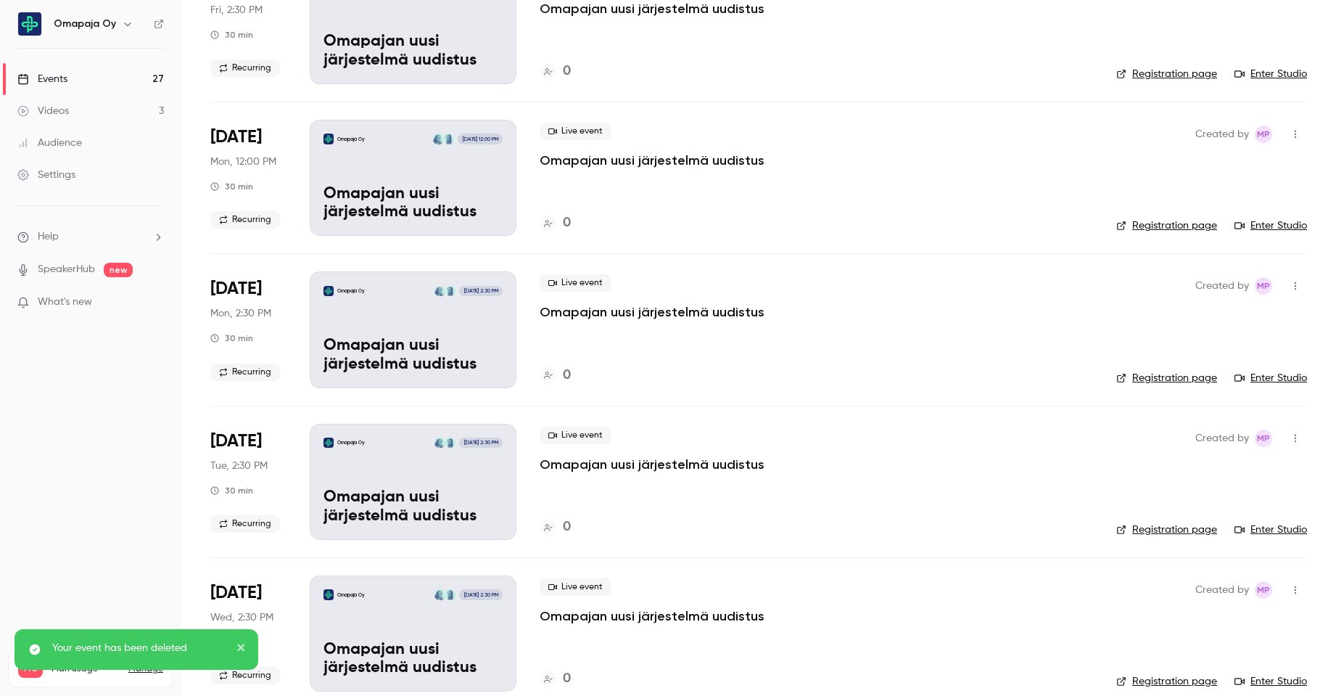
scroll to position [1451, 0]
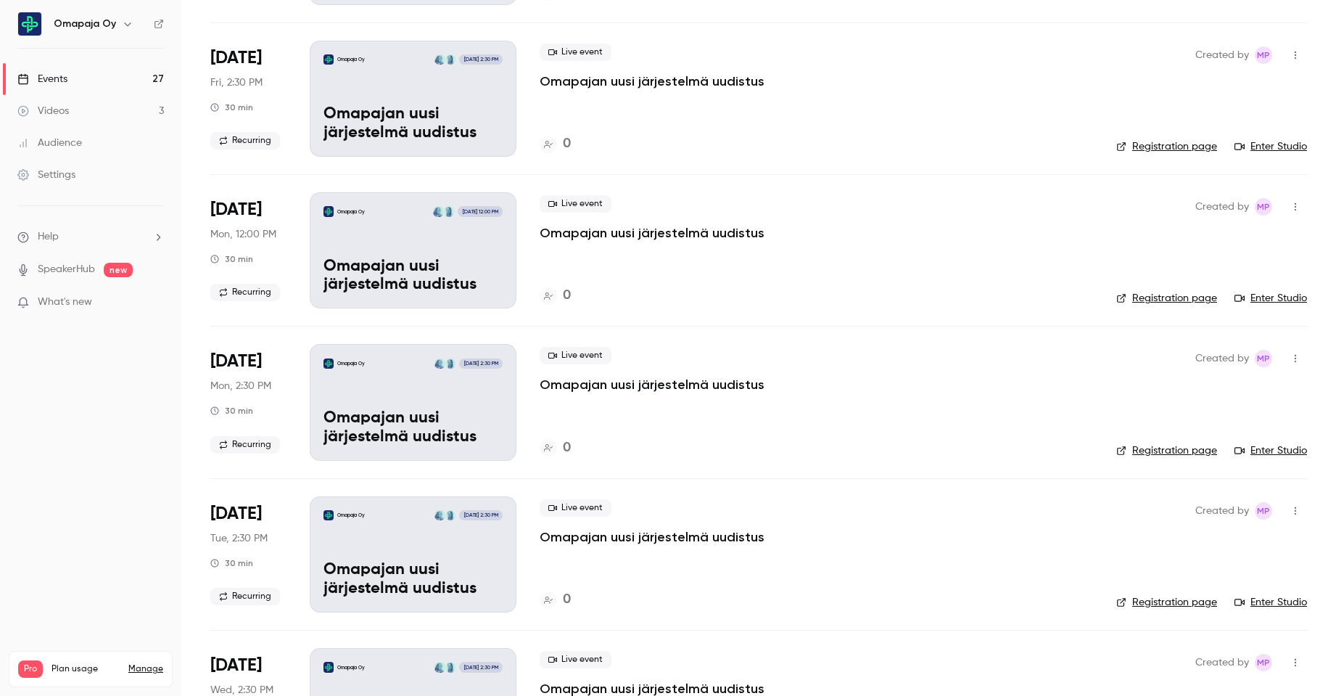
click at [1290, 205] on icon "button" at bounding box center [1296, 207] width 12 height 10
click at [1191, 395] on div "Delete" at bounding box center [1229, 394] width 110 height 15
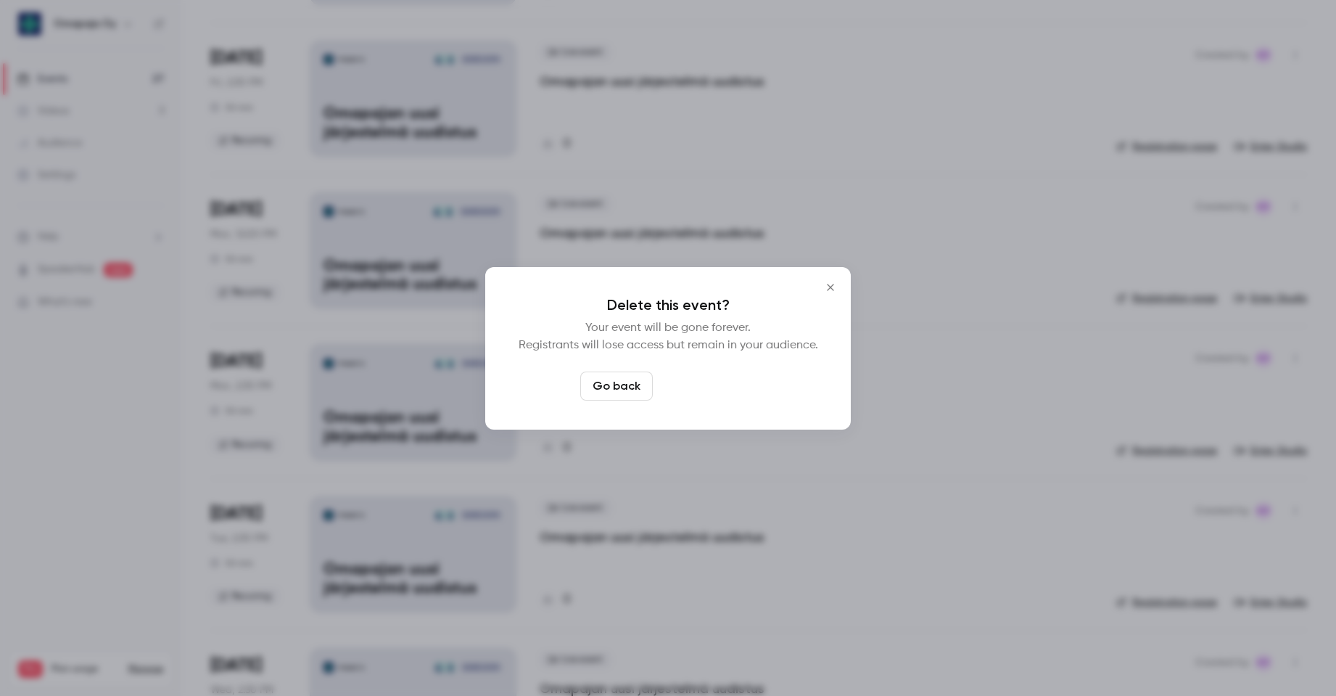
click at [715, 389] on button "Delete event" at bounding box center [707, 385] width 97 height 29
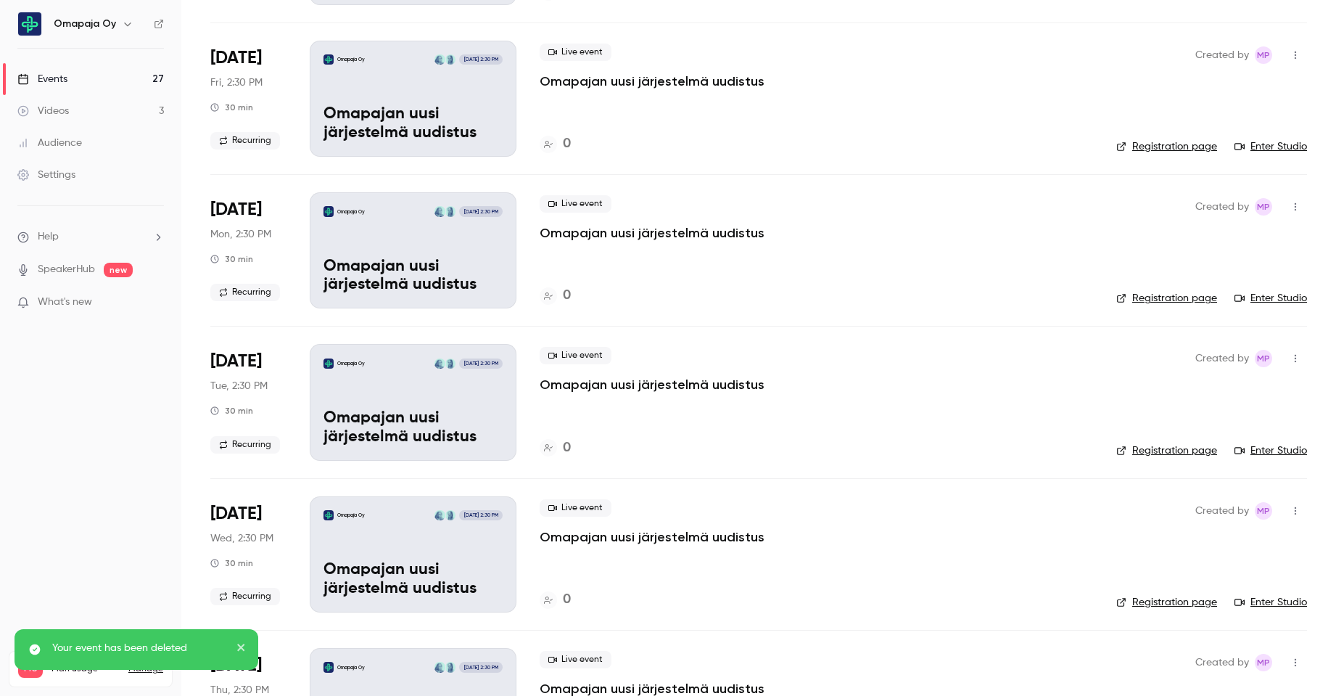
click at [1290, 202] on icon "button" at bounding box center [1296, 207] width 12 height 10
click at [1176, 390] on div "Delete" at bounding box center [1229, 394] width 110 height 15
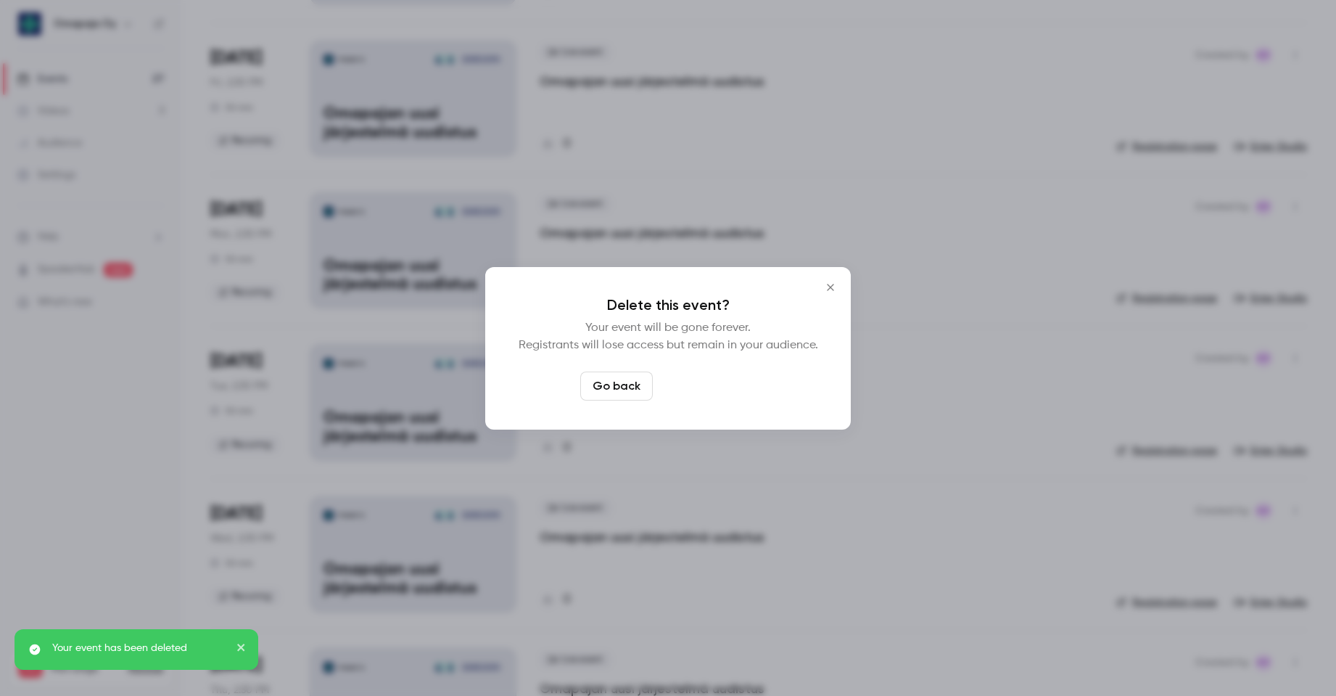
click at [717, 383] on button "Delete event" at bounding box center [707, 385] width 97 height 29
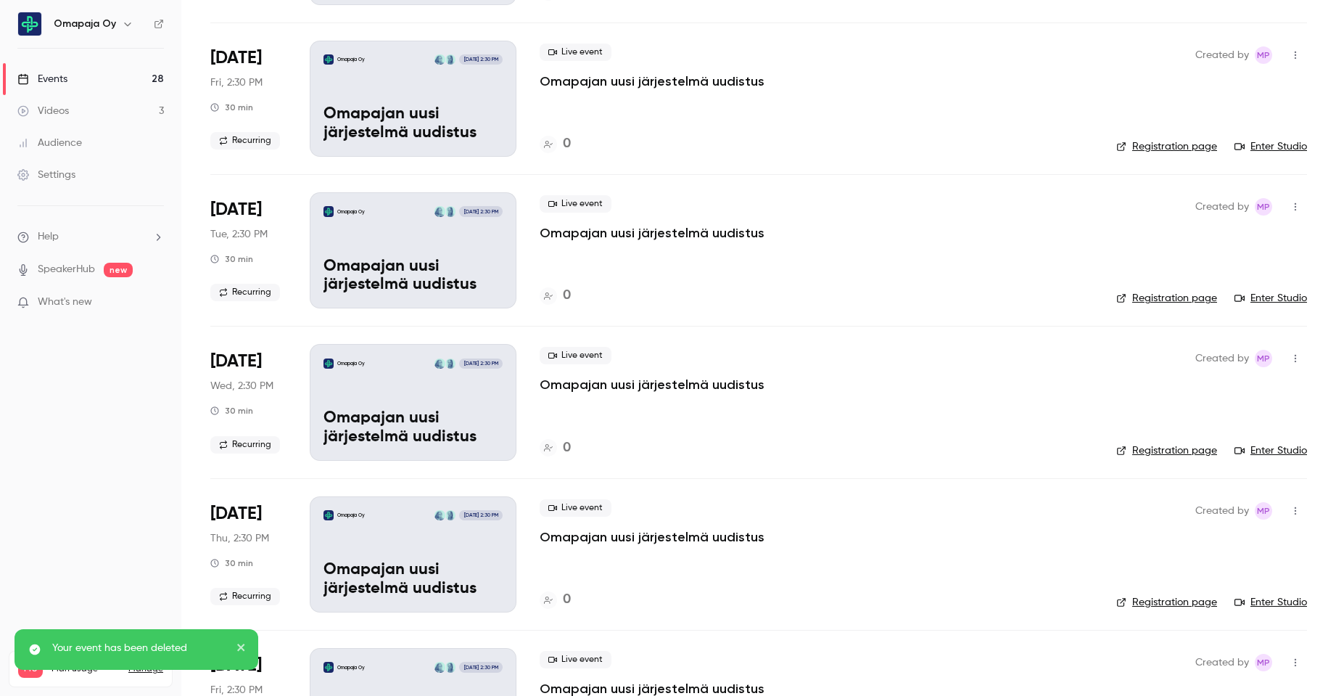
click at [1290, 208] on icon "button" at bounding box center [1296, 207] width 12 height 10
click at [1184, 390] on div "Delete" at bounding box center [1229, 394] width 110 height 15
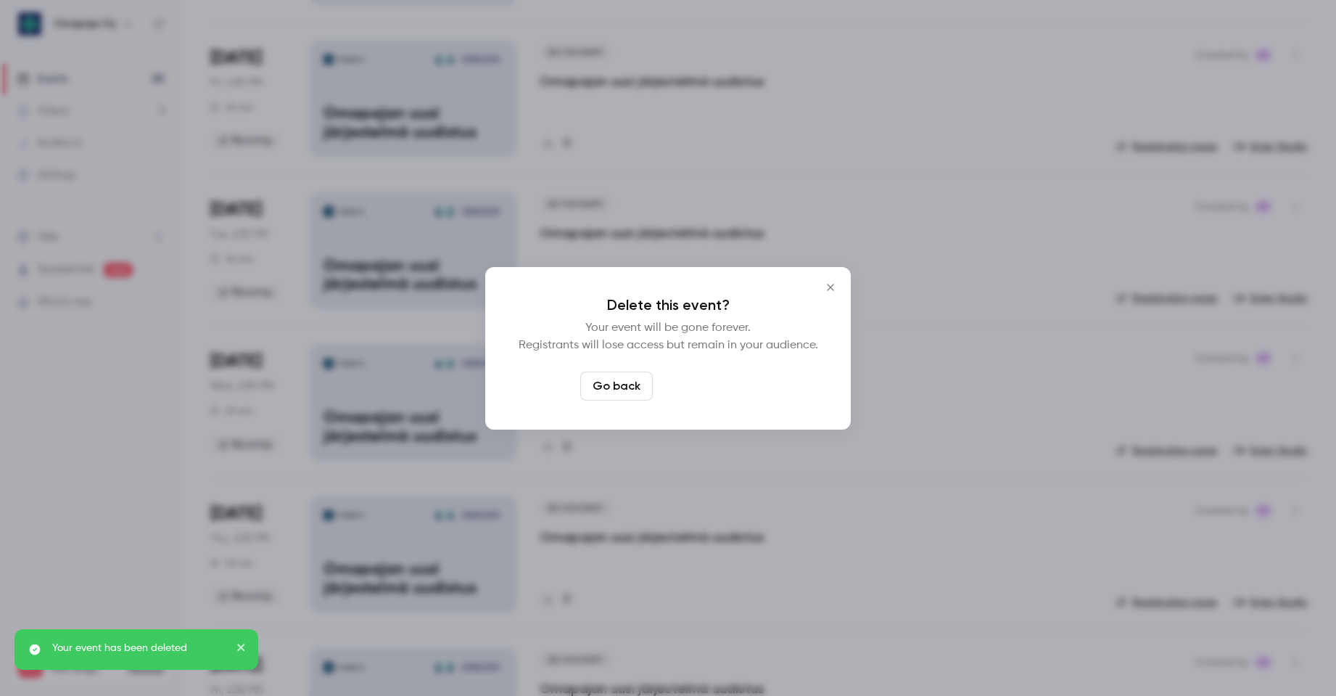
click at [735, 386] on button "Delete event" at bounding box center [707, 385] width 97 height 29
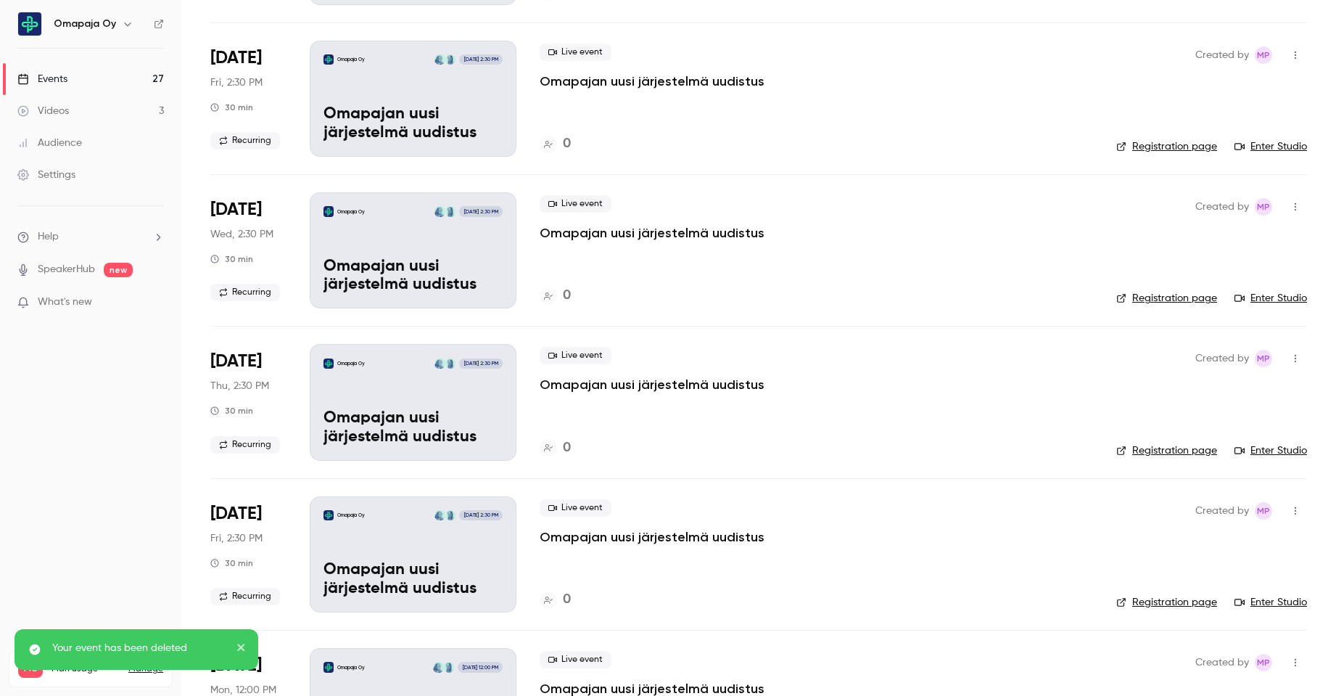
click at [1290, 360] on icon "button" at bounding box center [1296, 358] width 12 height 10
click at [1210, 545] on div "Delete" at bounding box center [1229, 546] width 110 height 15
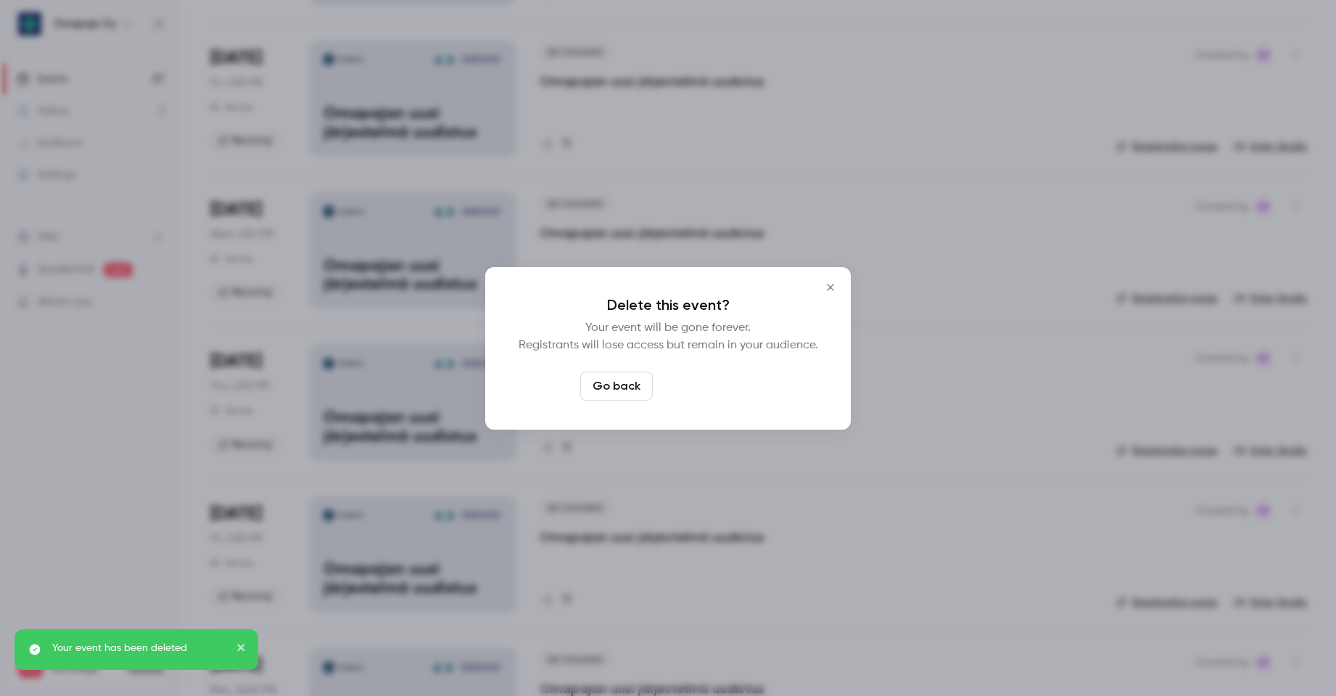
click at [714, 391] on button "Delete event" at bounding box center [707, 385] width 97 height 29
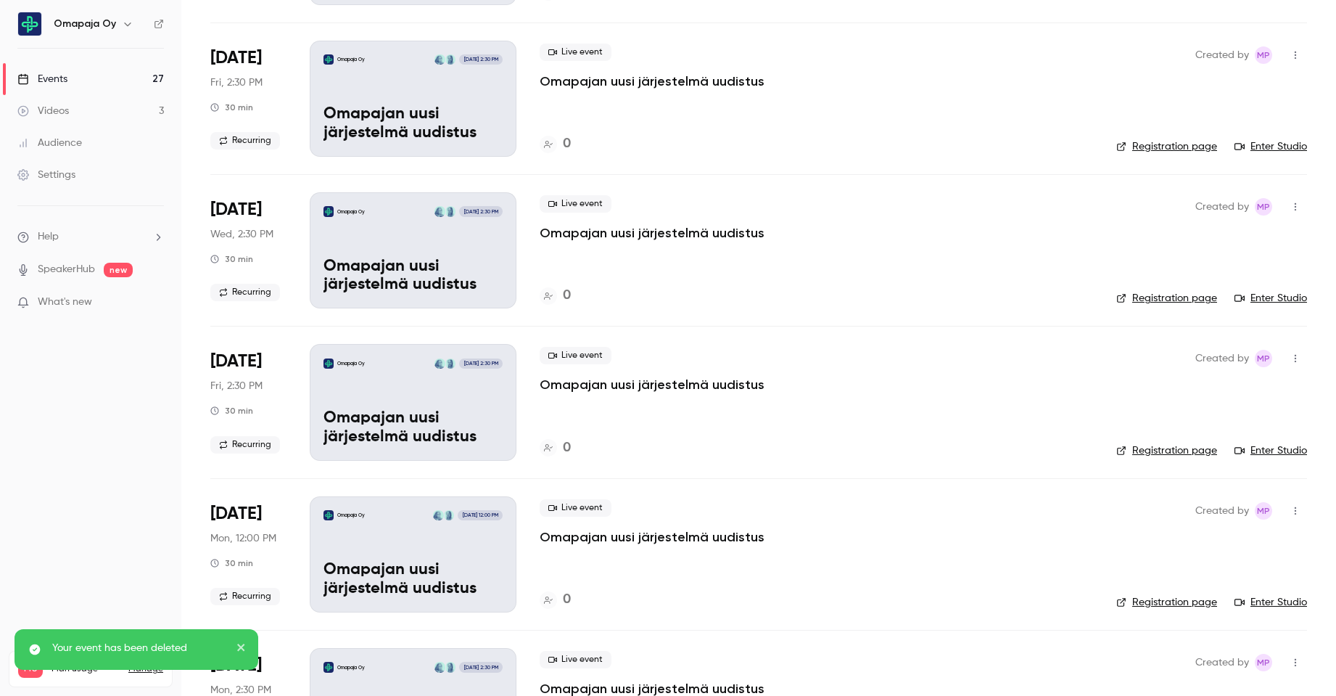
click at [1290, 360] on icon "button" at bounding box center [1296, 358] width 12 height 10
click at [1205, 548] on div "Delete" at bounding box center [1229, 546] width 110 height 15
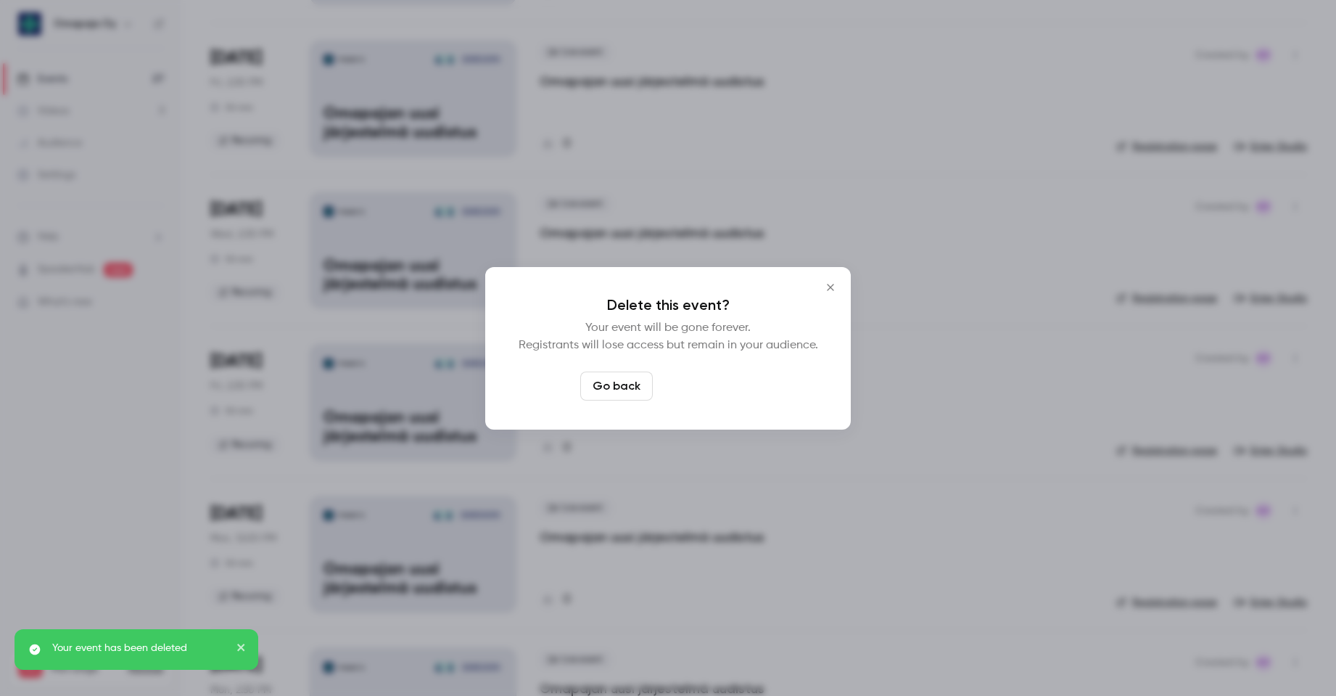
click at [733, 391] on button "Delete event" at bounding box center [707, 385] width 97 height 29
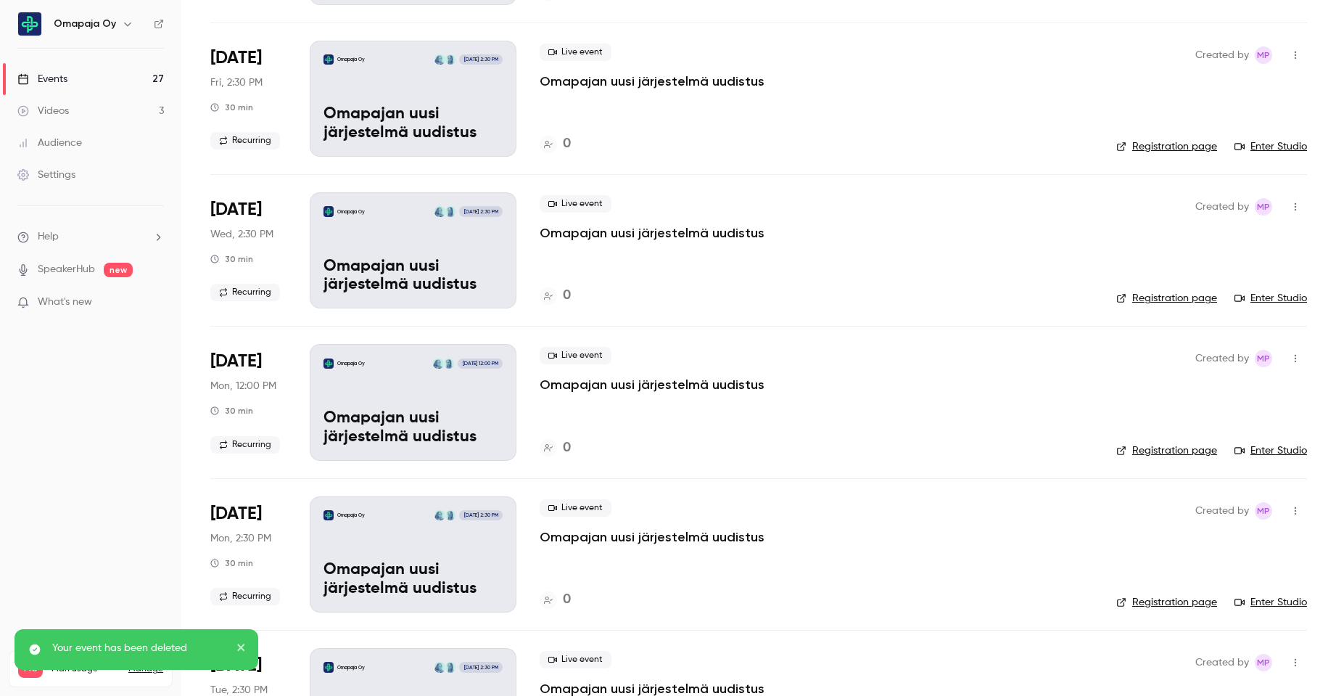
click at [1290, 356] on icon "button" at bounding box center [1296, 358] width 12 height 10
click at [1180, 541] on div "Delete" at bounding box center [1229, 546] width 110 height 15
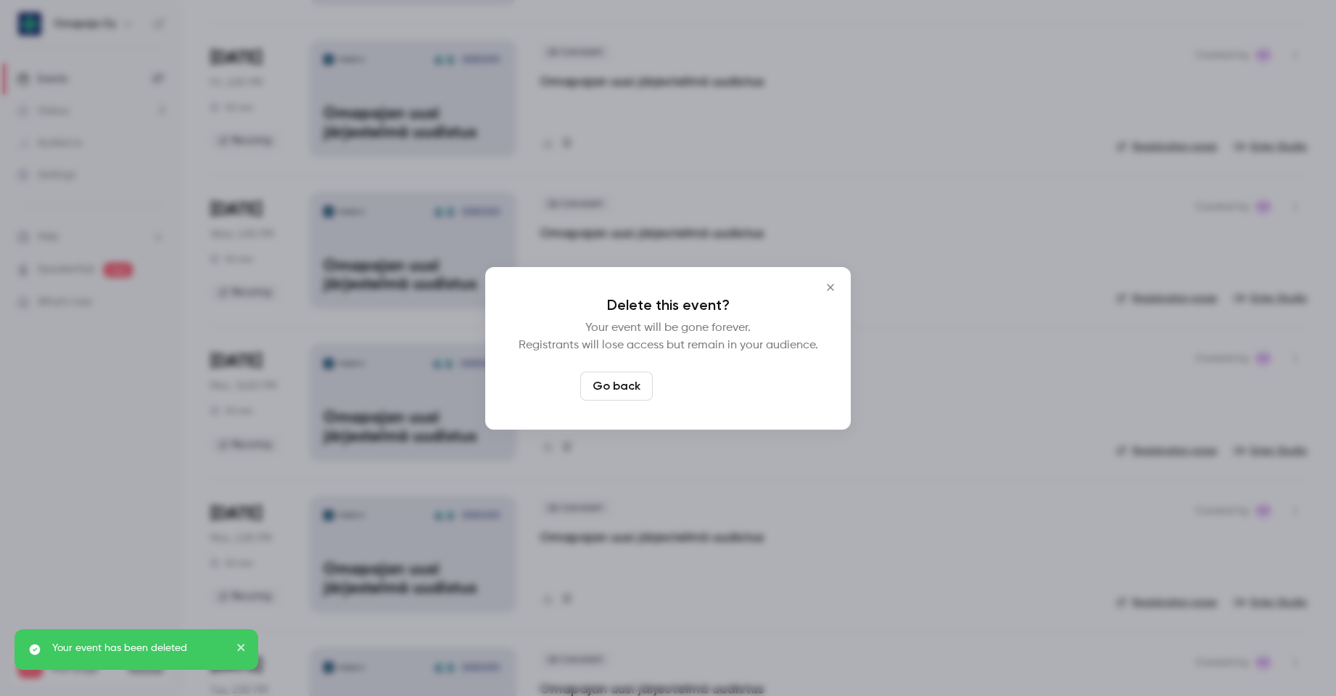
click at [730, 389] on button "Delete event" at bounding box center [707, 385] width 97 height 29
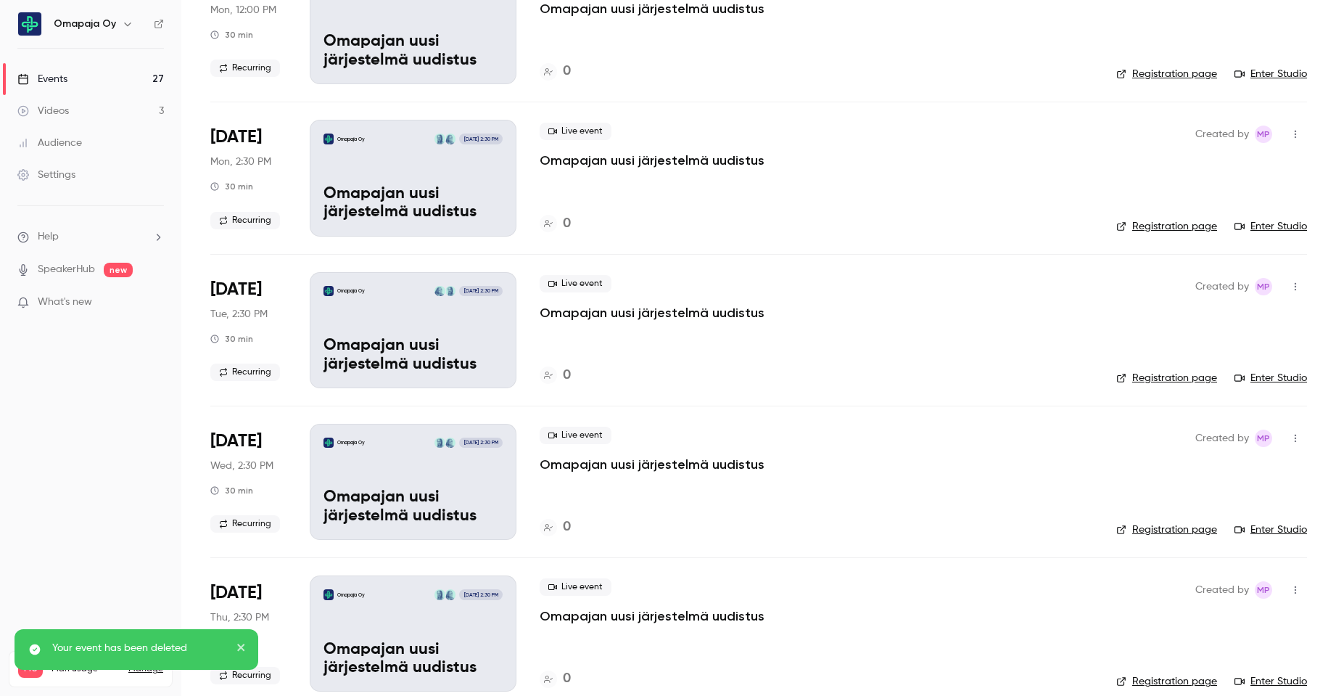
scroll to position [3671, 0]
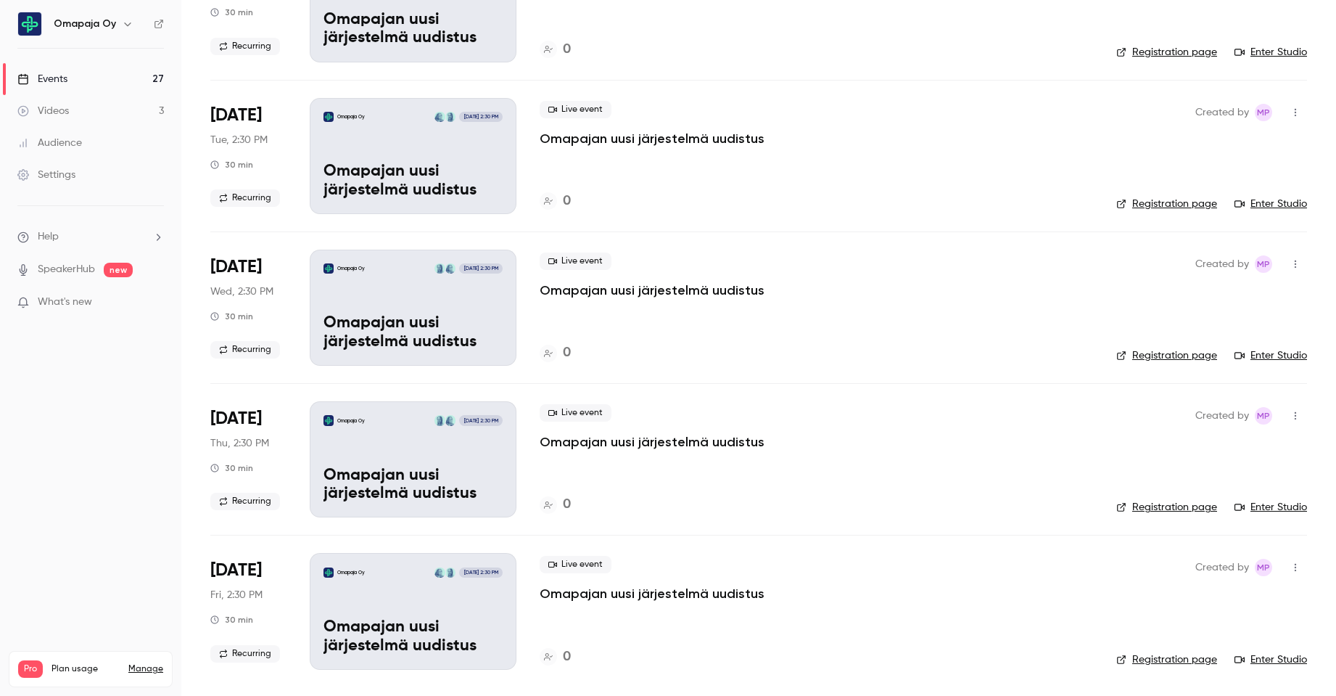
click at [1290, 569] on icon "button" at bounding box center [1296, 567] width 12 height 10
click at [1191, 677] on li "Delete" at bounding box center [1217, 670] width 157 height 38
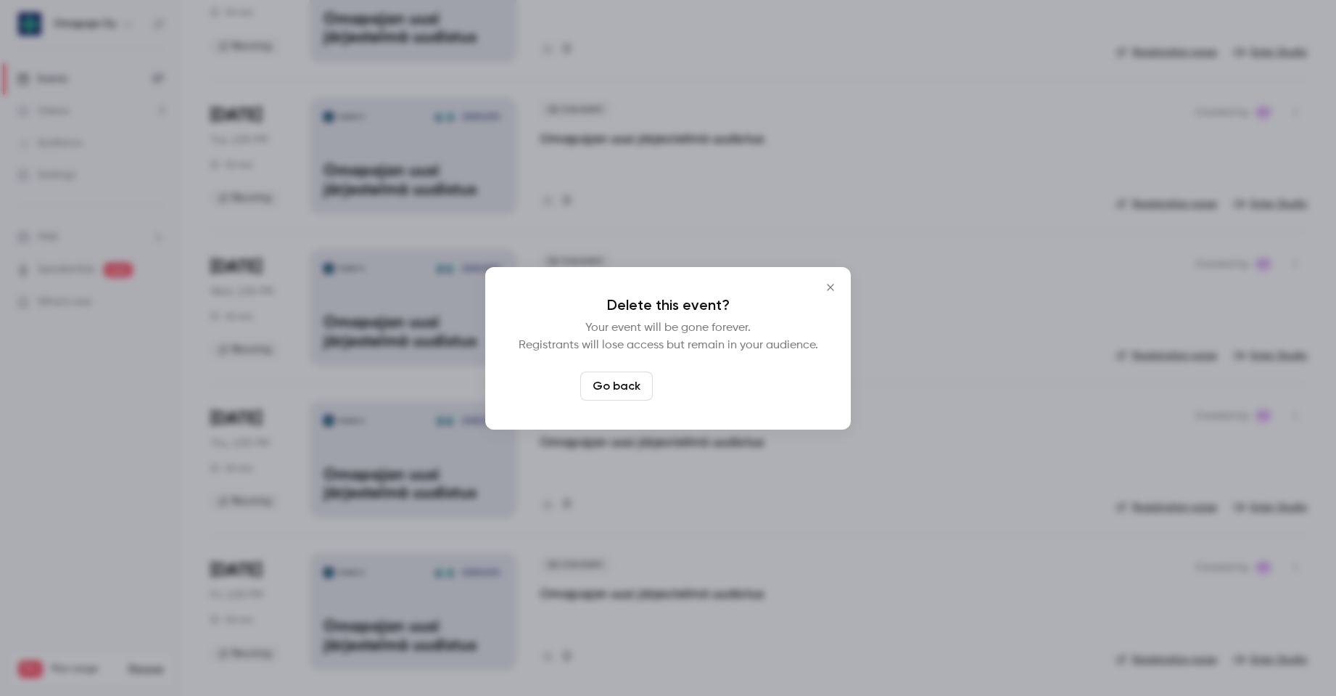
click at [696, 385] on button "Delete event" at bounding box center [707, 385] width 97 height 29
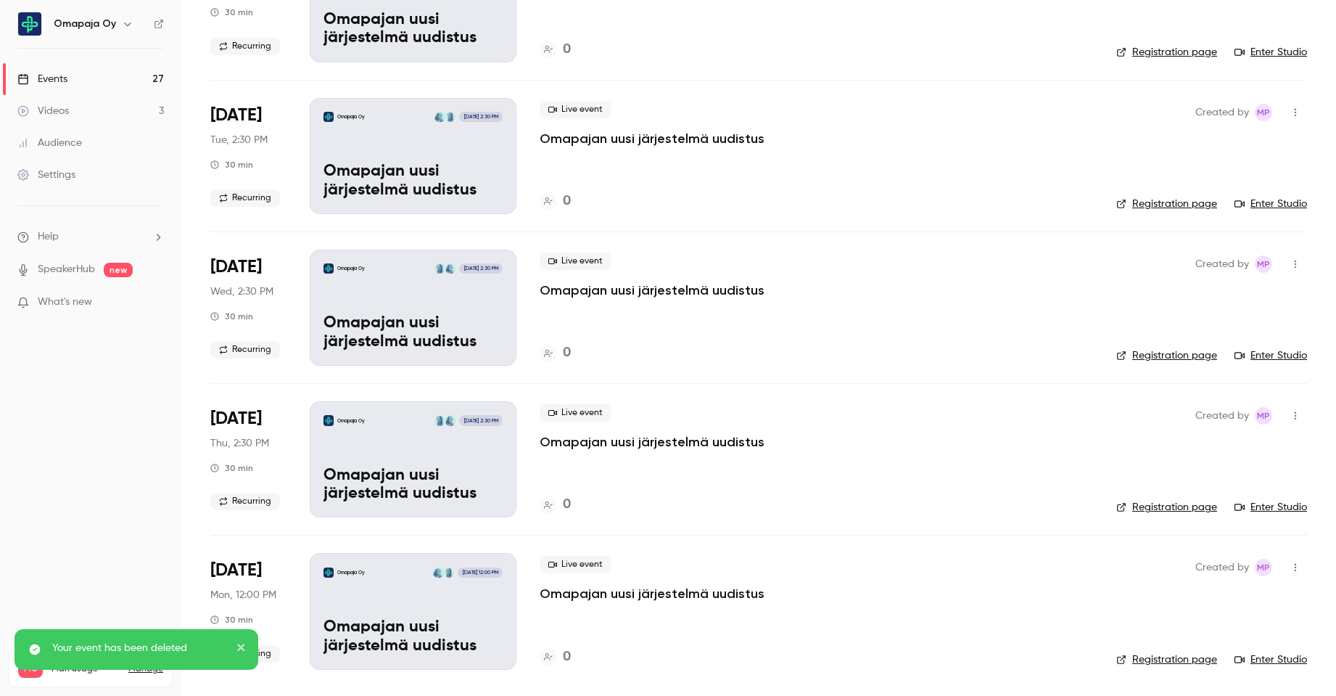
click at [1295, 568] on icon "button" at bounding box center [1295, 568] width 1 height 8
click at [1184, 672] on div "Delete" at bounding box center [1229, 670] width 110 height 15
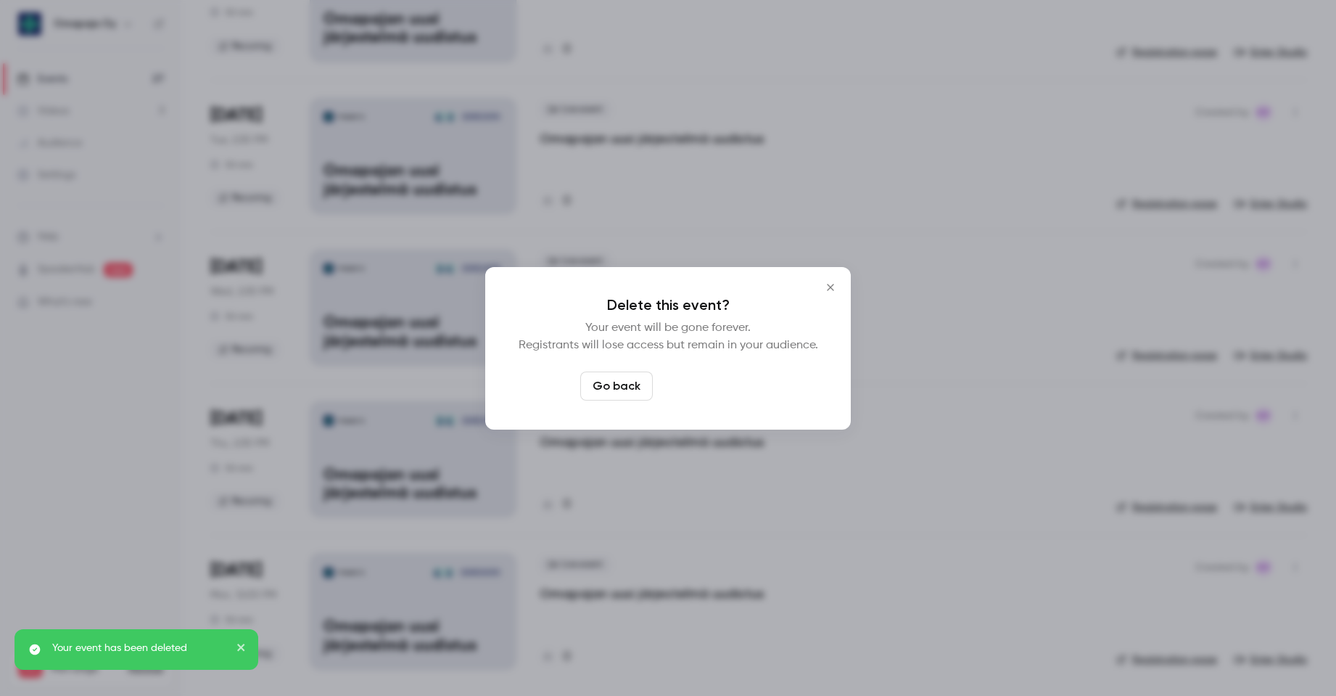
click at [698, 382] on button "Delete event" at bounding box center [707, 385] width 97 height 29
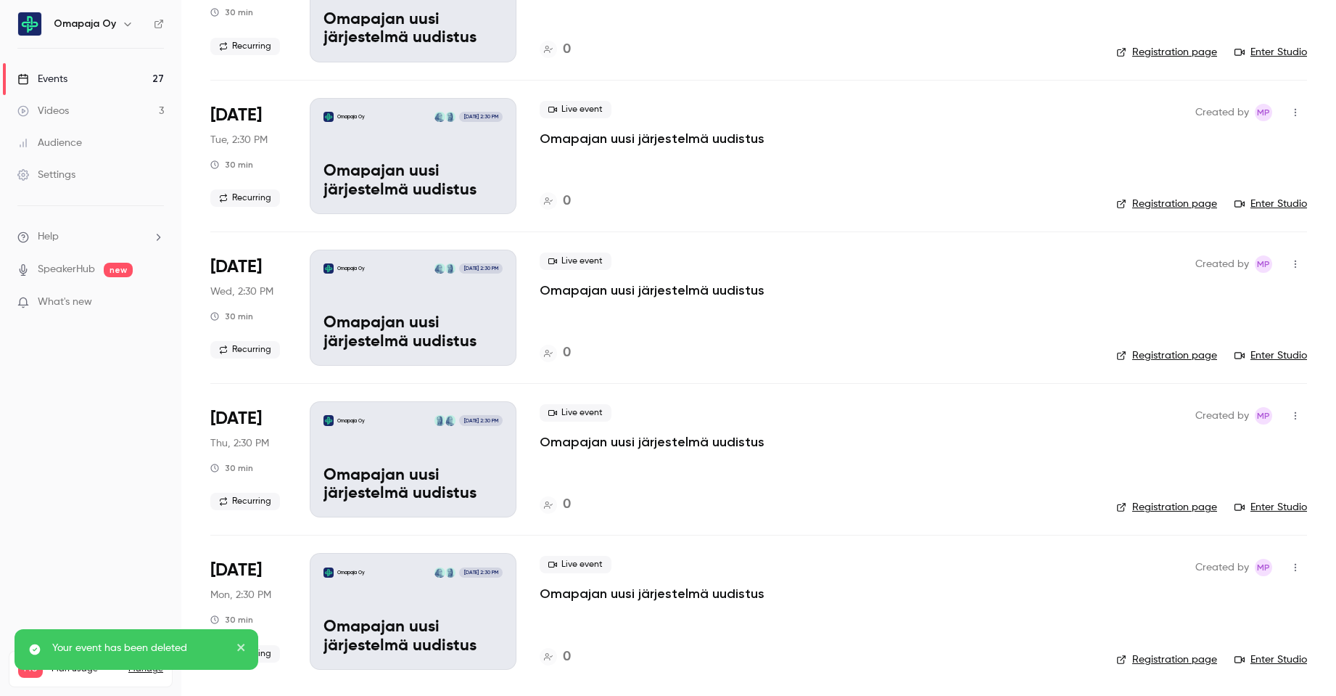
click at [1295, 564] on icon "button" at bounding box center [1295, 568] width 1 height 8
click at [1172, 671] on div at bounding box center [1161, 670] width 23 height 12
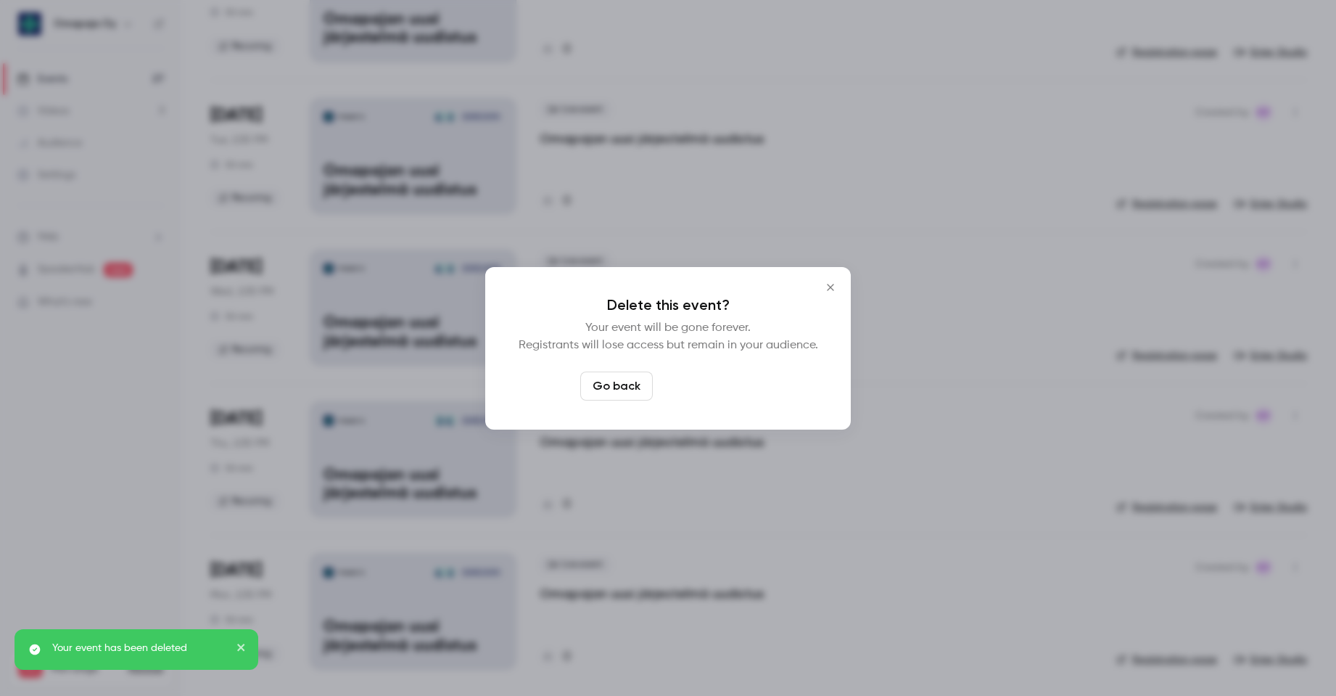
click at [675, 387] on button "Delete event" at bounding box center [707, 385] width 97 height 29
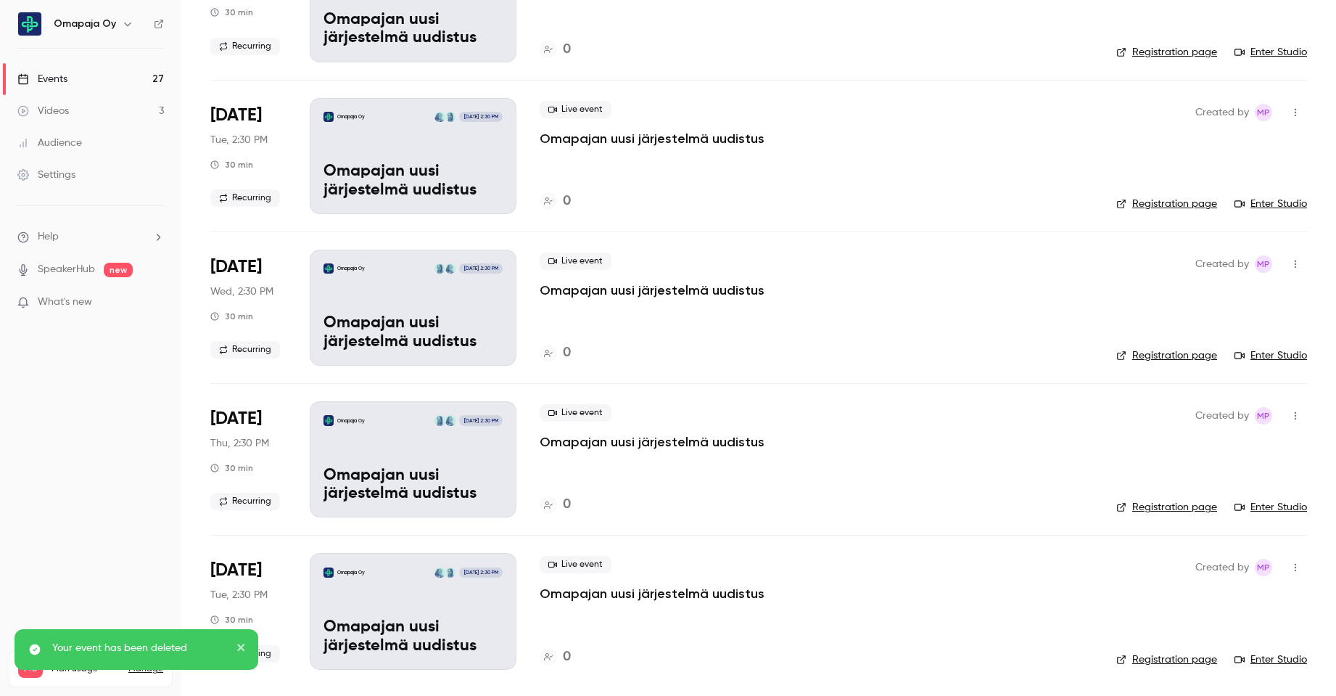
click at [1295, 570] on icon "button" at bounding box center [1295, 568] width 1 height 8
click at [1195, 672] on div "Delete" at bounding box center [1229, 670] width 110 height 15
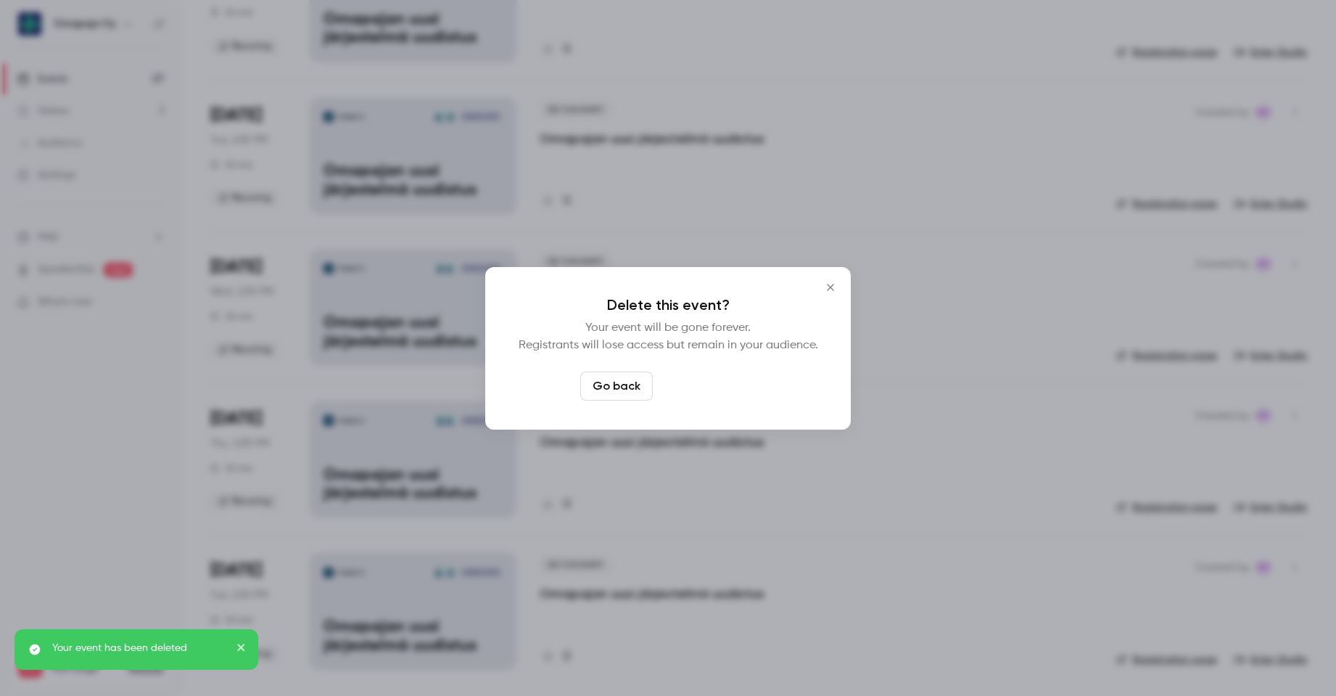
click at [710, 379] on button "Delete event" at bounding box center [707, 385] width 97 height 29
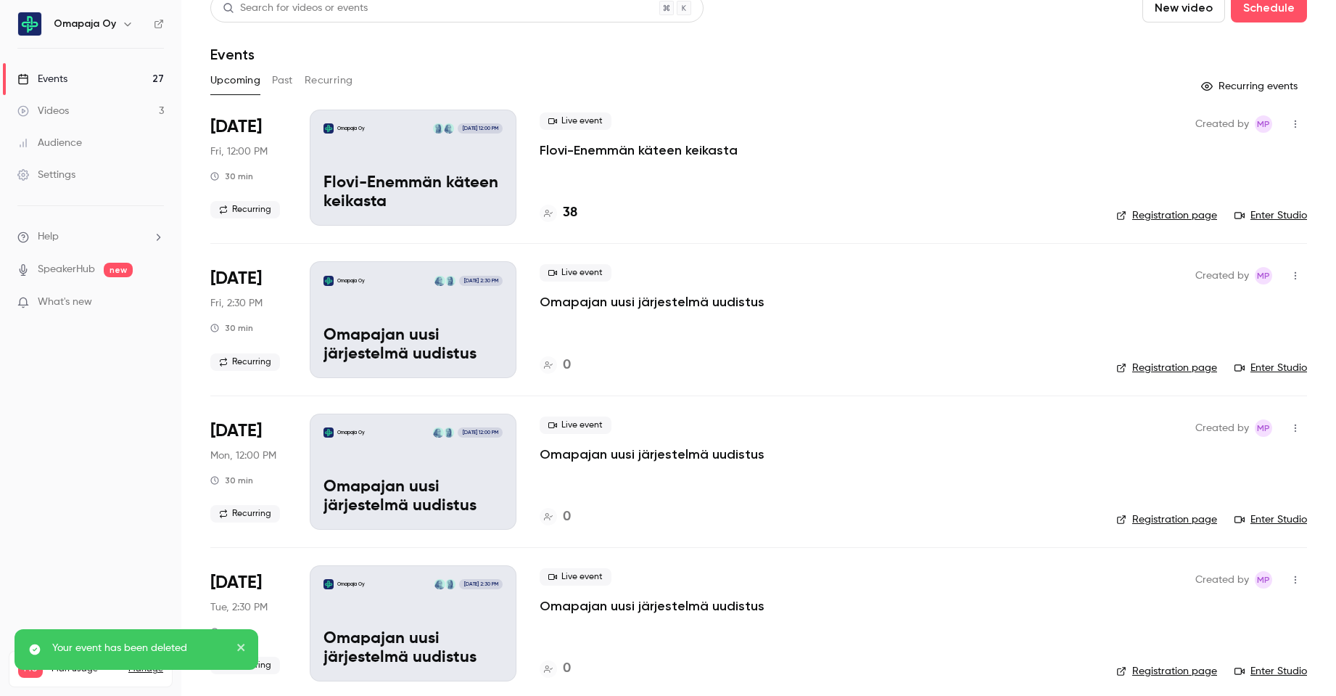
scroll to position [0, 0]
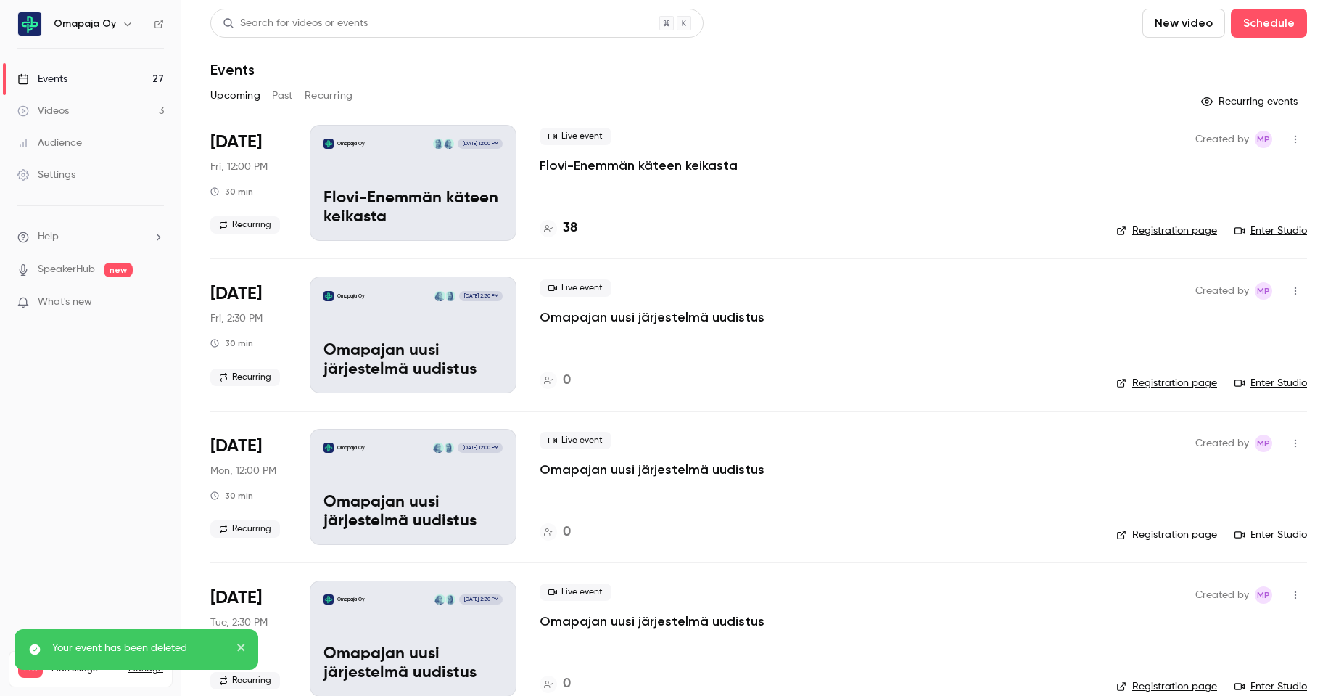
click at [342, 101] on button "Recurring" at bounding box center [329, 95] width 49 height 23
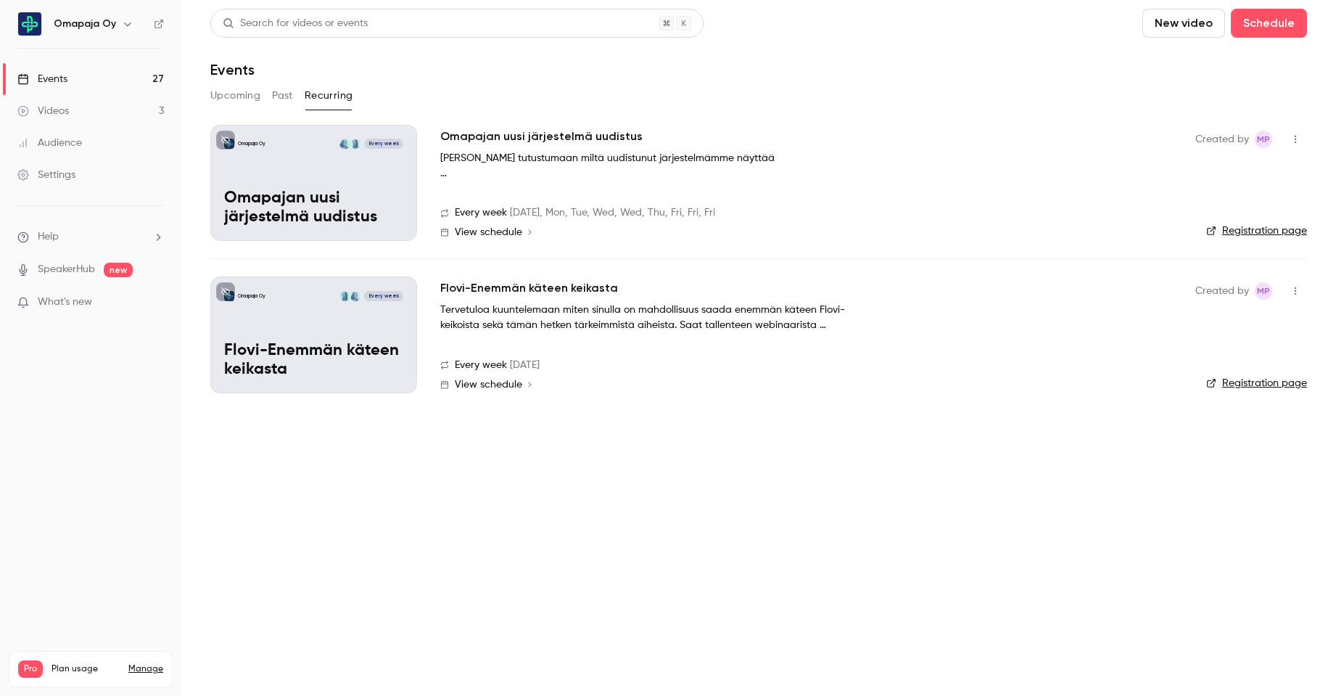
click at [362, 157] on div "Omapaja Oy Every week Omapajan uusi järjestelmä uudistus" at bounding box center [313, 183] width 207 height 116
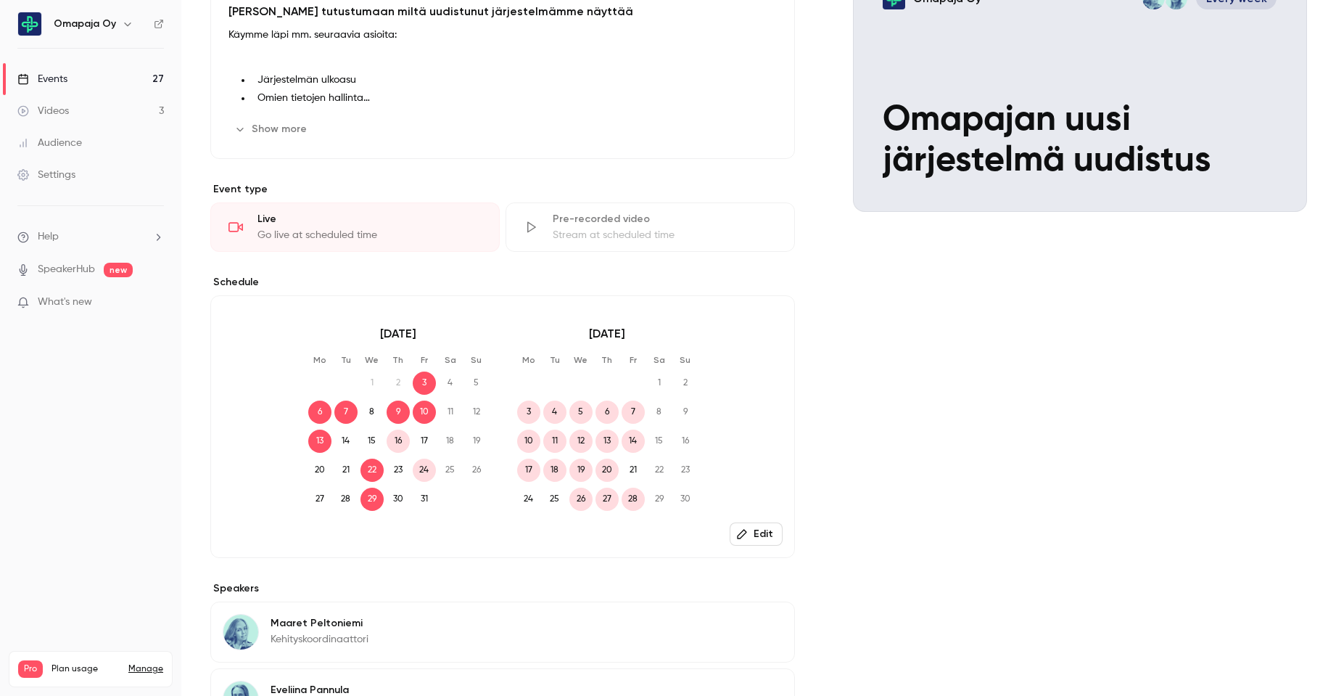
scroll to position [218, 0]
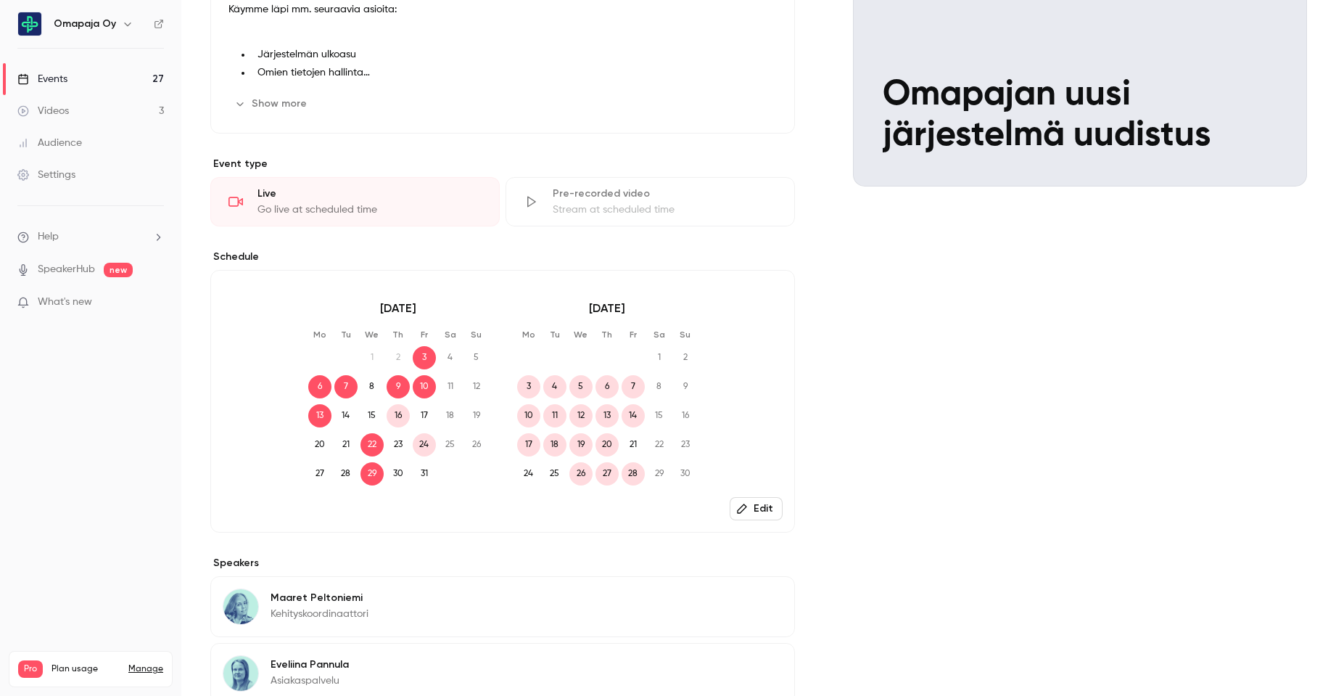
click at [745, 516] on button "Edit" at bounding box center [756, 508] width 53 height 23
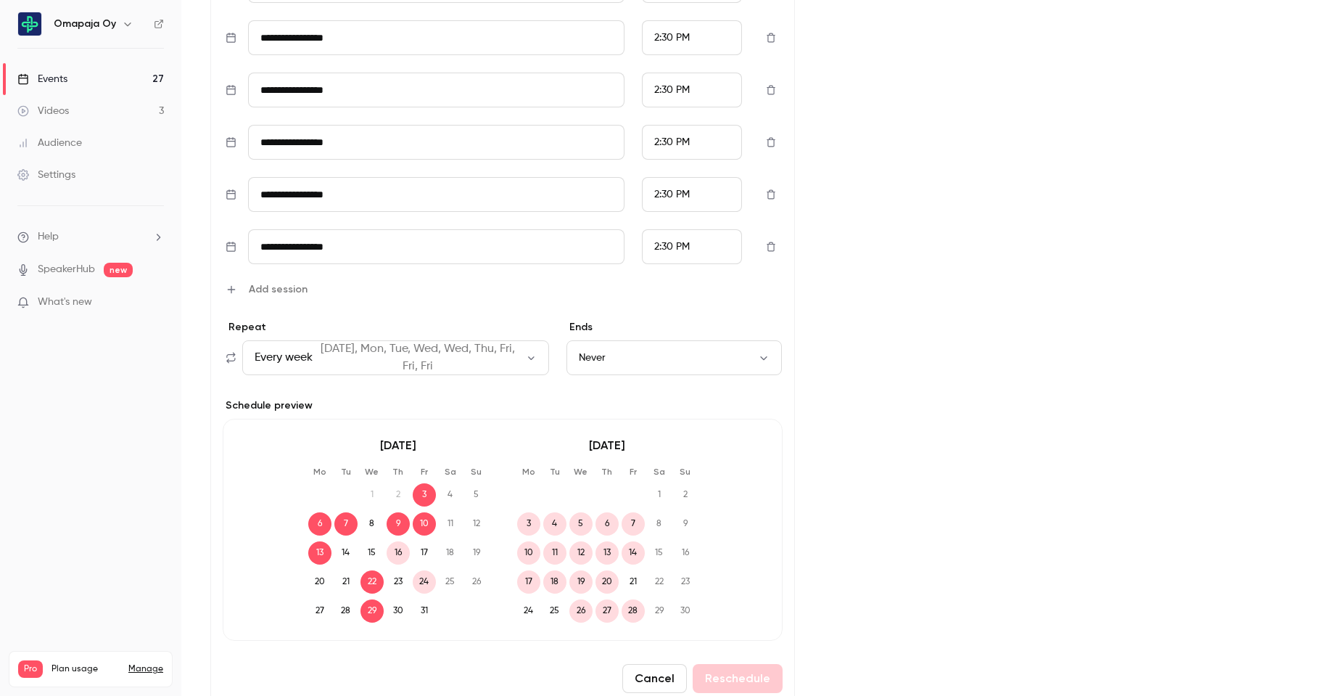
scroll to position [870, 0]
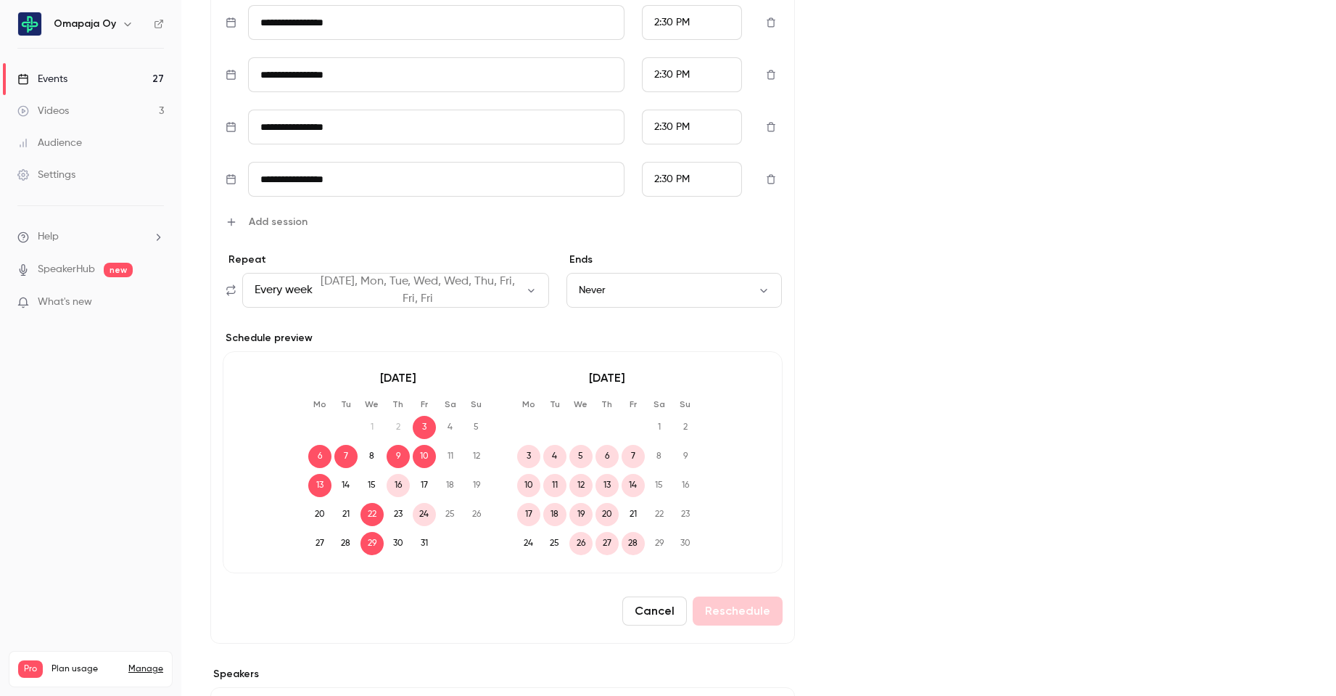
click at [646, 294] on button "Never" at bounding box center [673, 290] width 215 height 35
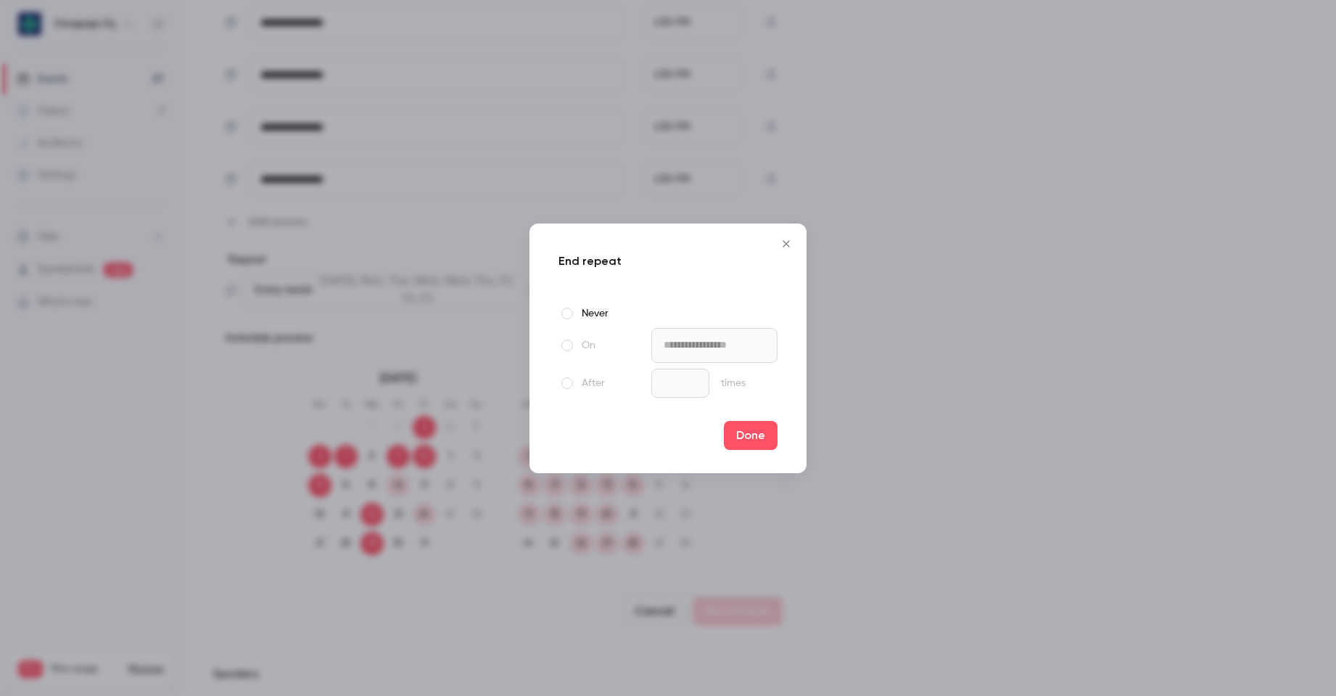
click at [561, 343] on span at bounding box center [567, 345] width 12 height 12
click at [563, 386] on span at bounding box center [567, 383] width 12 height 12
click at [561, 347] on span at bounding box center [567, 345] width 12 height 12
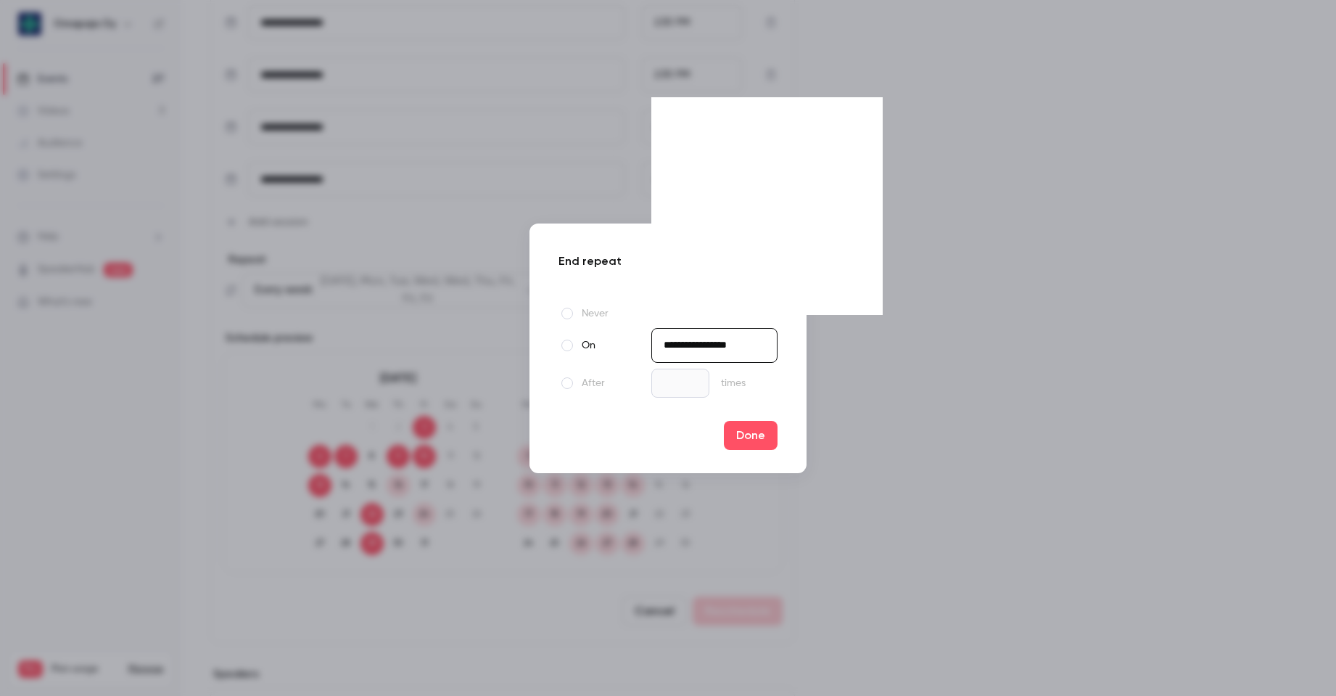
click at [774, 349] on input "**********" at bounding box center [714, 345] width 126 height 35
click at [669, 118] on icon "Move backward to switch to the previous month." at bounding box center [671, 117] width 4 height 7
click at [795, 280] on div "31" at bounding box center [797, 280] width 22 height 22
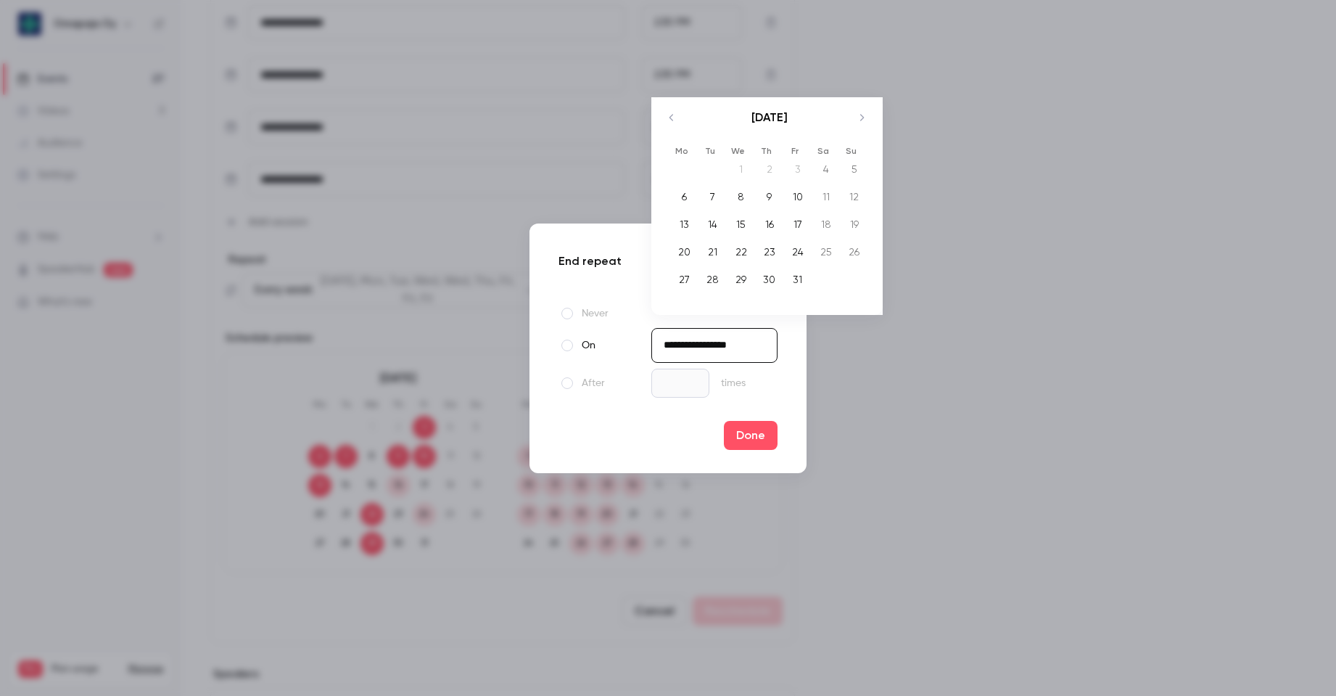
type input "**********"
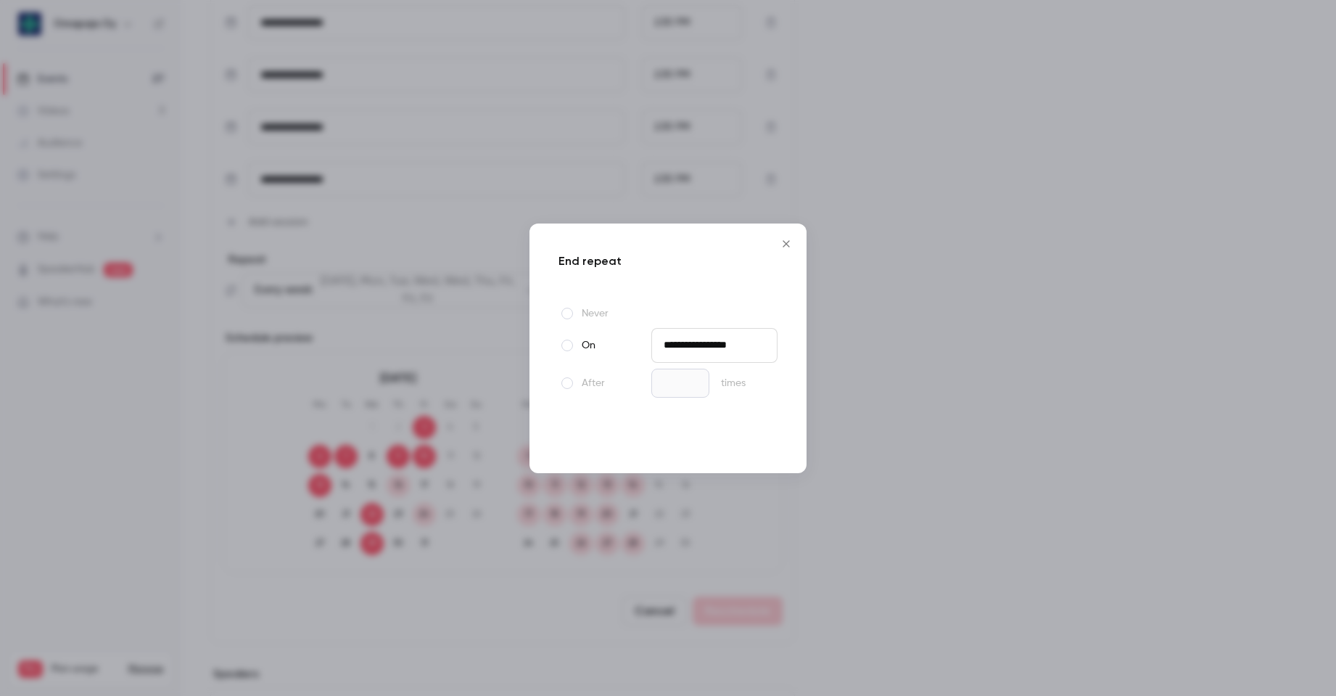
click at [760, 437] on button "Done" at bounding box center [751, 435] width 54 height 29
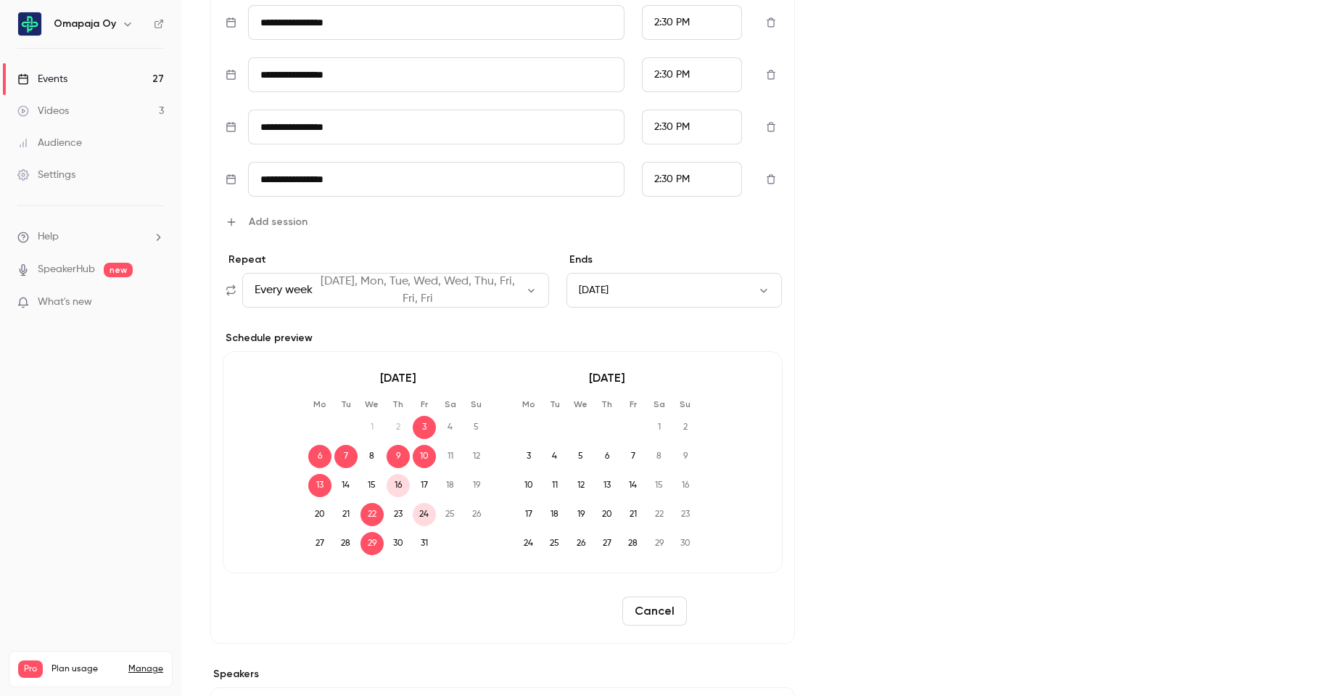
click at [753, 608] on button "Reschedule" at bounding box center [738, 610] width 90 height 29
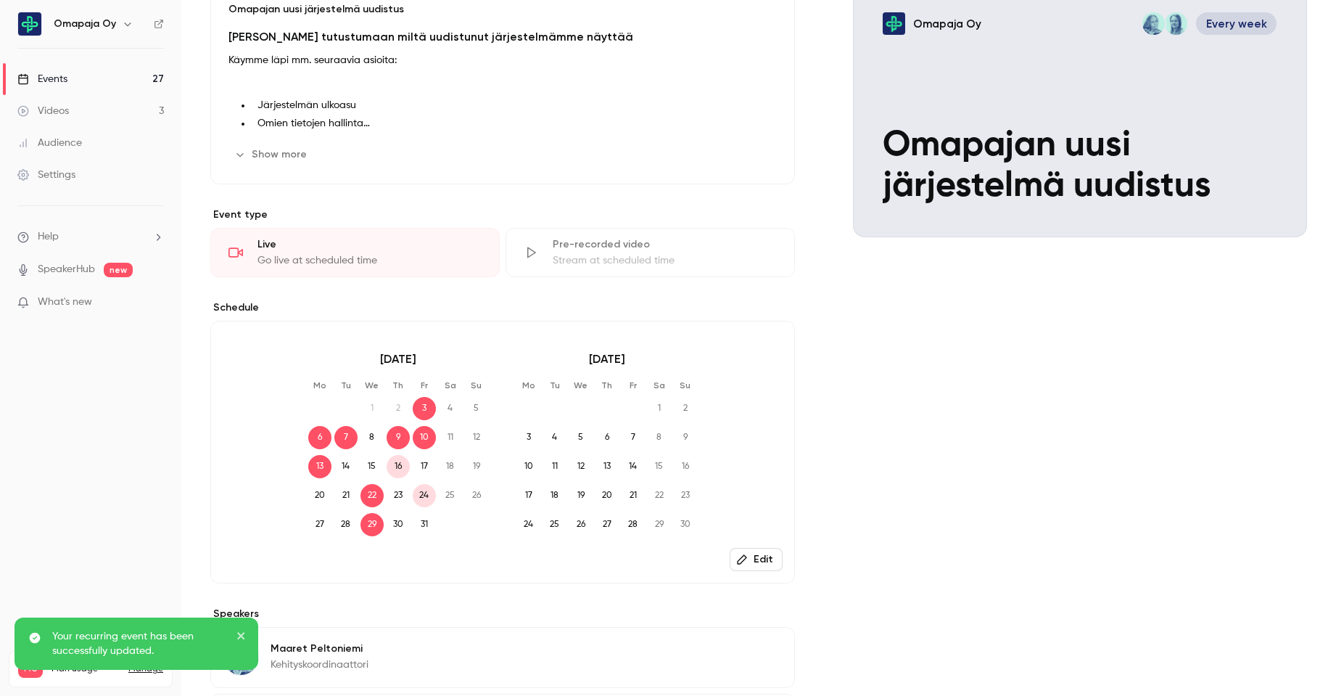
scroll to position [0, 0]
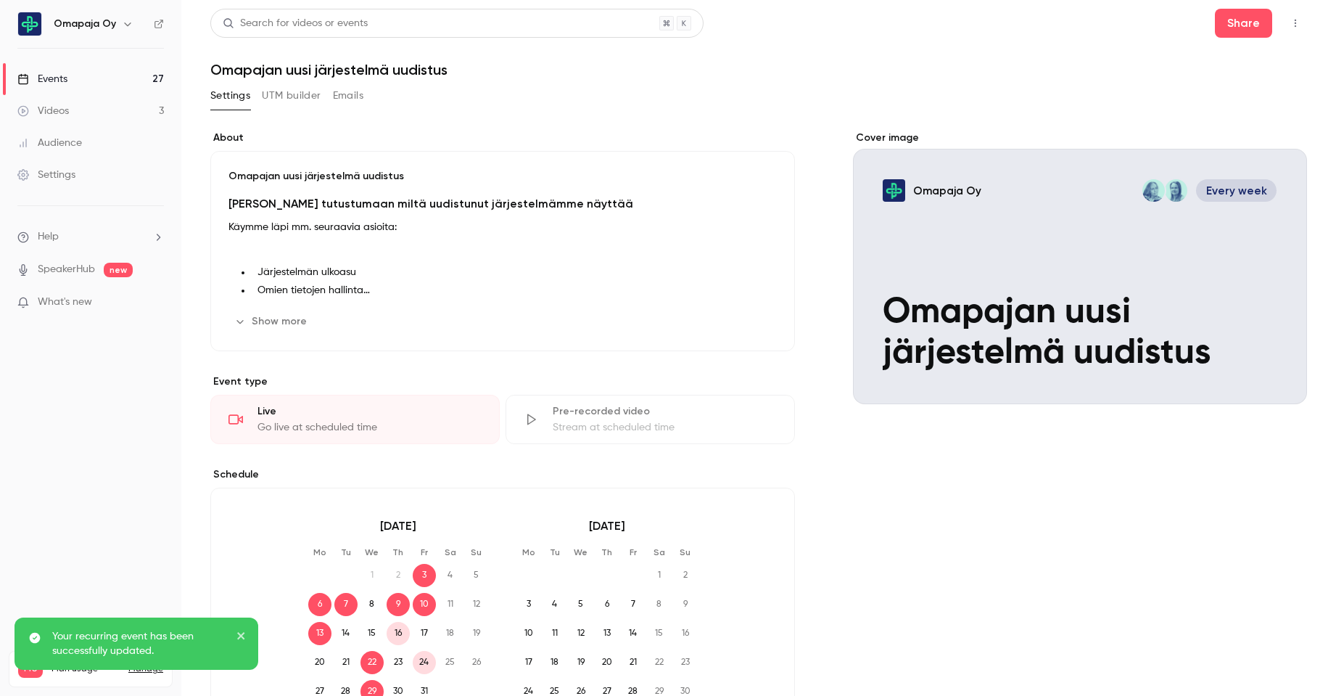
click at [80, 76] on link "Events 27" at bounding box center [90, 79] width 181 height 32
